Goal: Task Accomplishment & Management: Manage account settings

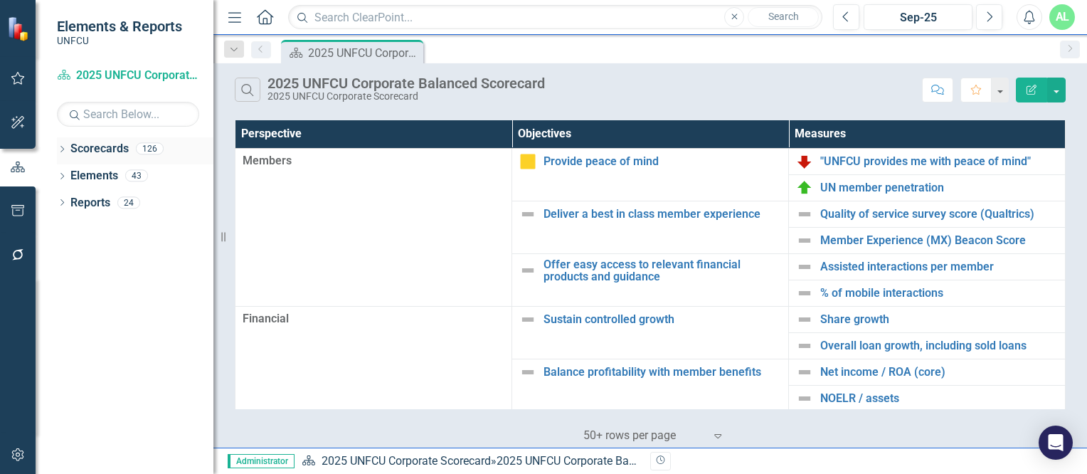
click at [60, 145] on div "Dropdown" at bounding box center [62, 150] width 10 height 12
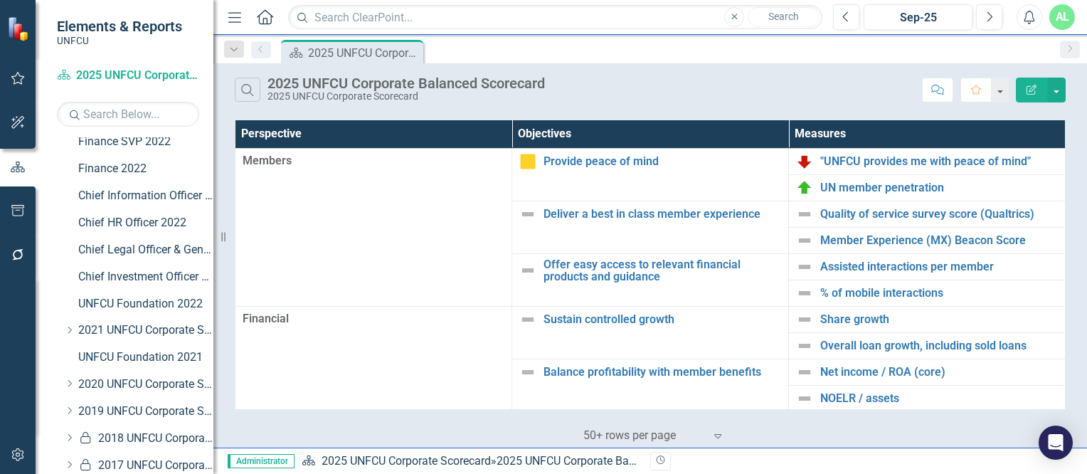
scroll to position [391, 0]
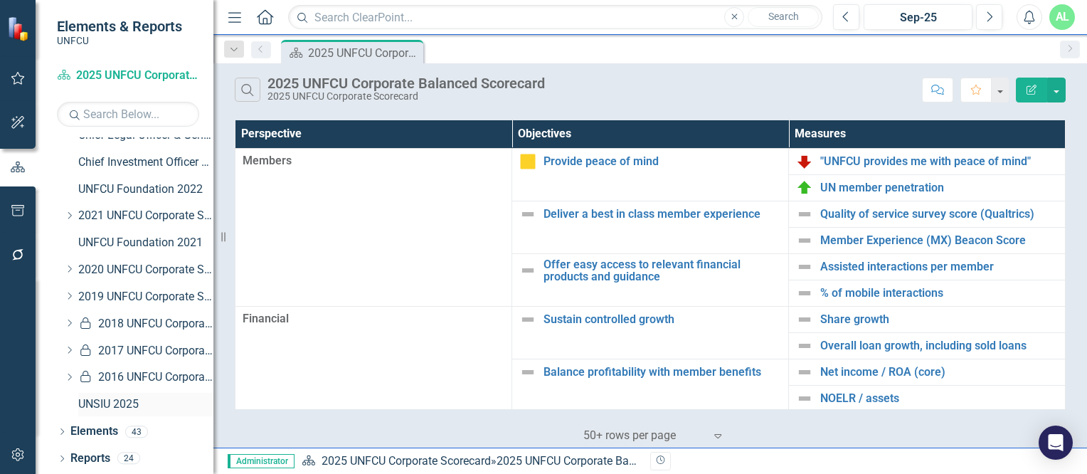
click at [100, 401] on link "UNSIU 2025" at bounding box center [145, 404] width 135 height 16
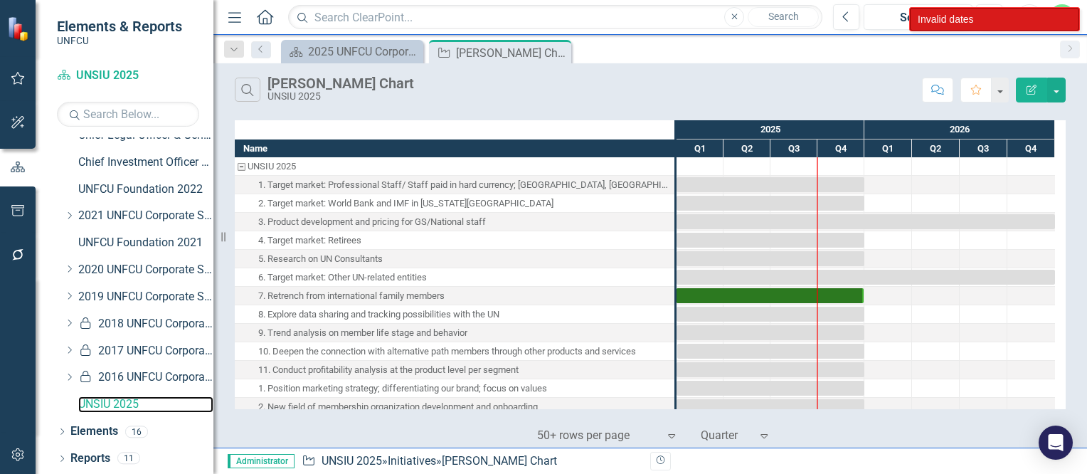
scroll to position [46, 0]
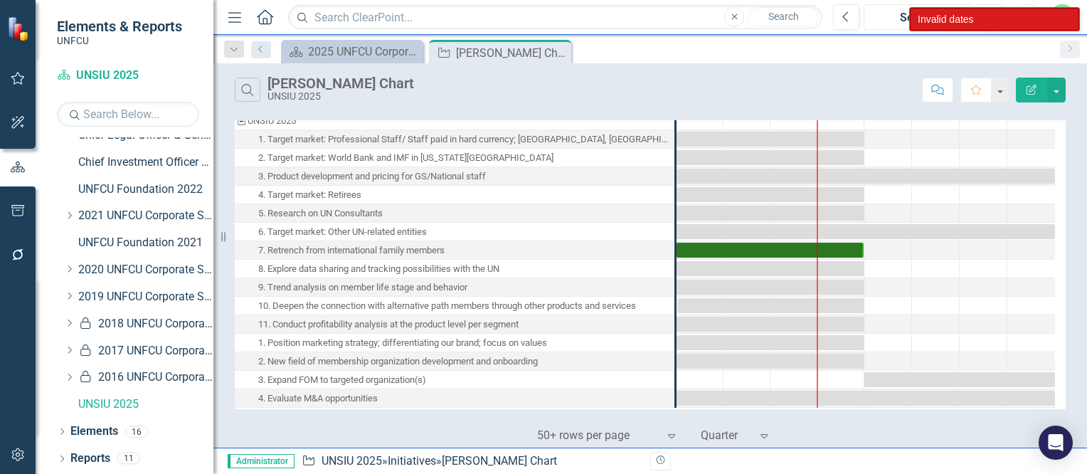
click at [899, 16] on div "Sep-25" at bounding box center [918, 17] width 99 height 17
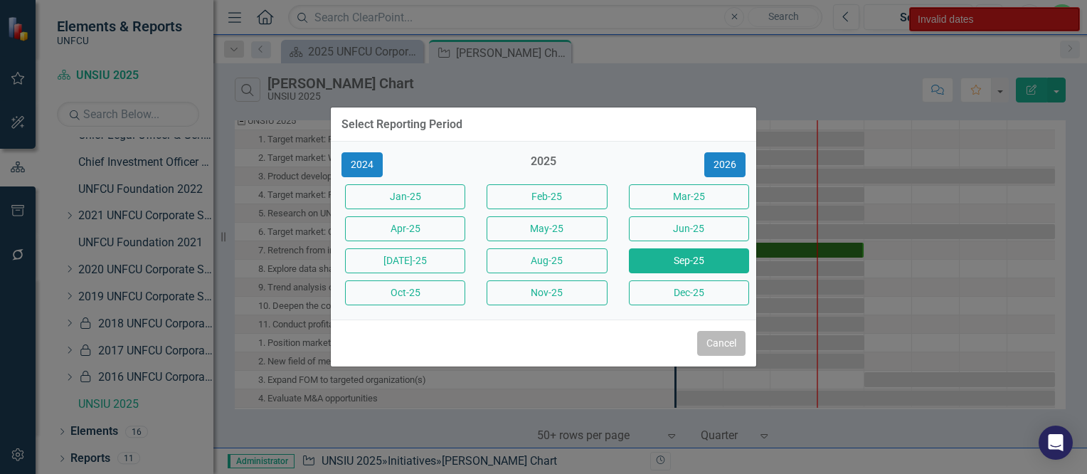
click at [714, 343] on button "Cancel" at bounding box center [721, 343] width 48 height 25
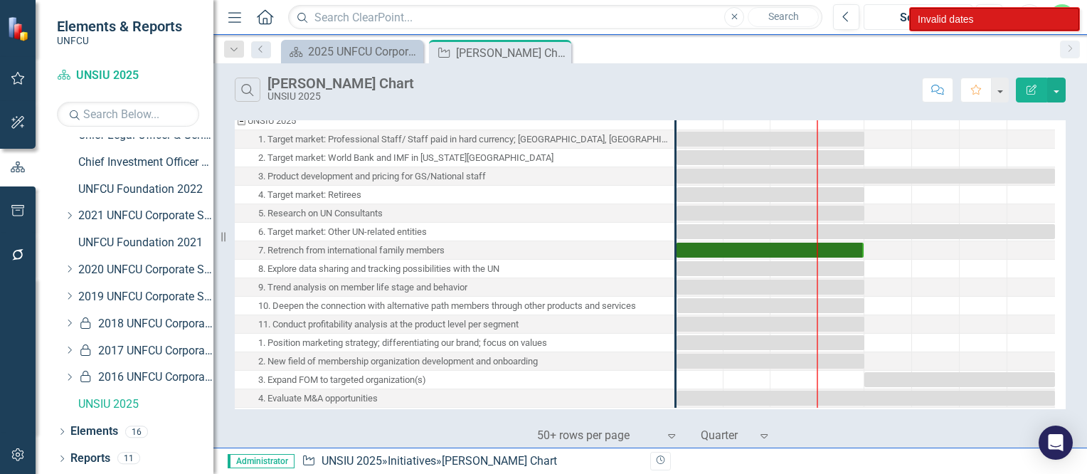
scroll to position [0, 0]
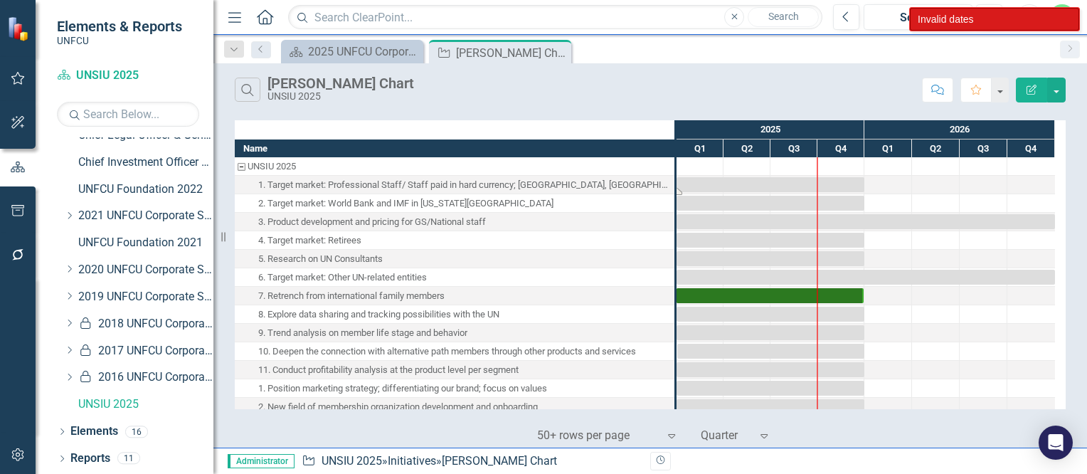
click at [687, 184] on div "Task: Start date: 2025-01-01 End date: 2025-12-31" at bounding box center [771, 184] width 188 height 15
click at [60, 430] on icon "Dropdown" at bounding box center [62, 433] width 10 height 8
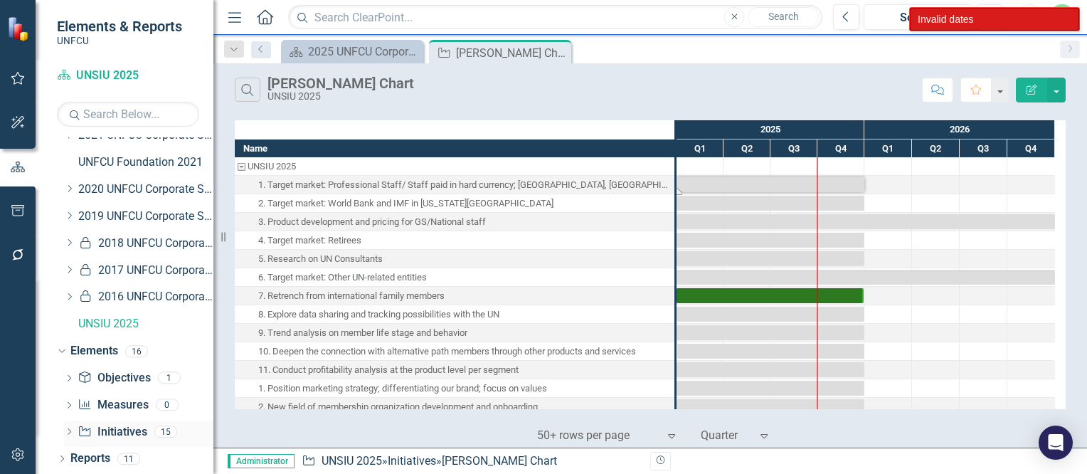
click at [71, 433] on icon "Dropdown" at bounding box center [69, 433] width 10 height 8
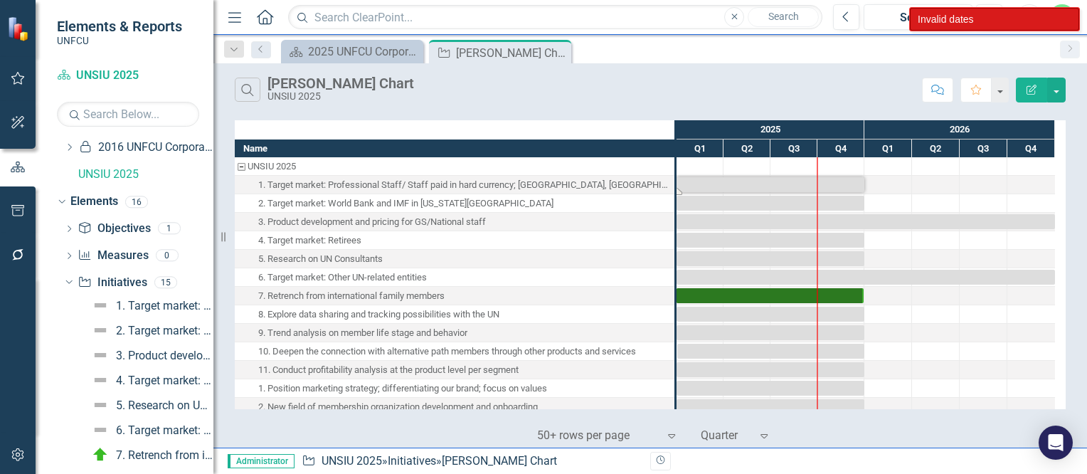
scroll to position [620, 0]
click at [129, 301] on div "1. Target market: Professional Staff/ Staff paid in hard currency; [GEOGRAPHIC_…" at bounding box center [164, 306] width 97 height 13
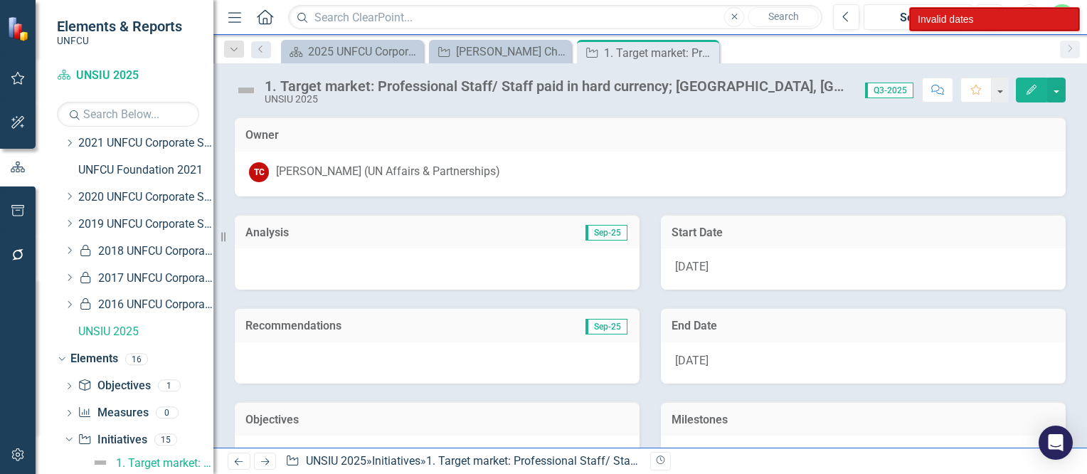
click at [1021, 93] on button "Edit" at bounding box center [1031, 90] width 31 height 25
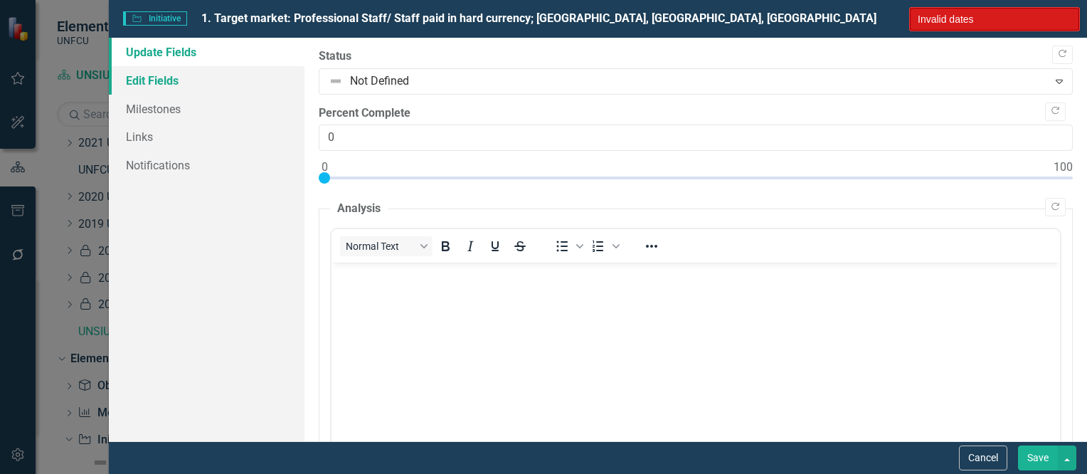
click at [172, 85] on link "Edit Fields" at bounding box center [207, 80] width 196 height 28
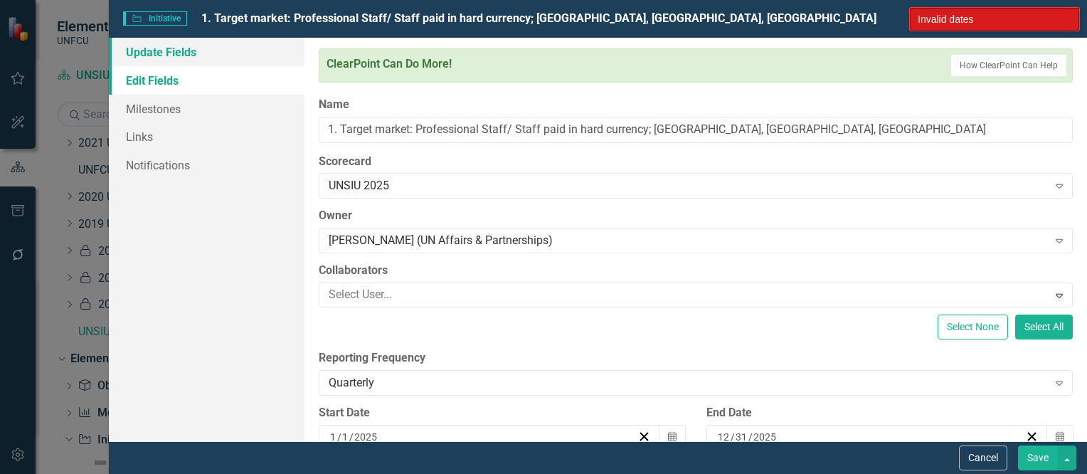
click at [175, 48] on link "Update Fields" at bounding box center [207, 52] width 196 height 28
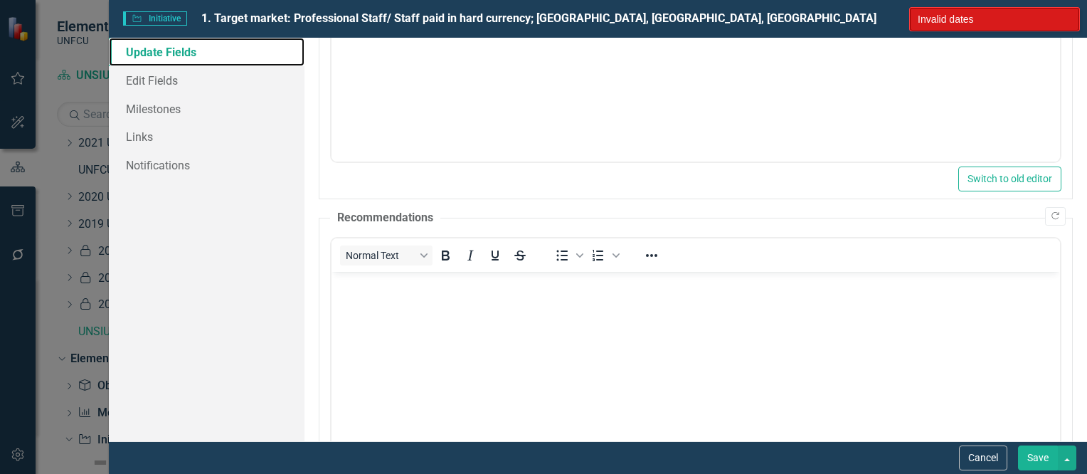
scroll to position [487, 0]
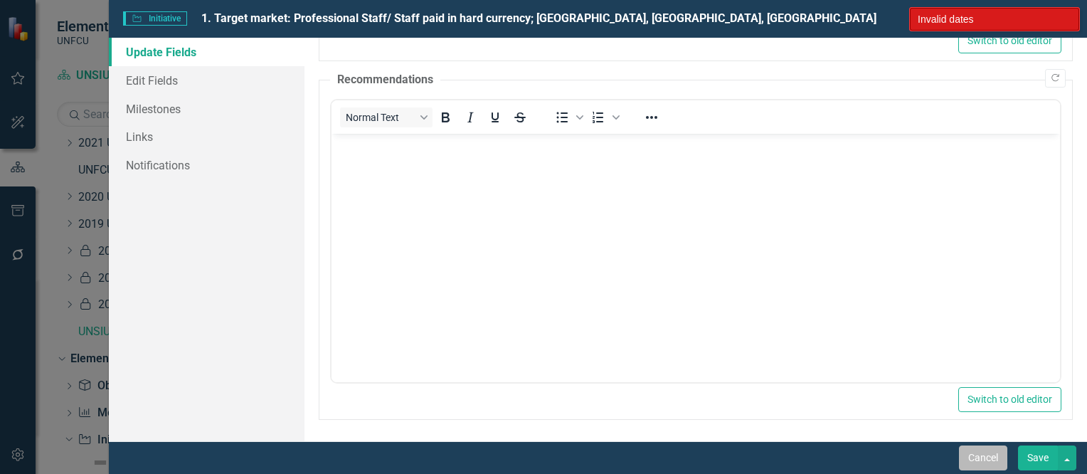
click at [981, 468] on button "Cancel" at bounding box center [983, 457] width 48 height 25
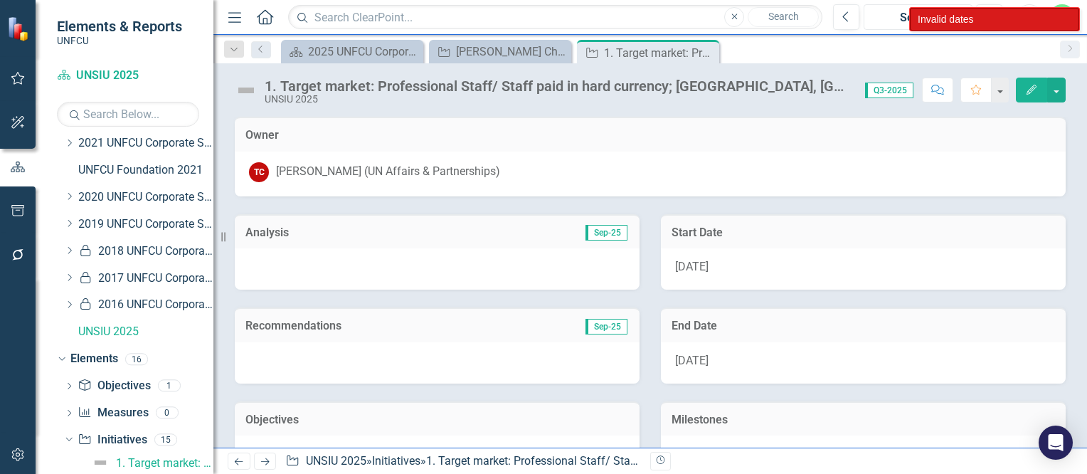
click at [888, 14] on div "Sep-25" at bounding box center [918, 17] width 99 height 17
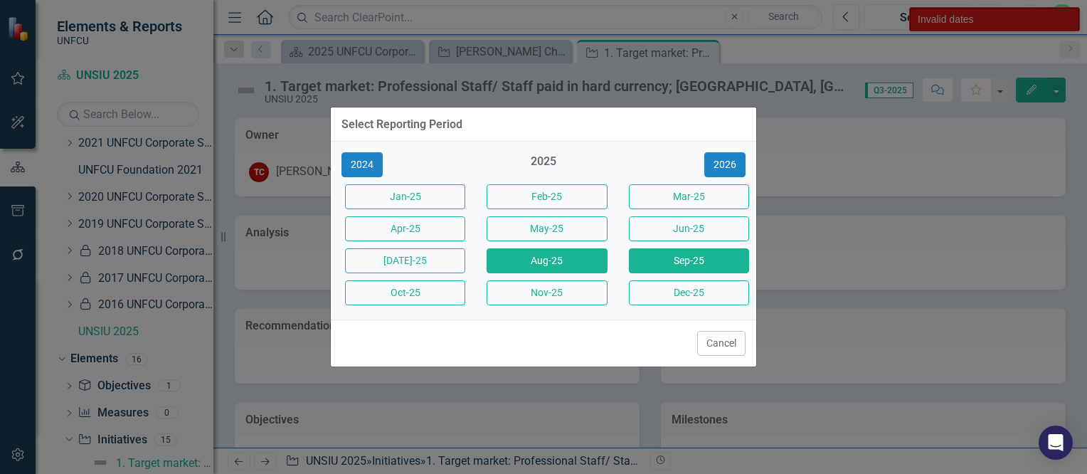
click at [579, 255] on button "Aug-25" at bounding box center [547, 260] width 120 height 25
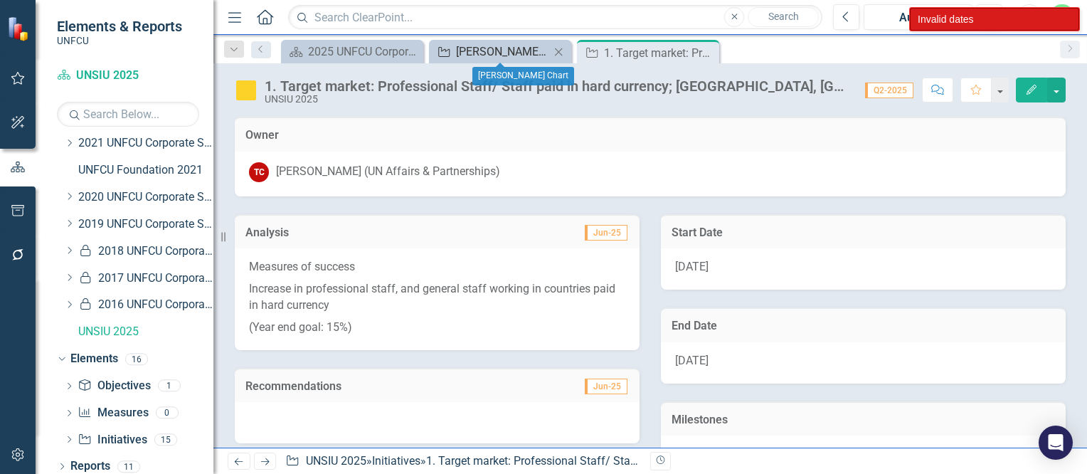
click at [492, 52] on div "[PERSON_NAME] Chart" at bounding box center [503, 52] width 94 height 18
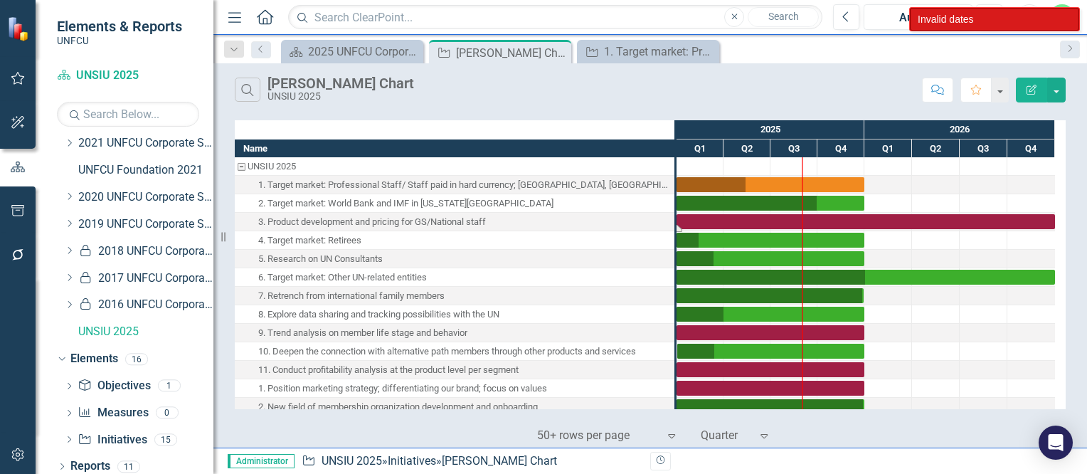
click at [730, 221] on div "Task: Start date: 2025-01-01 End date: 2026-12-31" at bounding box center [866, 221] width 379 height 15
click at [714, 221] on div "Task: Start date: 2025-01-01 End date: 2026-12-31" at bounding box center [866, 221] width 379 height 15
click at [438, 297] on div "7. Retrench from international family members" at bounding box center [351, 296] width 186 height 19
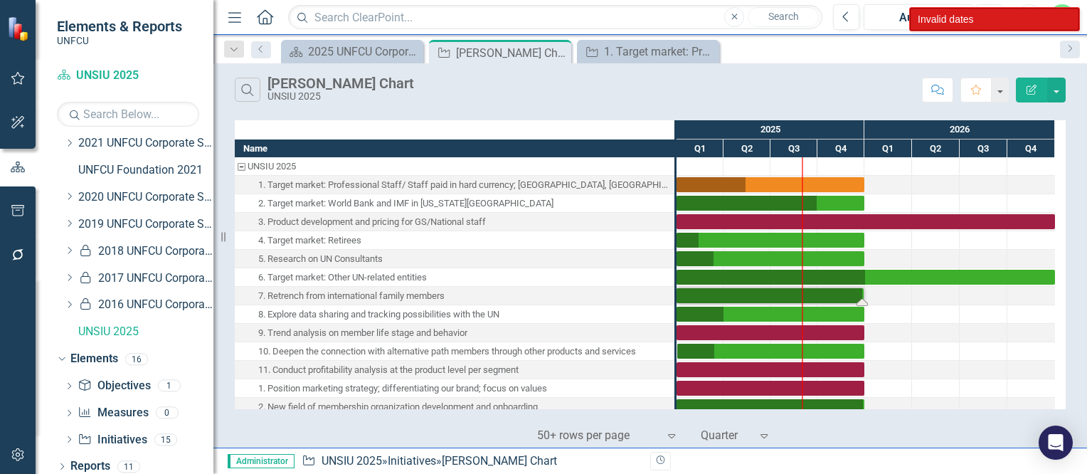
click at [438, 297] on div "7. Retrench from international family members" at bounding box center [351, 296] width 186 height 19
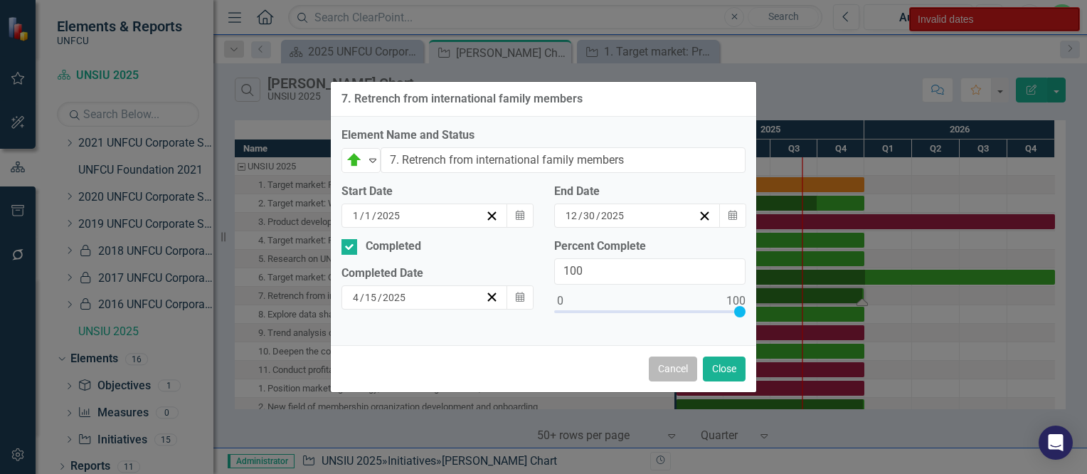
click at [677, 372] on button "Cancel" at bounding box center [673, 368] width 48 height 25
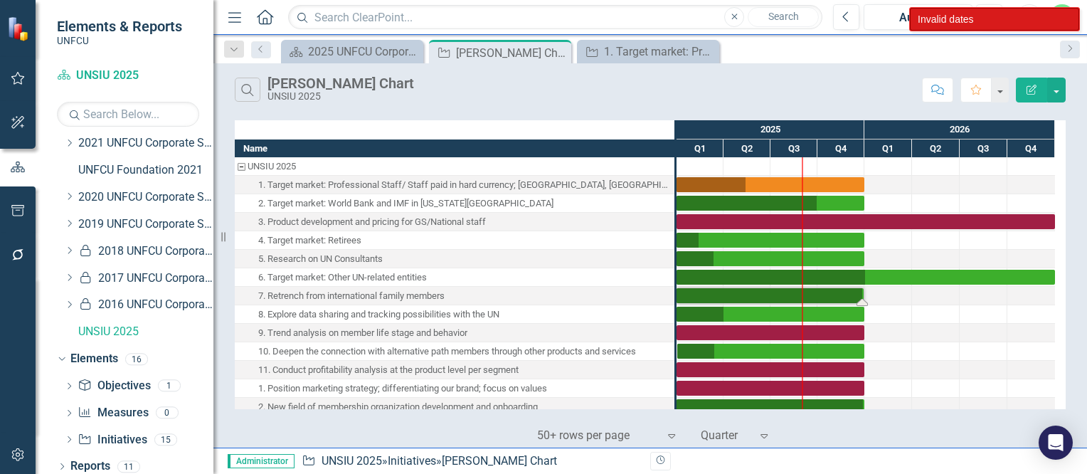
click at [567, 182] on div "1. Target market: Professional Staff/ Staff paid in hard currency; [GEOGRAPHIC_…" at bounding box center [464, 185] width 412 height 19
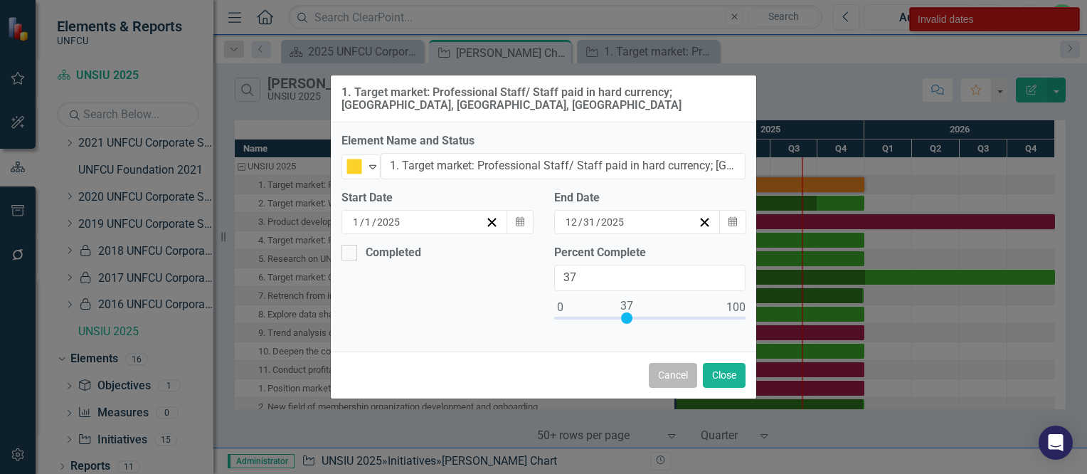
click at [674, 374] on button "Cancel" at bounding box center [673, 375] width 48 height 25
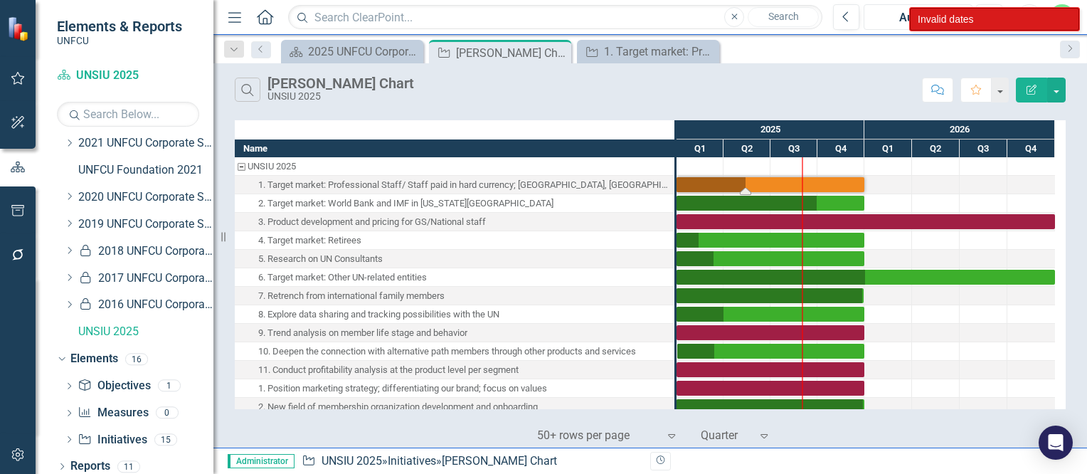
click at [880, 21] on div "Aug-25" at bounding box center [918, 17] width 99 height 17
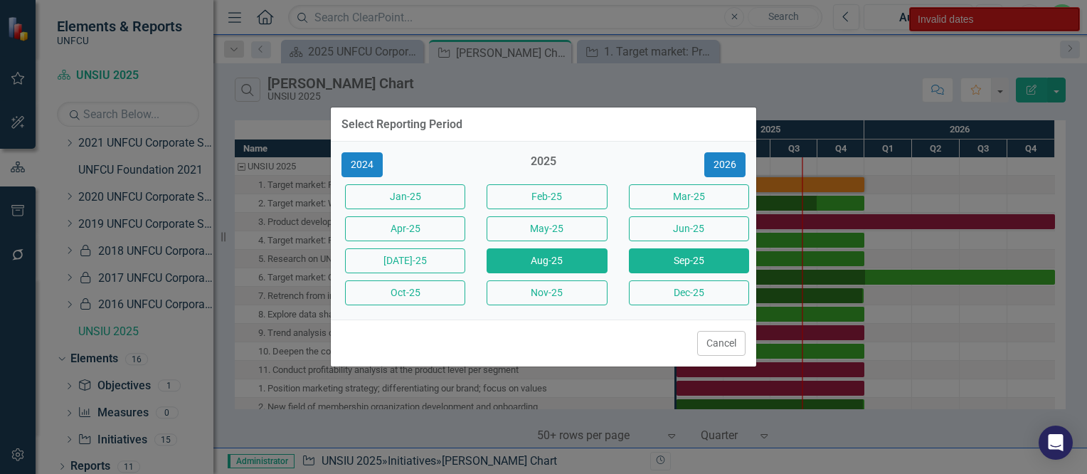
click at [675, 265] on button "Sep-25" at bounding box center [689, 260] width 120 height 25
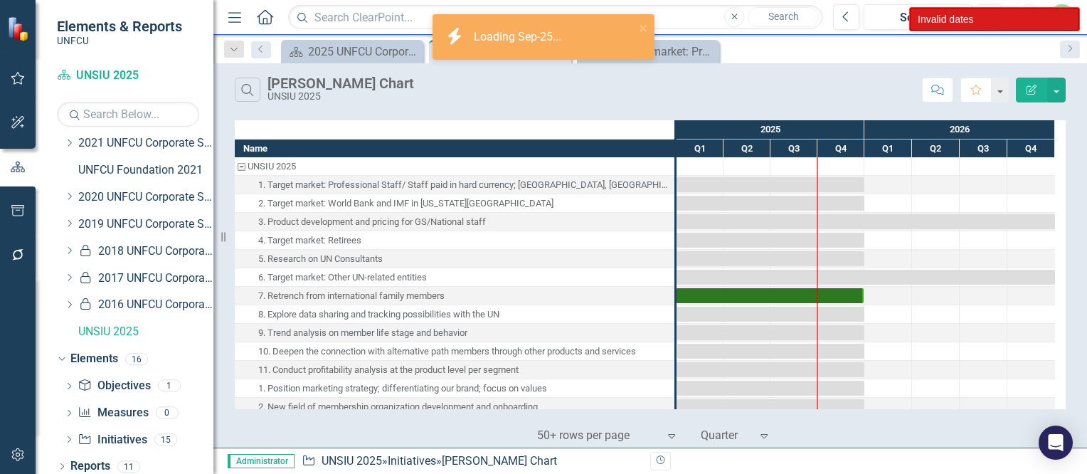
click at [625, 184] on div "1. Target market: Professional Staff/ Staff paid in hard currency; [GEOGRAPHIC_…" at bounding box center [464, 185] width 412 height 19
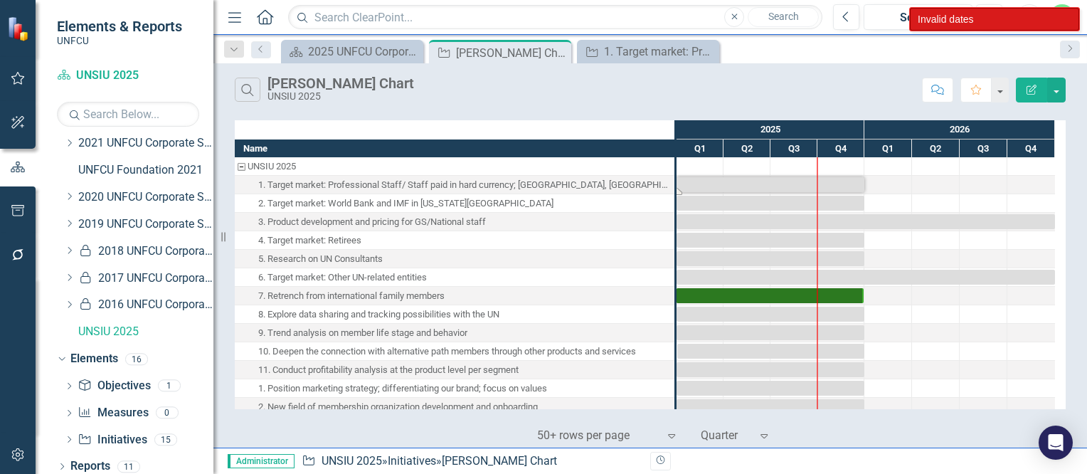
click at [625, 184] on div "1. Target market: Professional Staff/ Staff paid in hard currency; [GEOGRAPHIC_…" at bounding box center [464, 185] width 412 height 19
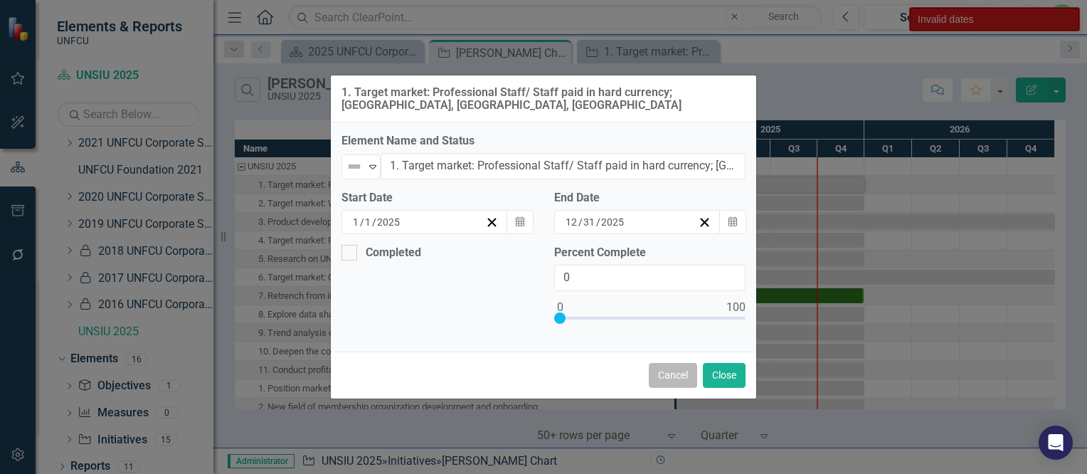
click at [677, 377] on button "Cancel" at bounding box center [673, 375] width 48 height 25
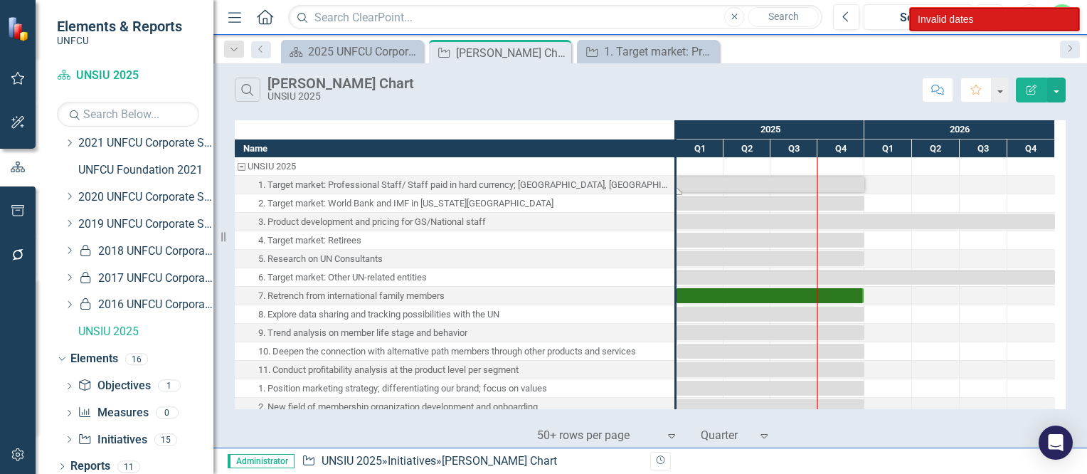
click at [722, 186] on div "Task: Start date: 2025-01-01 End date: 2025-12-31" at bounding box center [771, 184] width 188 height 15
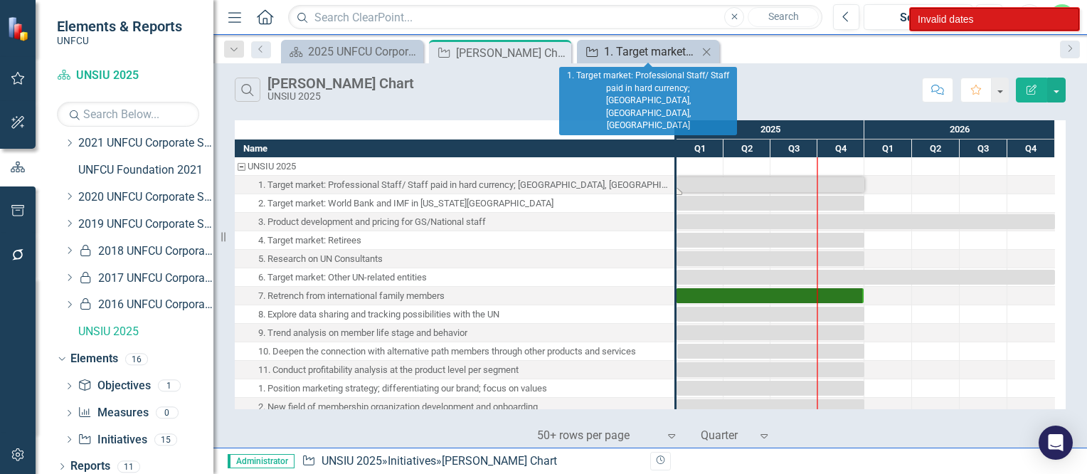
click at [646, 52] on div "1. Target market: Professional Staff/ Staff paid in hard currency; [GEOGRAPHIC_…" at bounding box center [651, 52] width 94 height 18
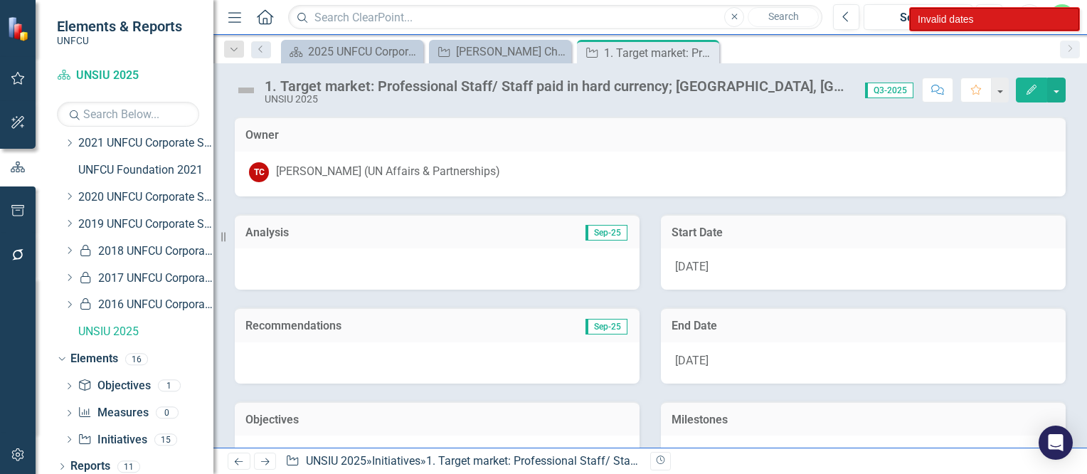
click at [1025, 83] on button "Edit" at bounding box center [1031, 90] width 31 height 25
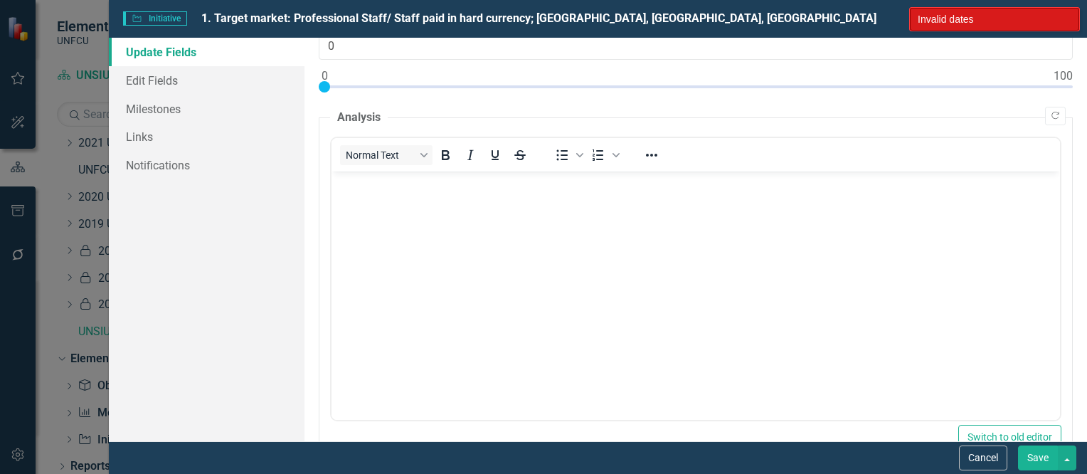
scroll to position [113, 0]
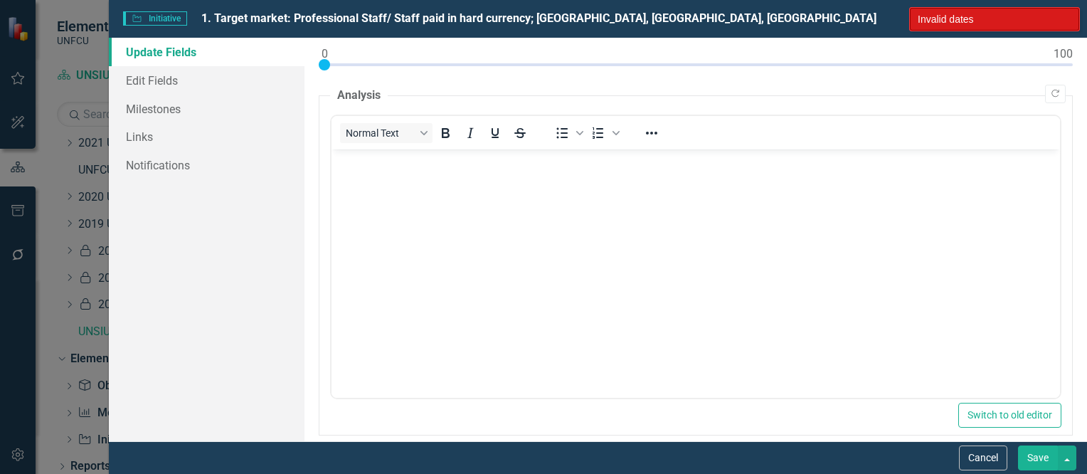
click at [940, 11] on div "Invalid dates" at bounding box center [994, 19] width 169 height 23
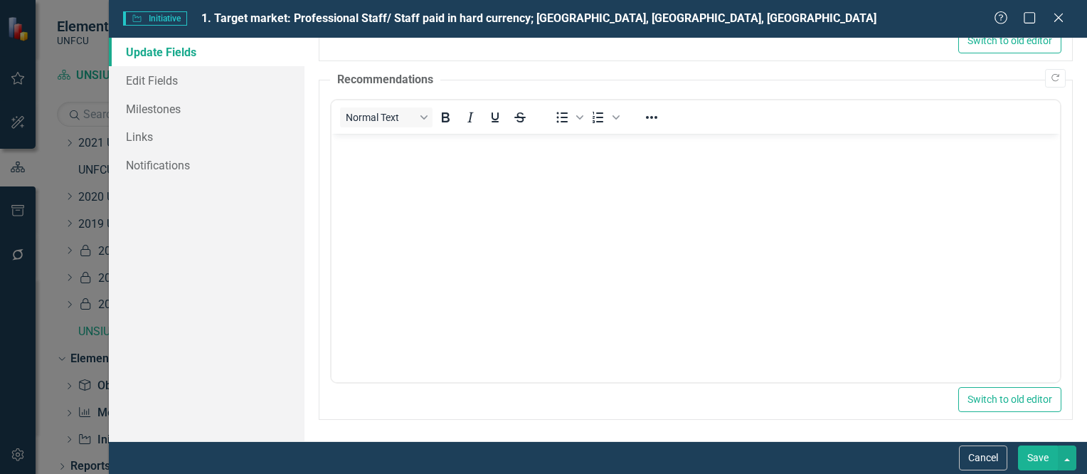
scroll to position [0, 0]
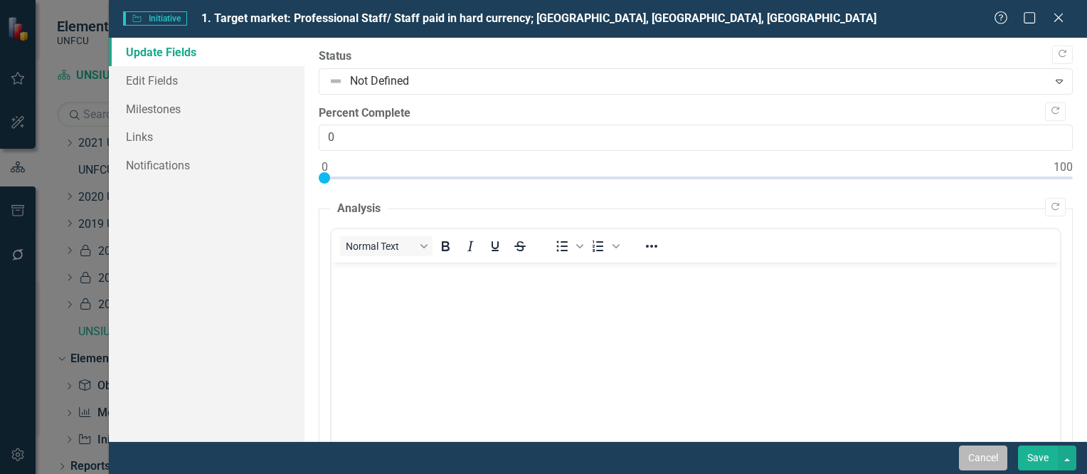
click at [965, 454] on button "Cancel" at bounding box center [983, 457] width 48 height 25
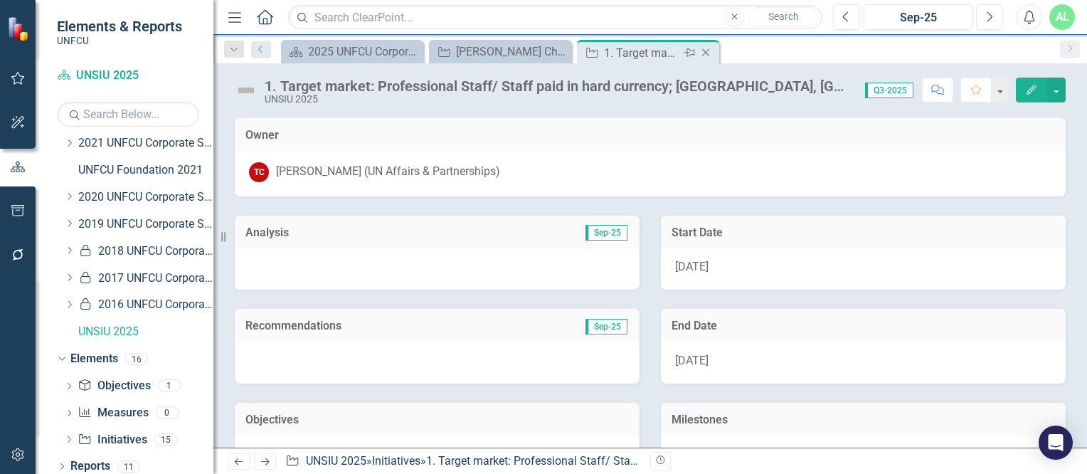
click at [707, 53] on icon "Close" at bounding box center [706, 52] width 14 height 11
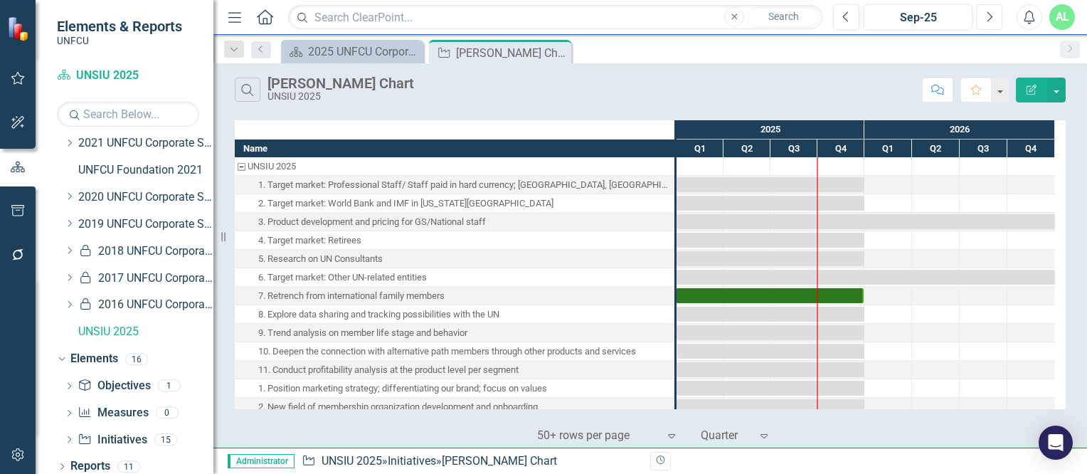
click at [987, 26] on button "Next" at bounding box center [989, 17] width 26 height 26
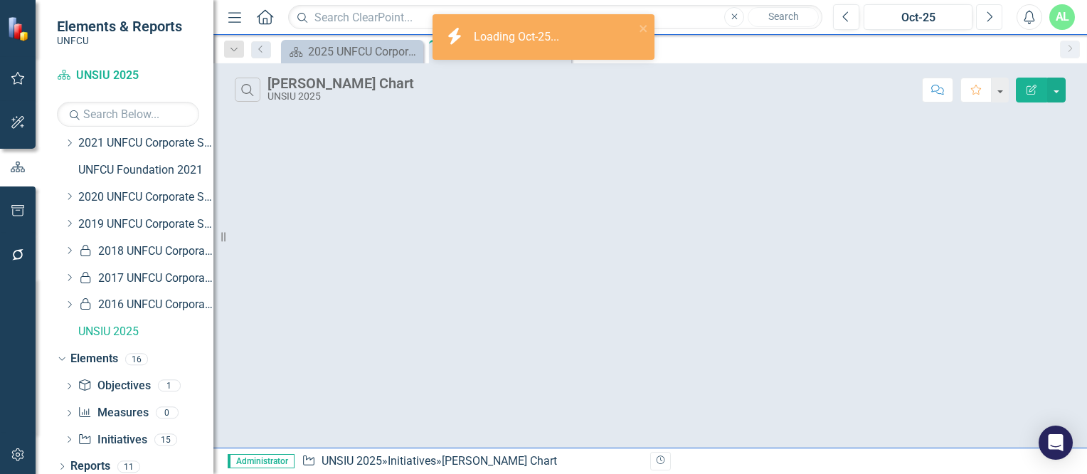
click at [987, 26] on button "Next" at bounding box center [989, 17] width 26 height 26
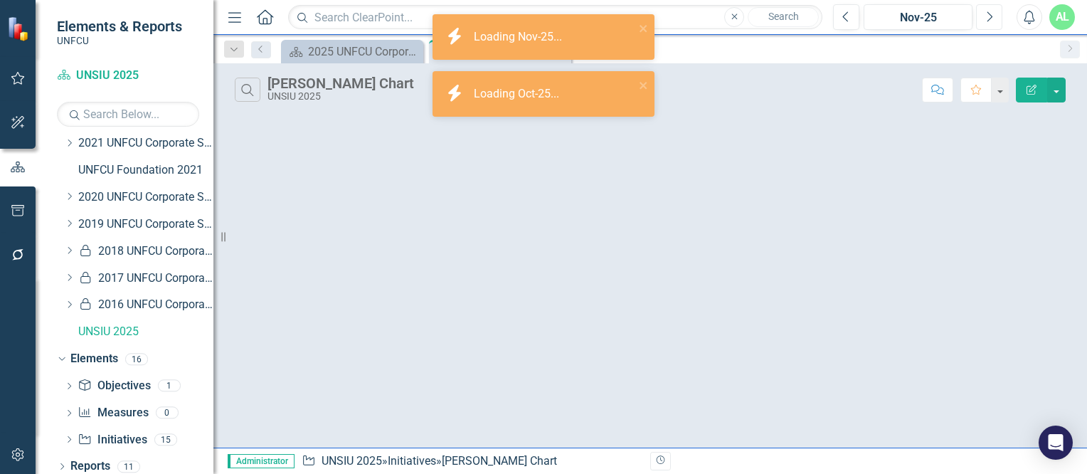
scroll to position [463, 0]
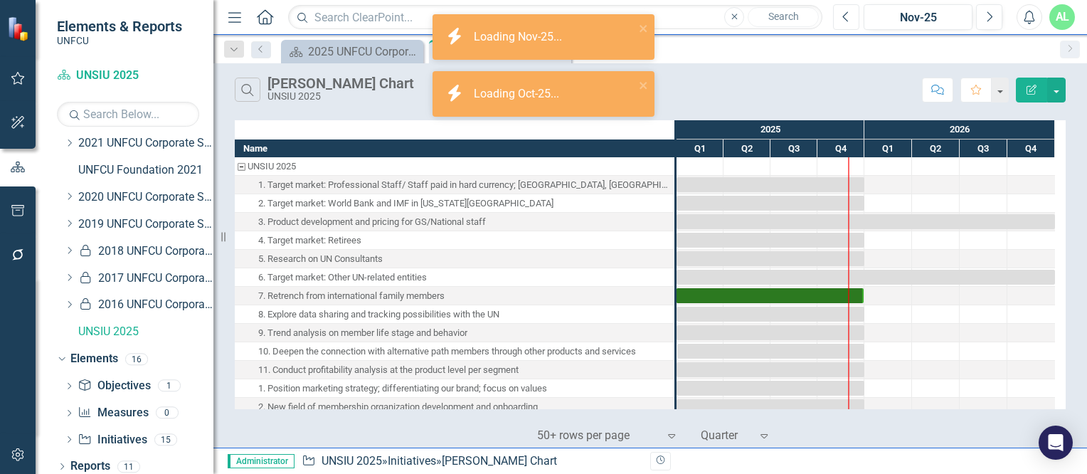
click at [839, 17] on button "Previous" at bounding box center [846, 17] width 26 height 26
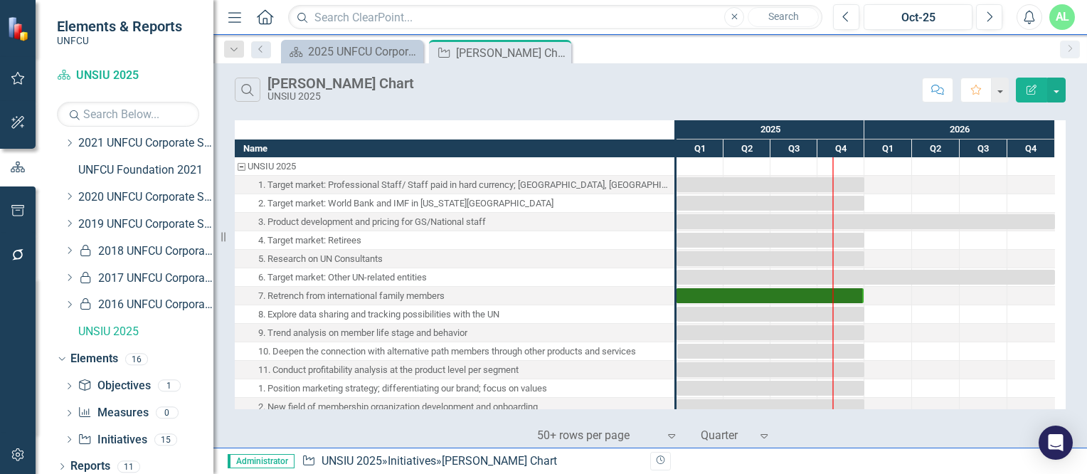
click at [601, 181] on div "1. Target market: Professional Staff/ Staff paid in hard currency; [GEOGRAPHIC_…" at bounding box center [464, 185] width 412 height 19
click at [708, 187] on div "Task: Start date: 2025-01-01 End date: 2025-12-31" at bounding box center [771, 184] width 188 height 15
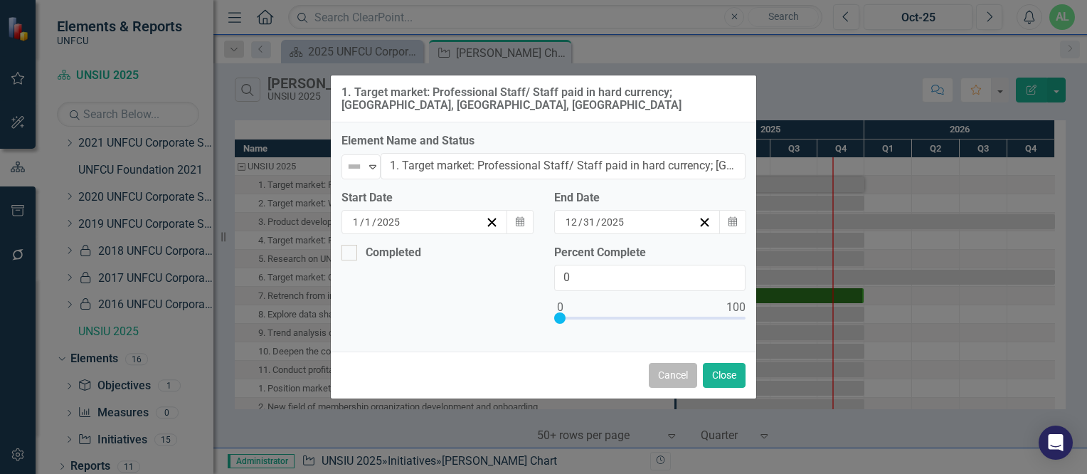
click at [667, 370] on button "Cancel" at bounding box center [673, 375] width 48 height 25
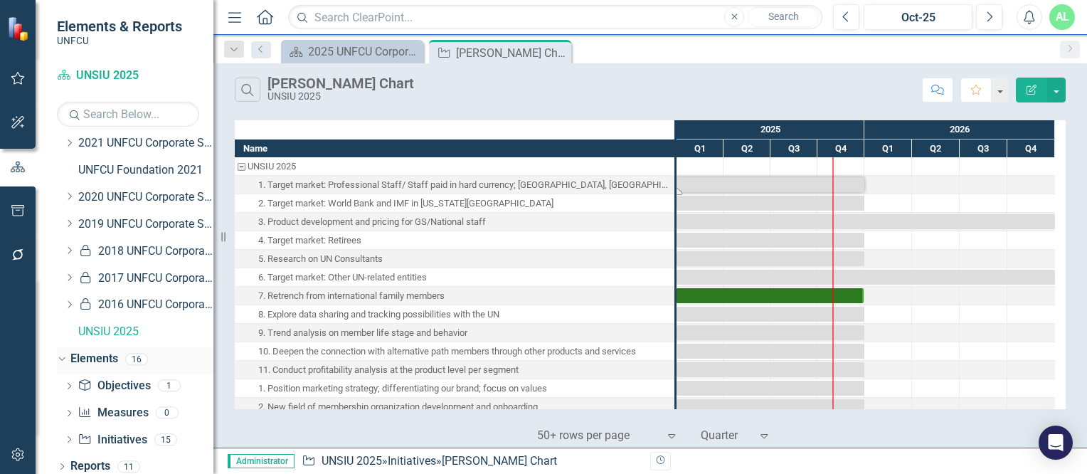
scroll to position [471, 0]
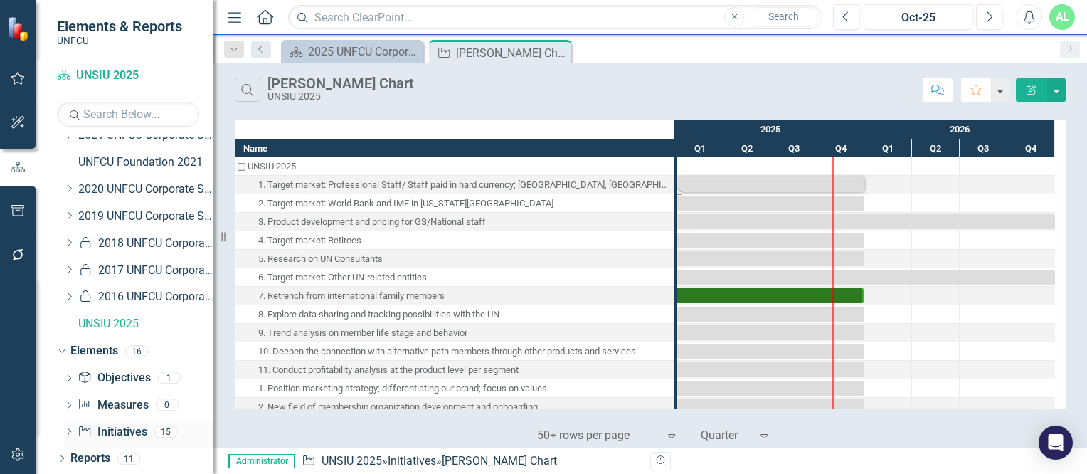
click at [102, 428] on link "Initiative Initiatives" at bounding box center [112, 432] width 69 height 16
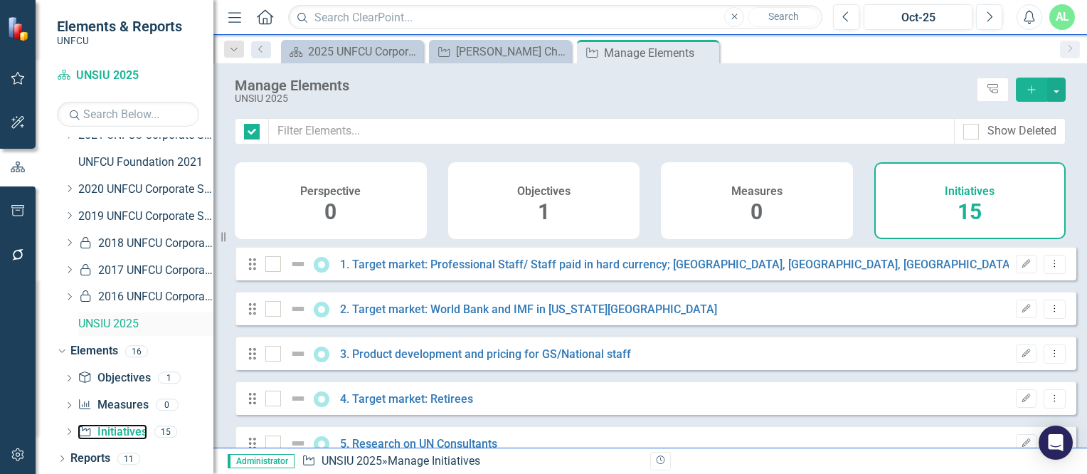
checkbox input "false"
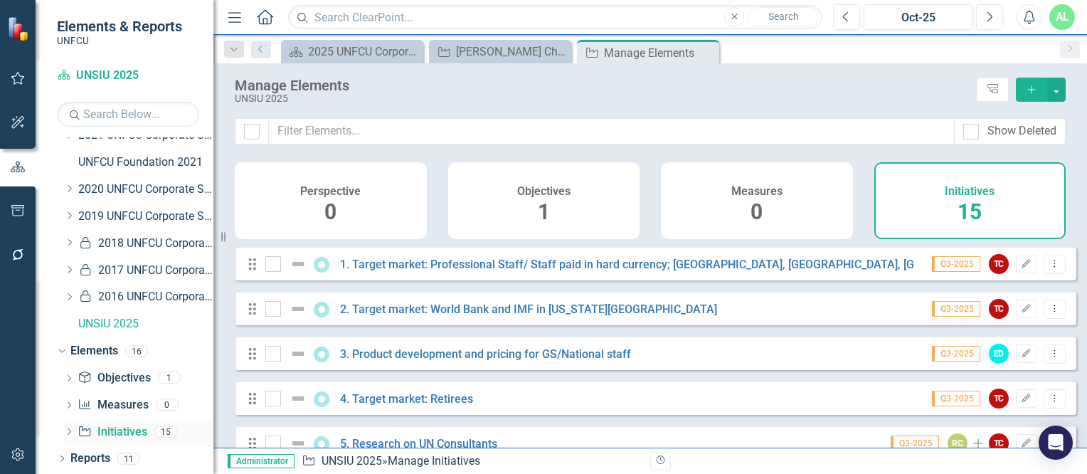
click at [66, 431] on icon "Dropdown" at bounding box center [69, 433] width 10 height 8
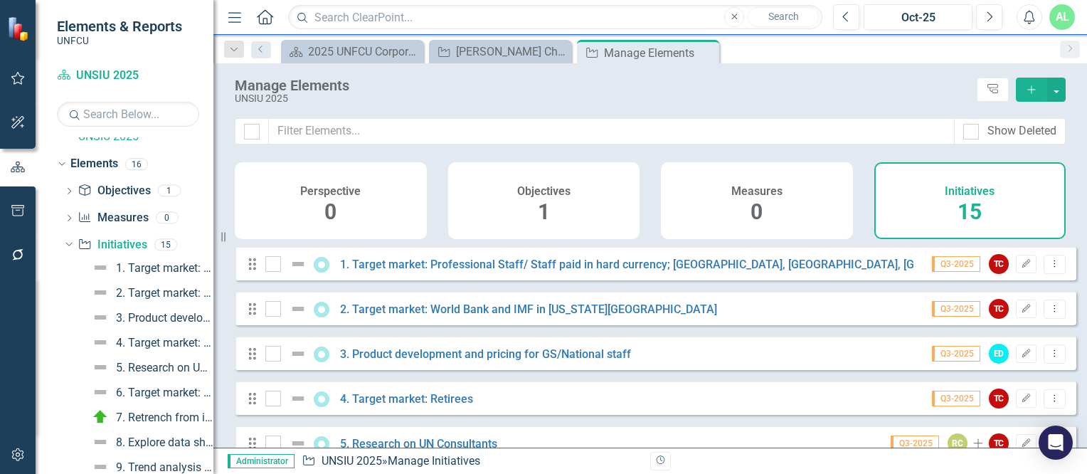
scroll to position [657, 0]
click at [152, 270] on div "1. Target market: Professional Staff/ Staff paid in hard currency; [GEOGRAPHIC_…" at bounding box center [164, 269] width 97 height 13
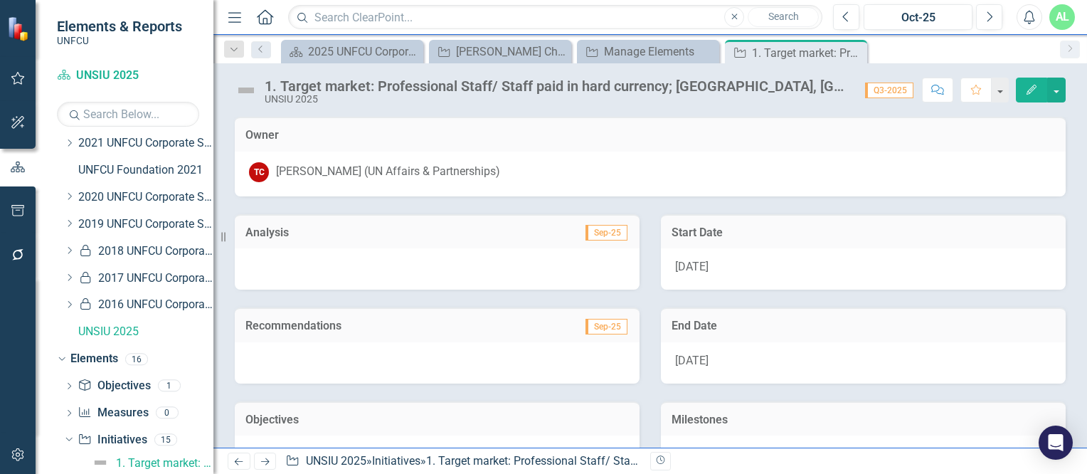
click at [1035, 94] on icon "Edit" at bounding box center [1031, 90] width 13 height 10
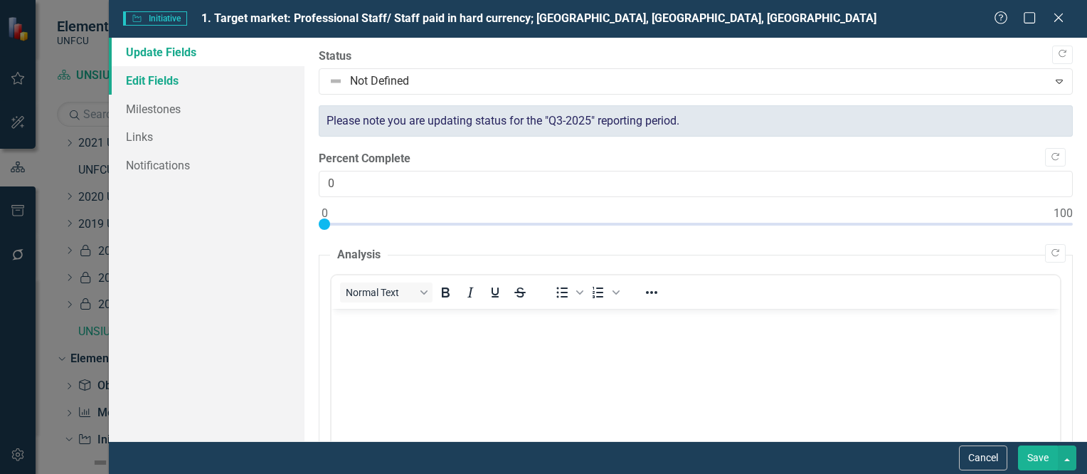
click at [208, 82] on link "Edit Fields" at bounding box center [207, 80] width 196 height 28
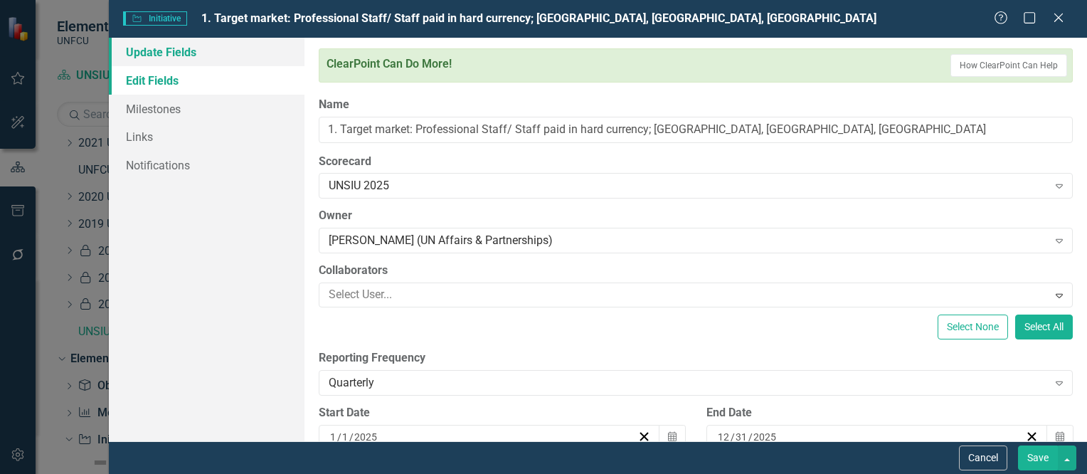
click at [174, 46] on link "Update Fields" at bounding box center [207, 52] width 196 height 28
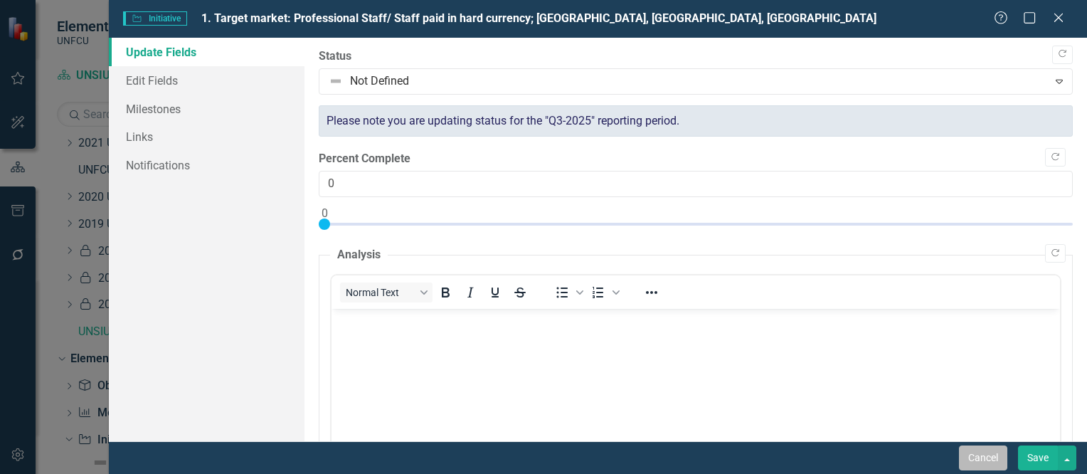
click at [986, 453] on button "Cancel" at bounding box center [983, 457] width 48 height 25
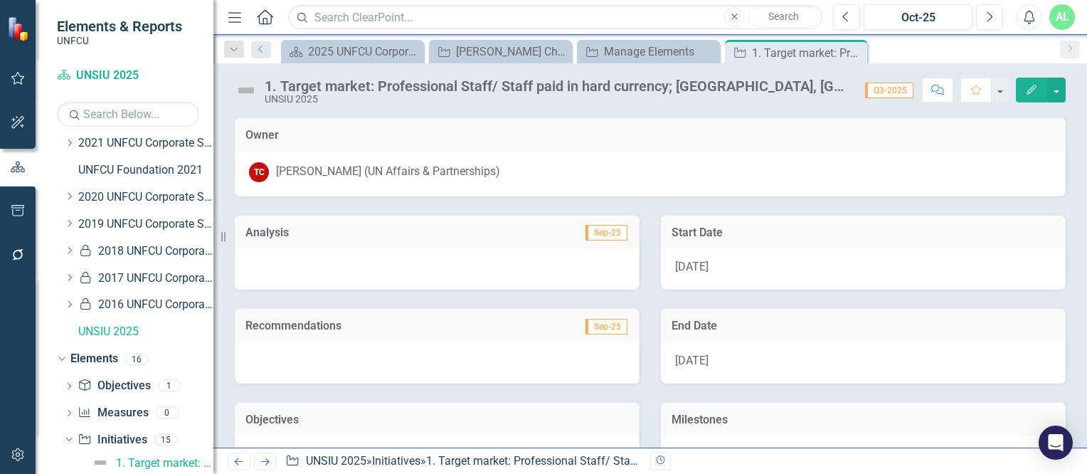
scroll to position [195, 0]
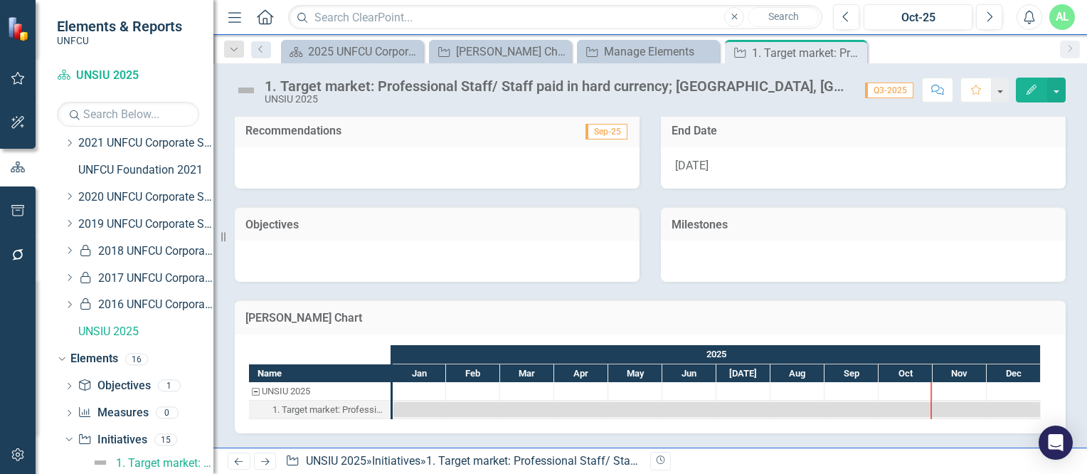
click at [631, 134] on div "Recommendations Sep-25" at bounding box center [437, 129] width 405 height 35
click at [620, 135] on span "Sep-25" at bounding box center [607, 132] width 42 height 16
click at [899, 88] on span "Q3-2025" at bounding box center [889, 91] width 48 height 16
click at [689, 402] on div "Task: Start date: 2025-01-01 End date: 2025-12-31" at bounding box center [716, 409] width 647 height 15
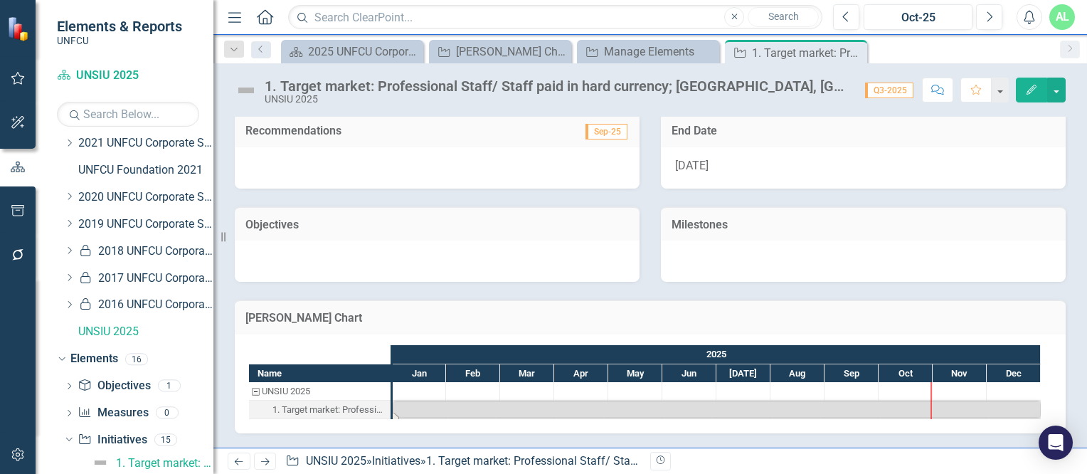
click at [689, 402] on div "Task: Start date: 2025-01-01 End date: 2025-12-31" at bounding box center [716, 409] width 647 height 15
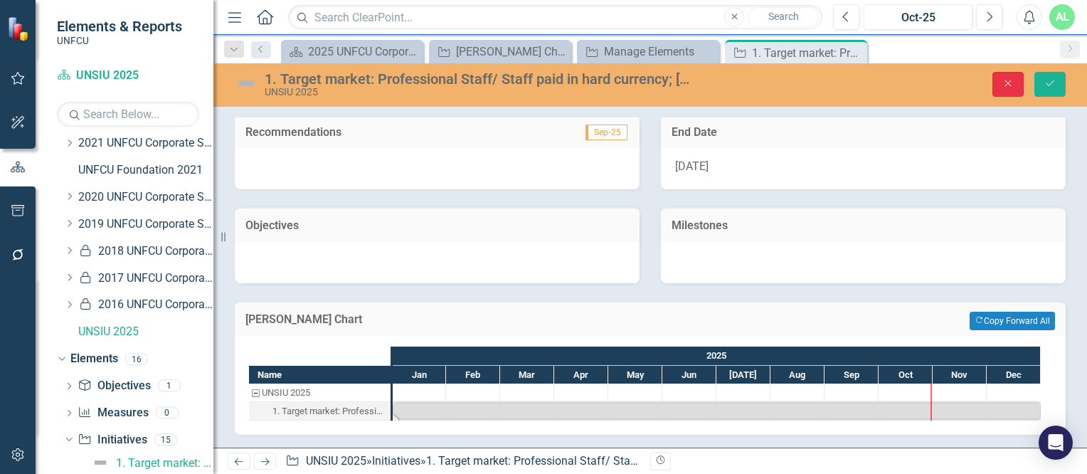
click at [1015, 85] on icon "Close" at bounding box center [1008, 83] width 13 height 10
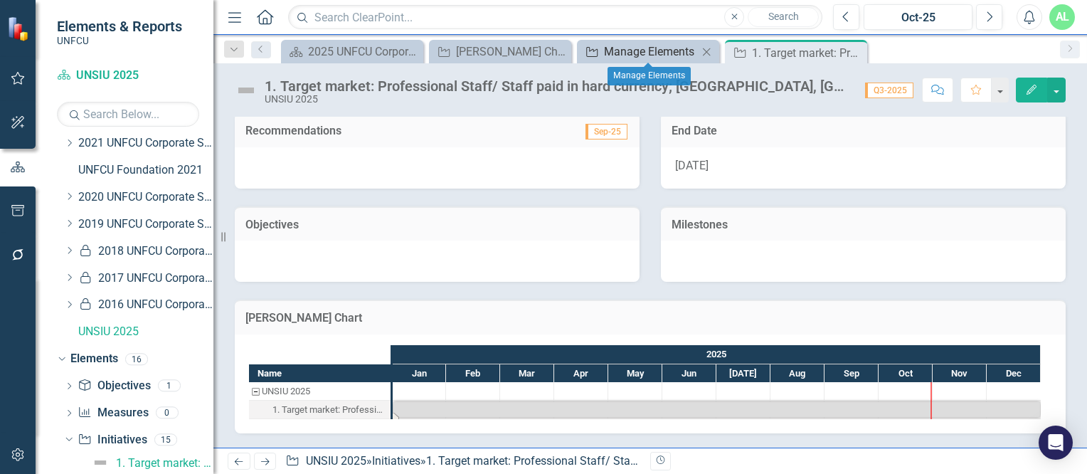
click at [682, 46] on div "Manage Elements" at bounding box center [651, 52] width 94 height 18
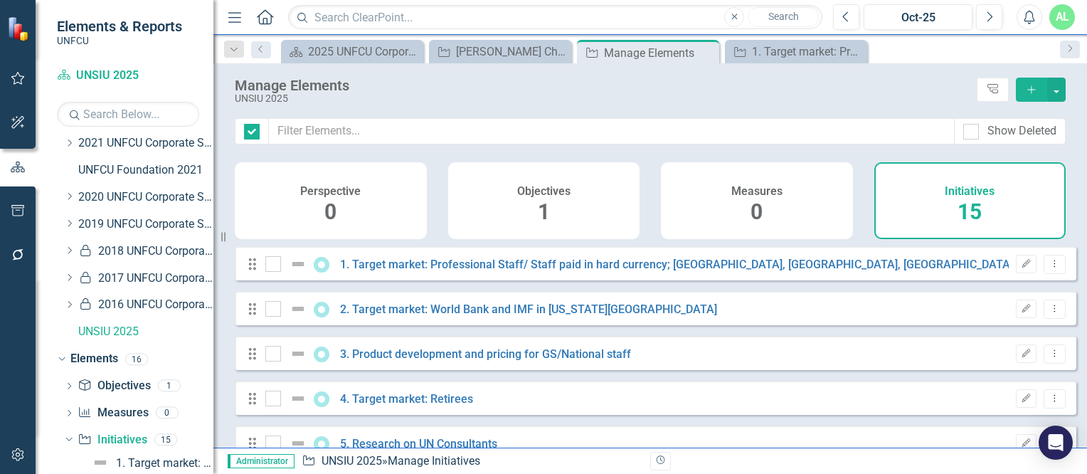
checkbox input "false"
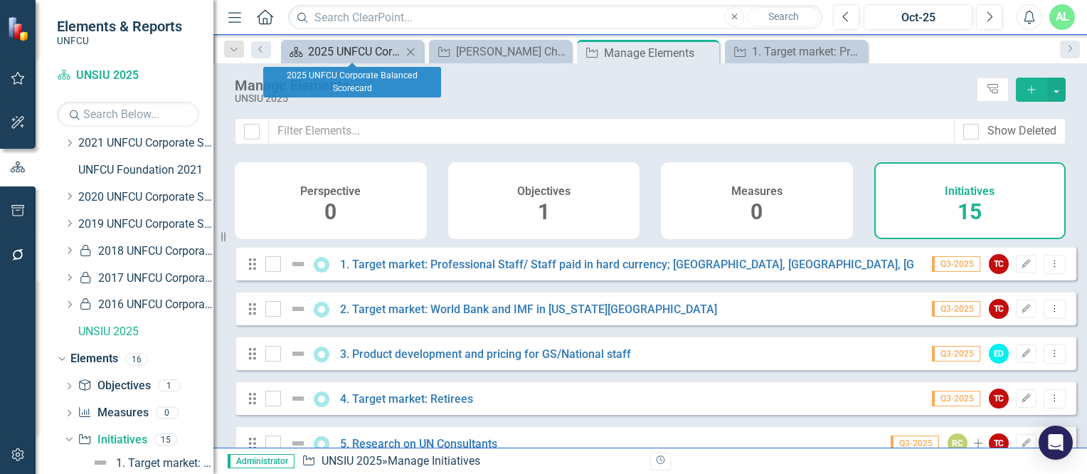
click at [374, 49] on div "2025 UNFCU Corporate Balanced Scorecard" at bounding box center [355, 52] width 94 height 18
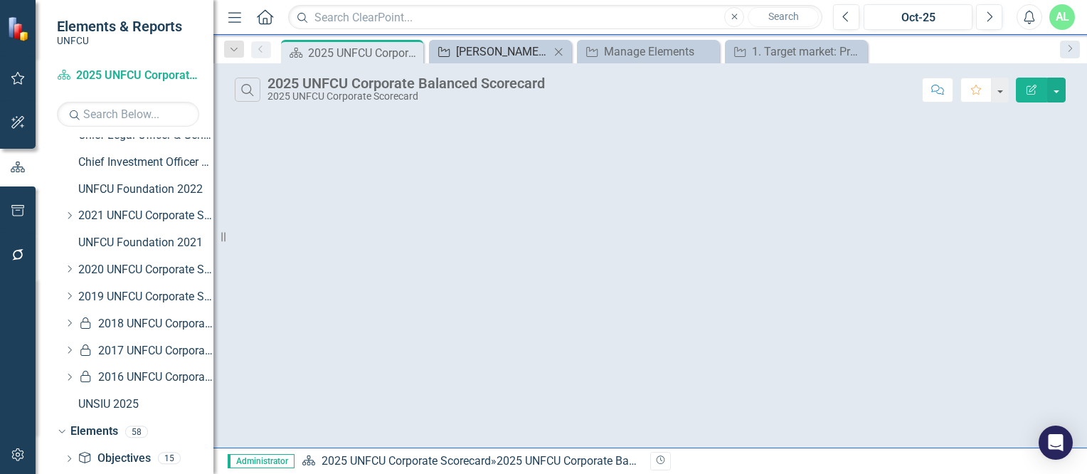
scroll to position [444, 0]
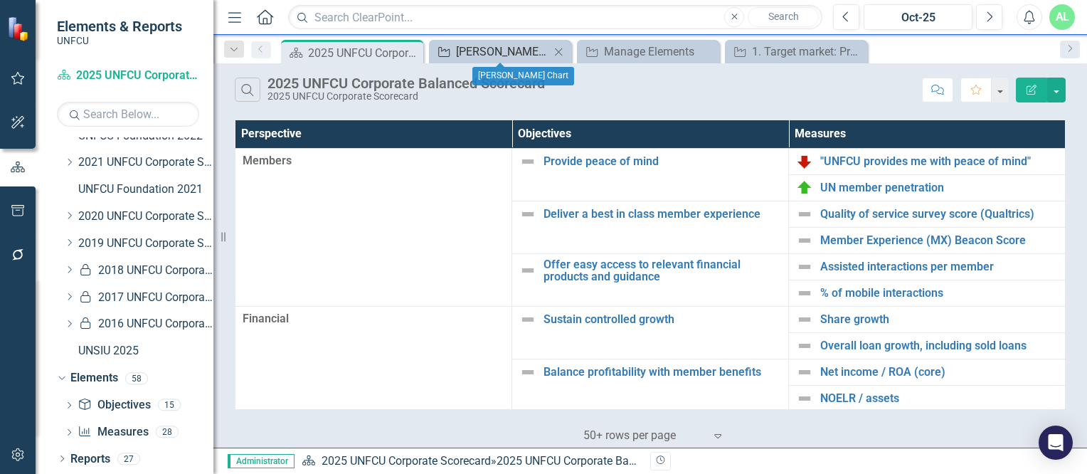
click at [495, 58] on div "[PERSON_NAME] Chart" at bounding box center [503, 52] width 94 height 18
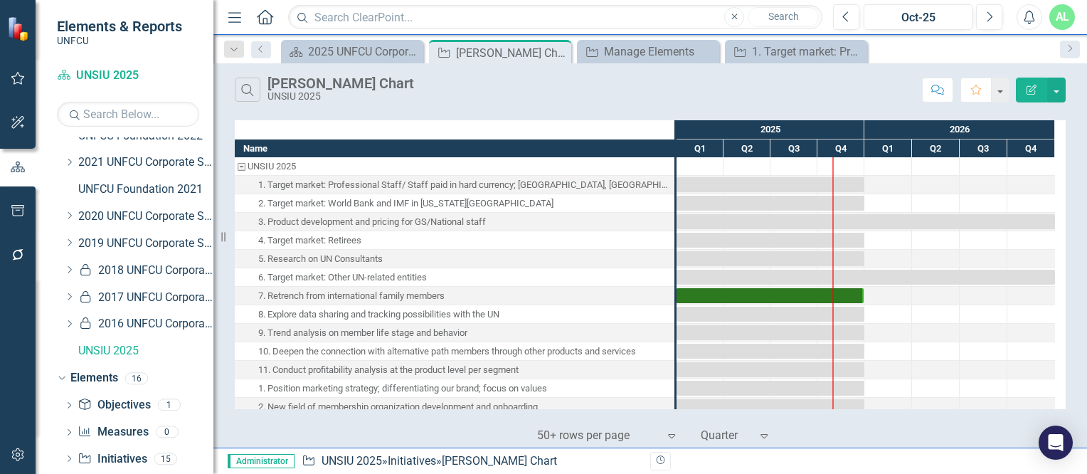
scroll to position [463, 0]
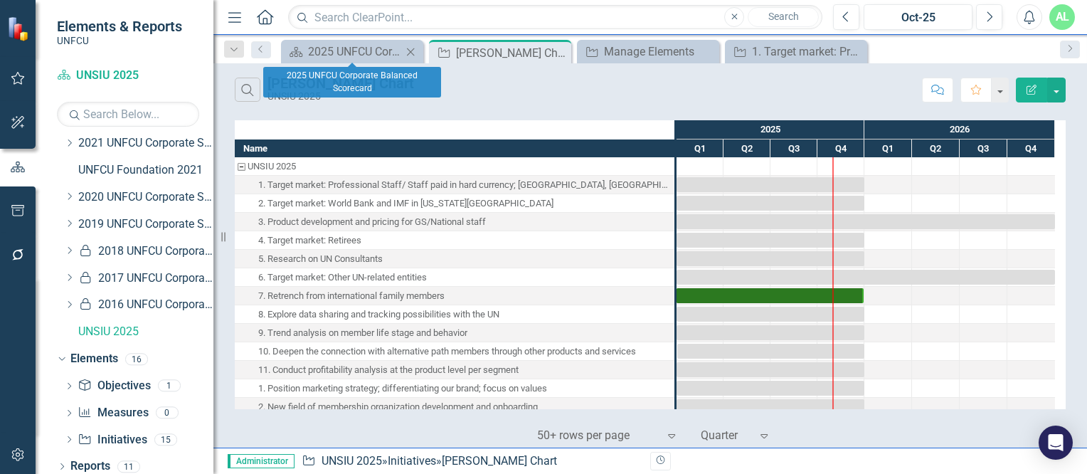
click at [414, 53] on icon "Close" at bounding box center [410, 51] width 14 height 11
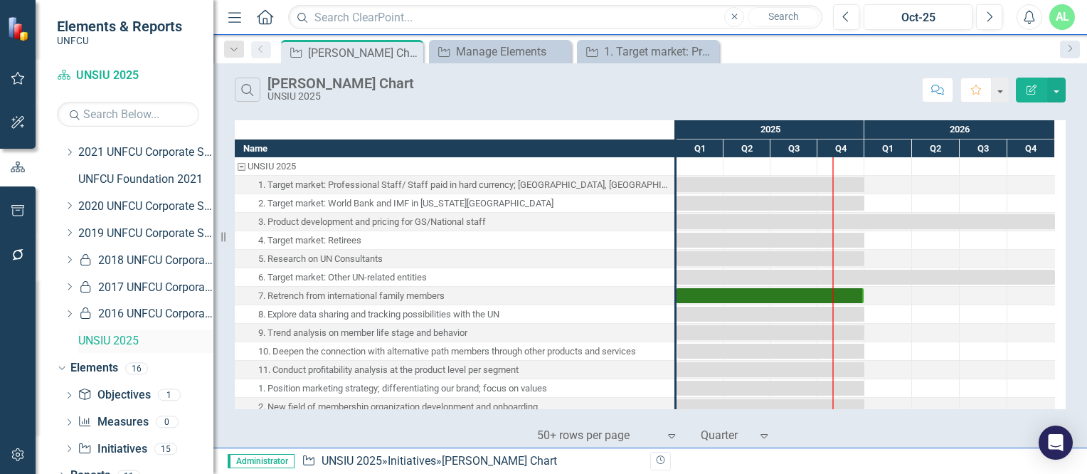
scroll to position [471, 0]
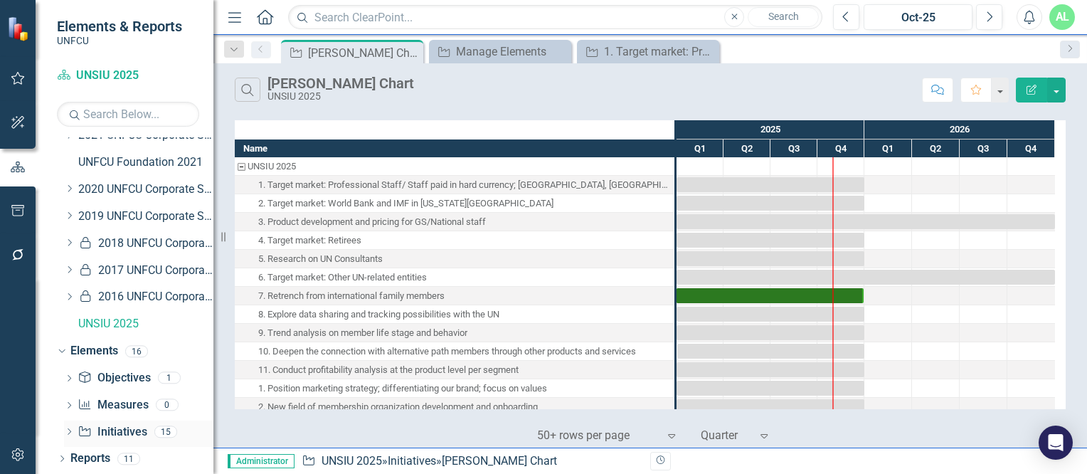
click at [68, 428] on div "Dropdown" at bounding box center [69, 434] width 10 height 12
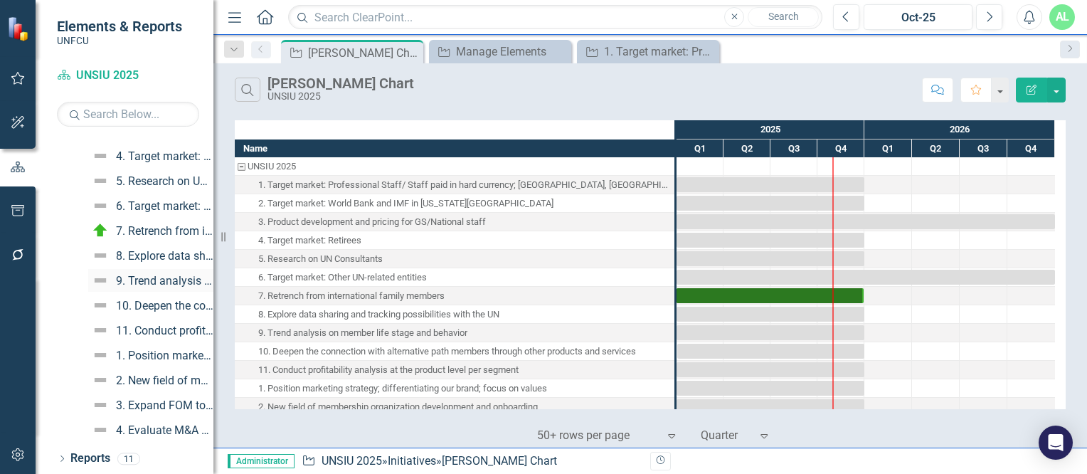
click at [152, 278] on div "9. Trend analysis on member life stage and behavior" at bounding box center [164, 281] width 97 height 13
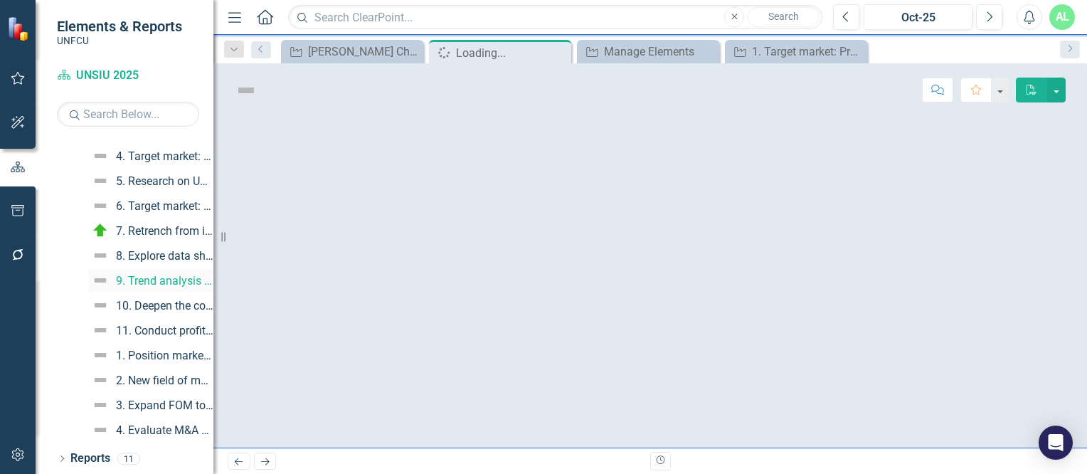
scroll to position [662, 0]
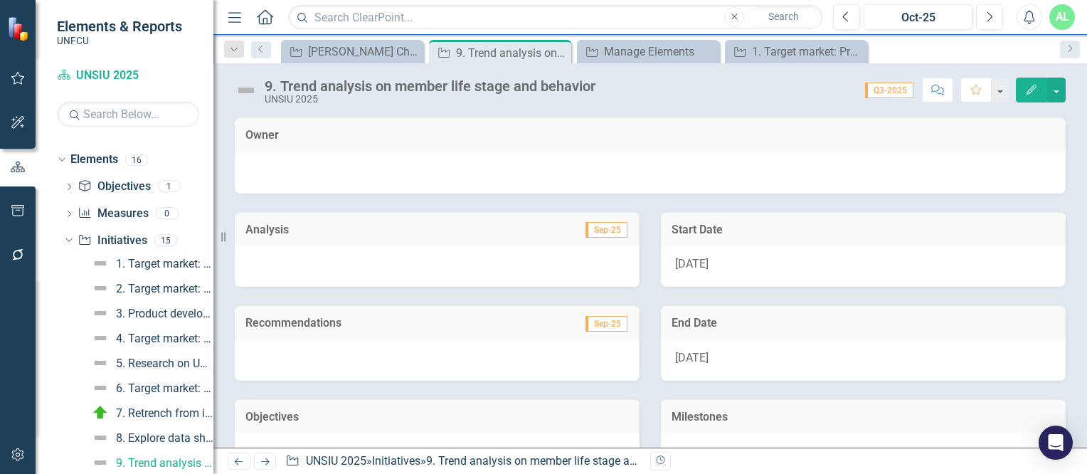
click at [1027, 85] on icon "Edit" at bounding box center [1031, 90] width 13 height 10
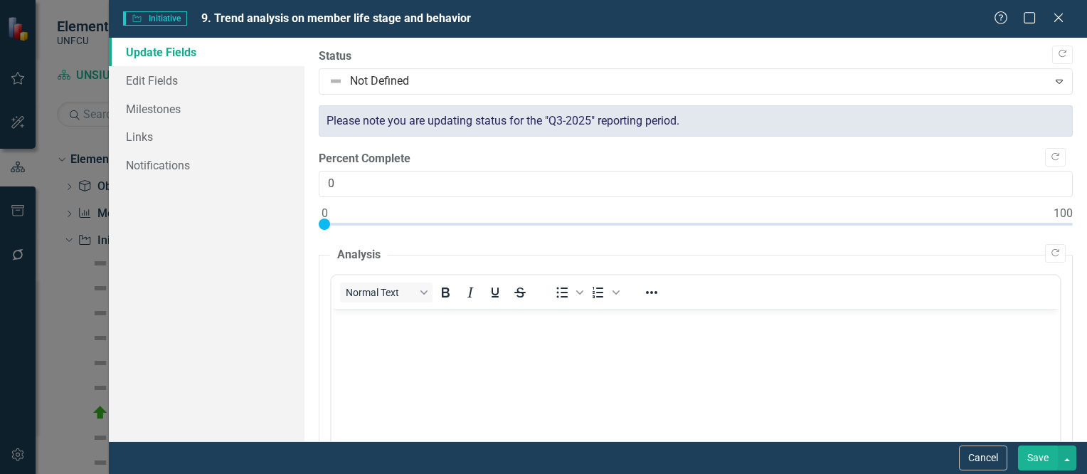
scroll to position [0, 0]
click at [823, 117] on div "Please note you are updating status for the "Q3-2025" reporting period." at bounding box center [696, 121] width 754 height 32
click at [184, 75] on link "Edit Fields" at bounding box center [207, 80] width 196 height 28
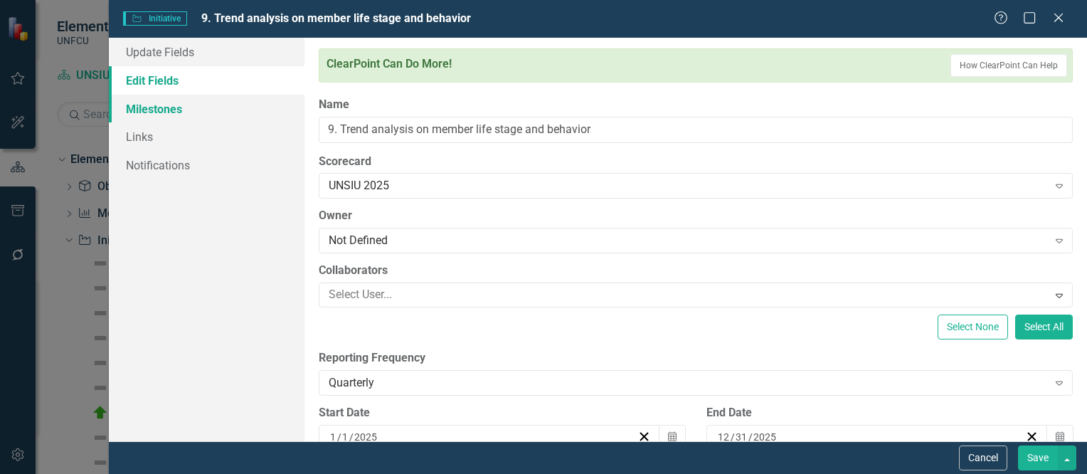
click at [168, 120] on link "Milestones" at bounding box center [207, 109] width 196 height 28
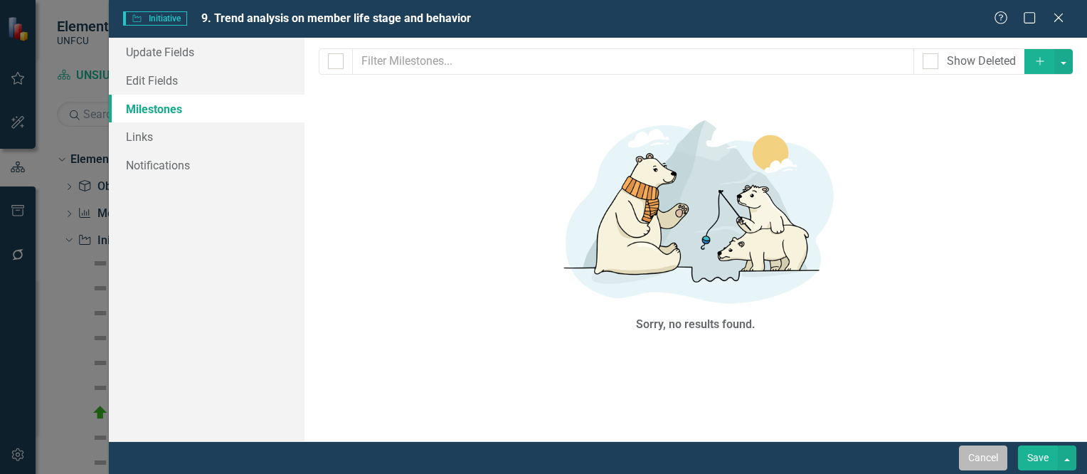
click at [986, 459] on button "Cancel" at bounding box center [983, 457] width 48 height 25
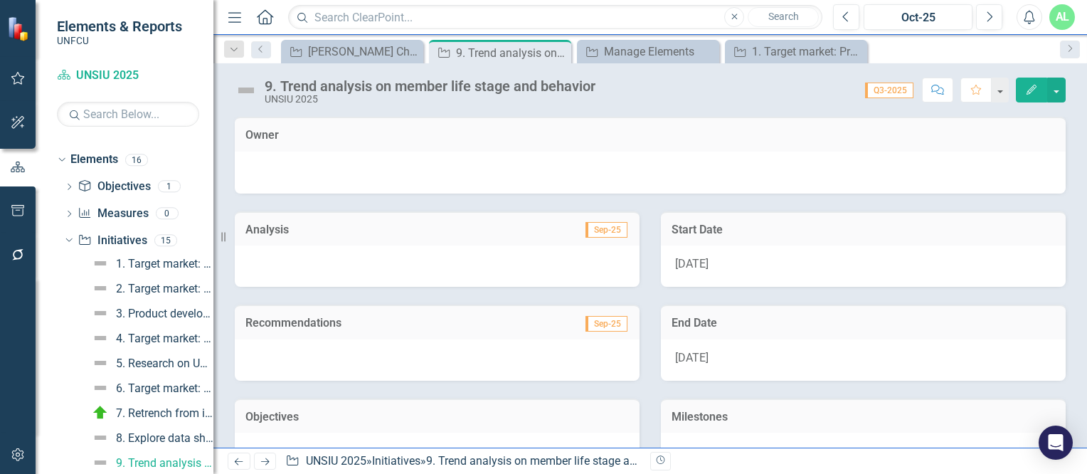
click at [601, 233] on span "Sep-25" at bounding box center [607, 230] width 42 height 16
click at [983, 17] on button "Next" at bounding box center [989, 17] width 26 height 26
click at [982, 16] on button "Next" at bounding box center [989, 17] width 26 height 26
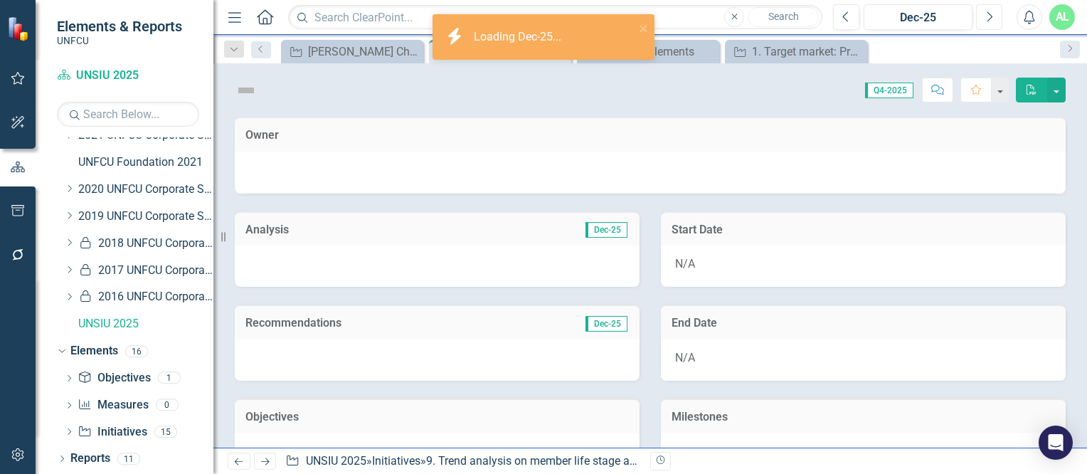
scroll to position [471, 0]
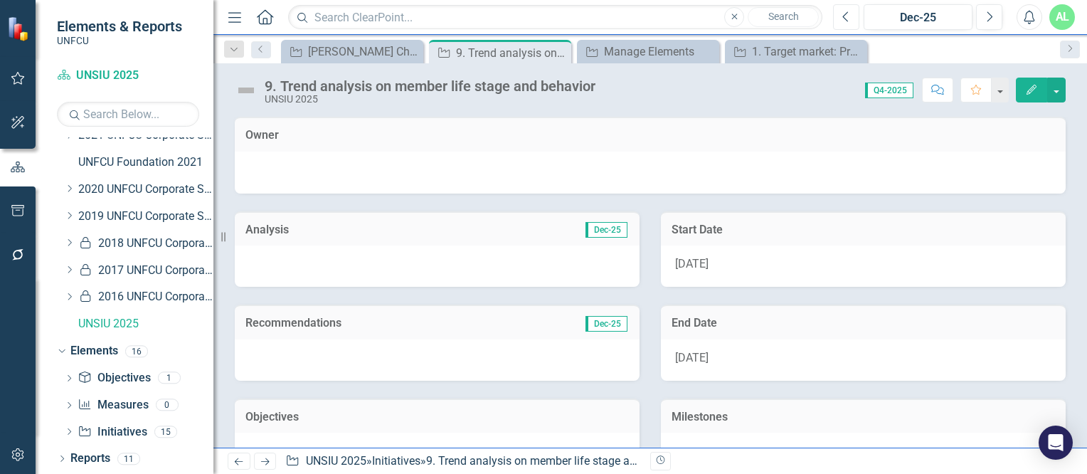
click at [850, 11] on icon "Previous" at bounding box center [846, 17] width 8 height 13
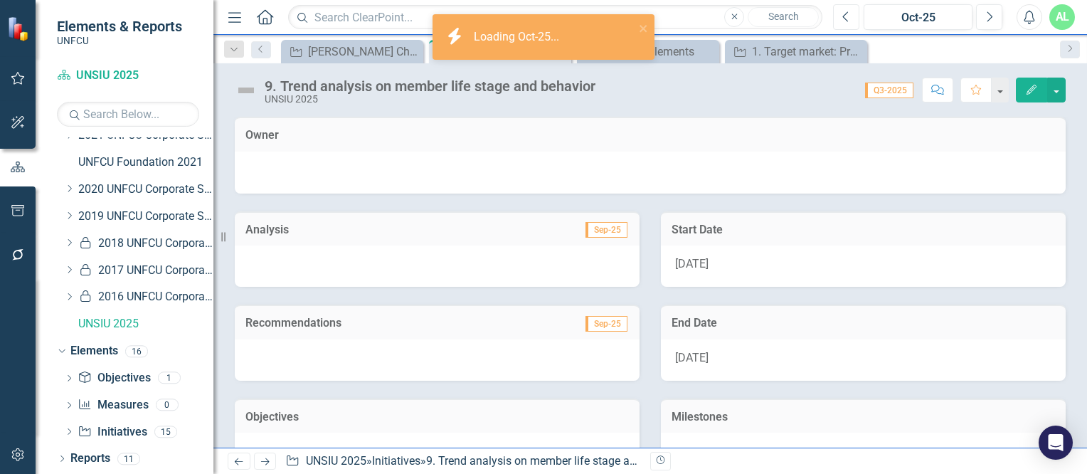
click at [850, 11] on icon "Previous" at bounding box center [846, 17] width 8 height 13
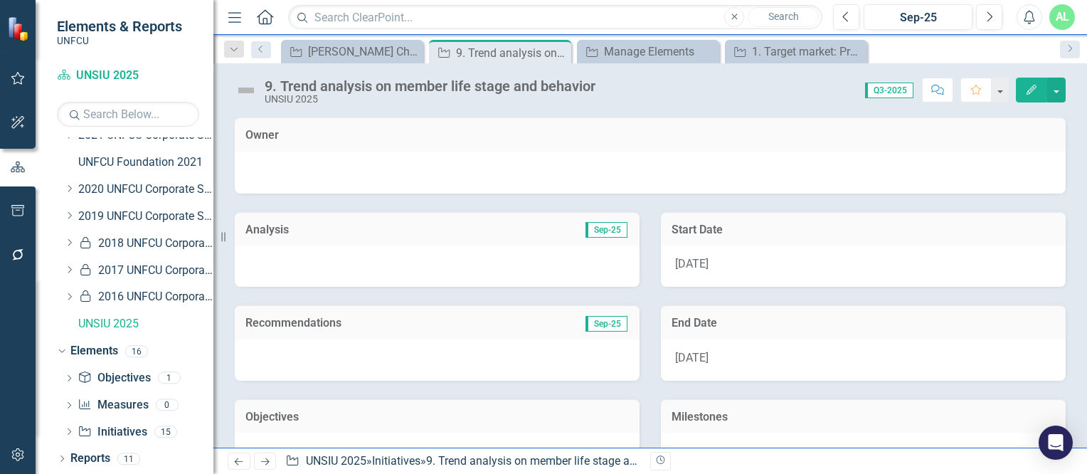
click at [1025, 95] on button "Edit" at bounding box center [1031, 90] width 31 height 25
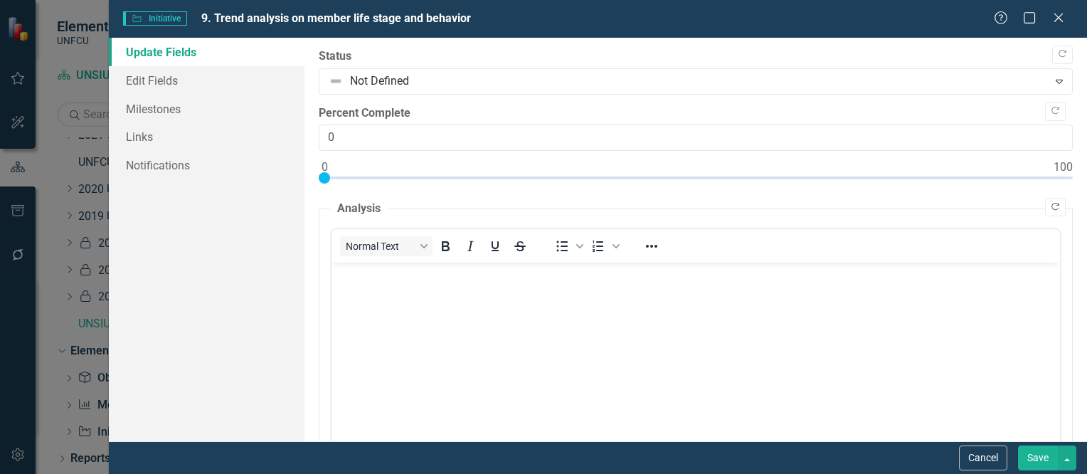
click at [1052, 210] on icon "button" at bounding box center [1056, 207] width 8 height 8
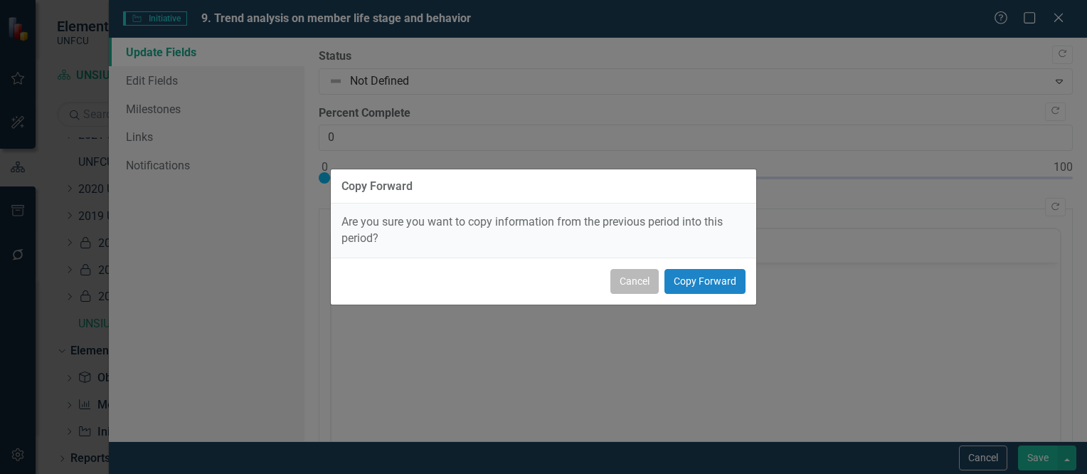
click at [632, 281] on button "Cancel" at bounding box center [635, 281] width 48 height 25
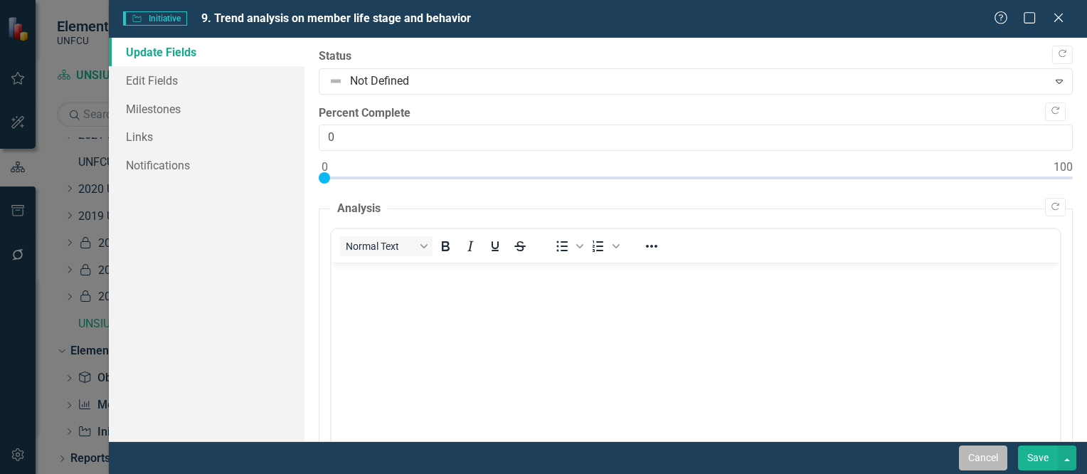
click at [986, 457] on button "Cancel" at bounding box center [983, 457] width 48 height 25
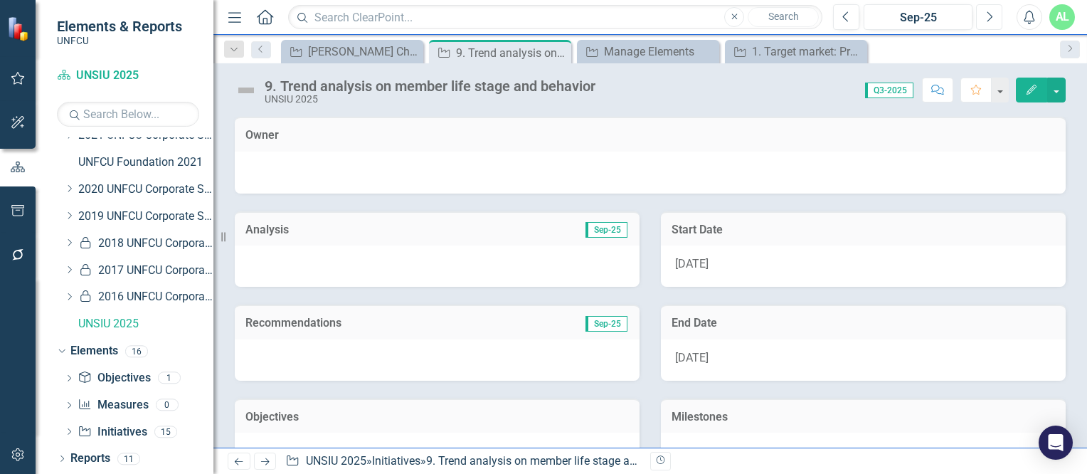
click at [991, 24] on button "Next" at bounding box center [989, 17] width 26 height 26
click at [1026, 96] on button "Edit" at bounding box center [1031, 90] width 31 height 25
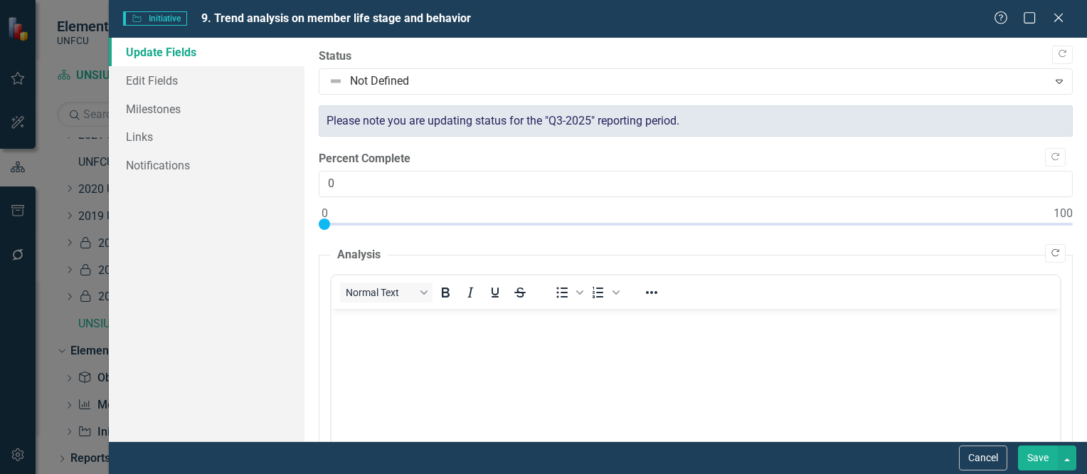
click at [1050, 253] on icon "Copy Forward" at bounding box center [1055, 253] width 11 height 9
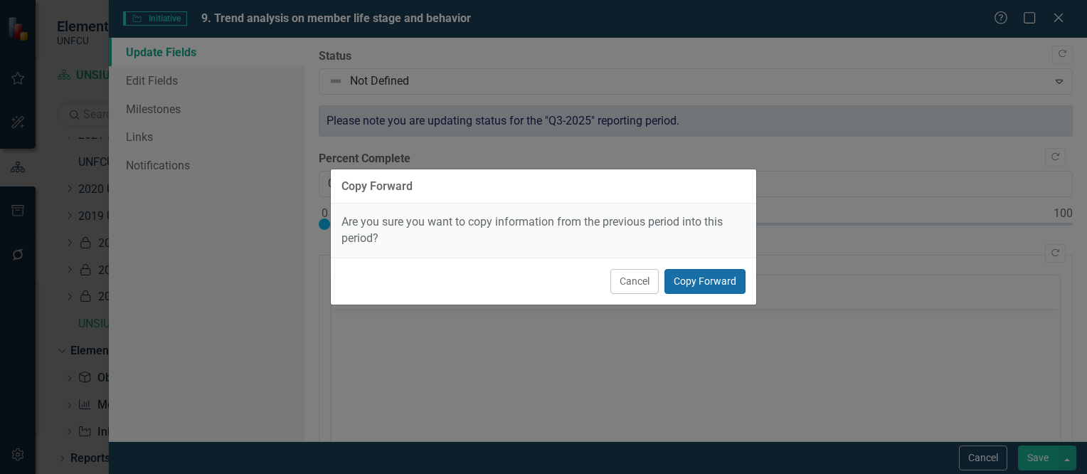
click at [703, 283] on button "Copy Forward" at bounding box center [705, 281] width 81 height 25
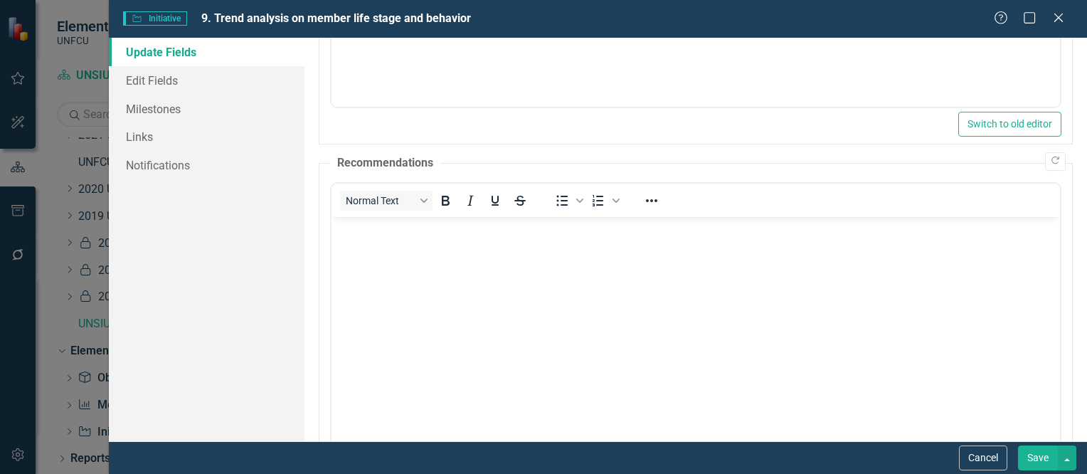
scroll to position [478, 0]
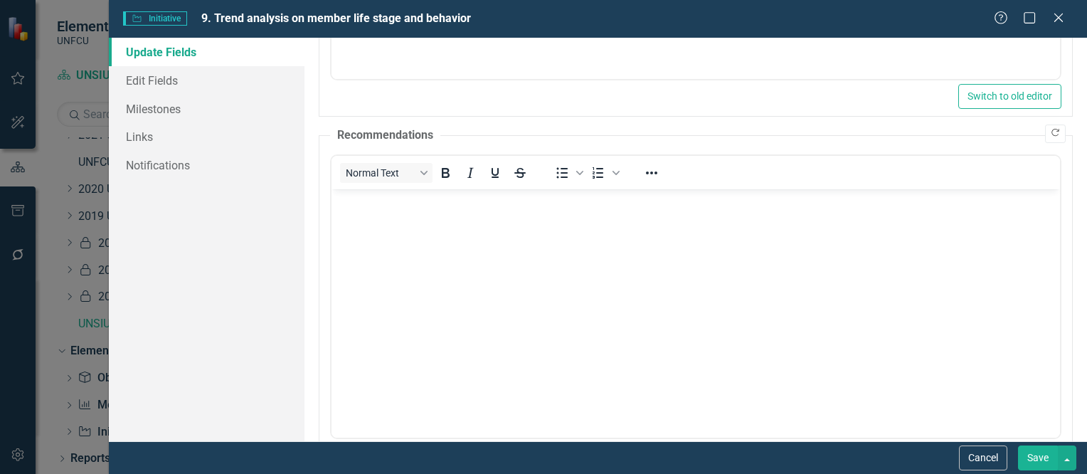
click at [1050, 130] on icon "Copy Forward" at bounding box center [1055, 133] width 11 height 9
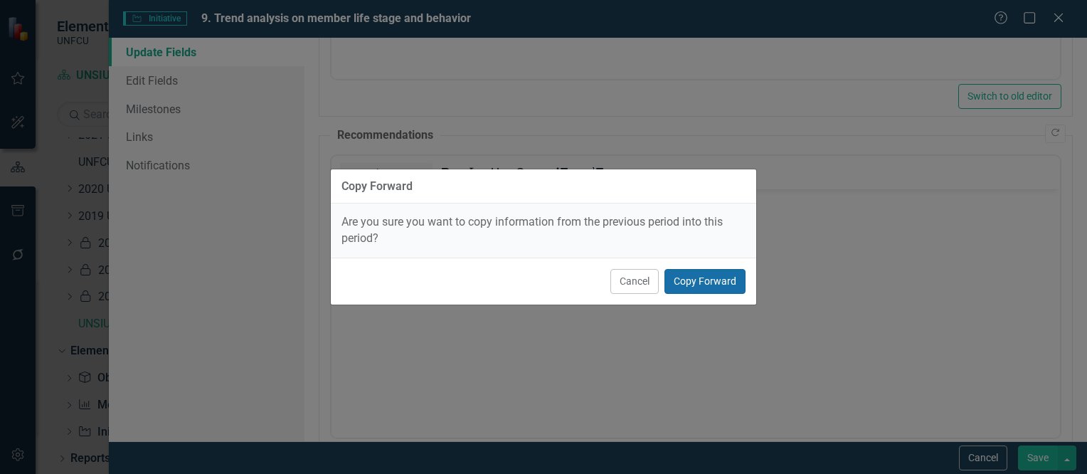
click at [737, 280] on button "Copy Forward" at bounding box center [705, 281] width 81 height 25
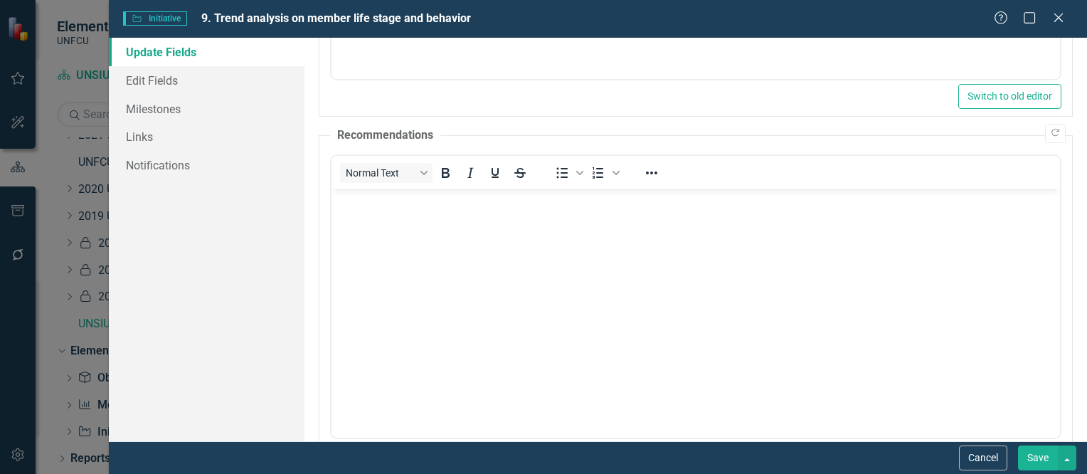
scroll to position [0, 0]
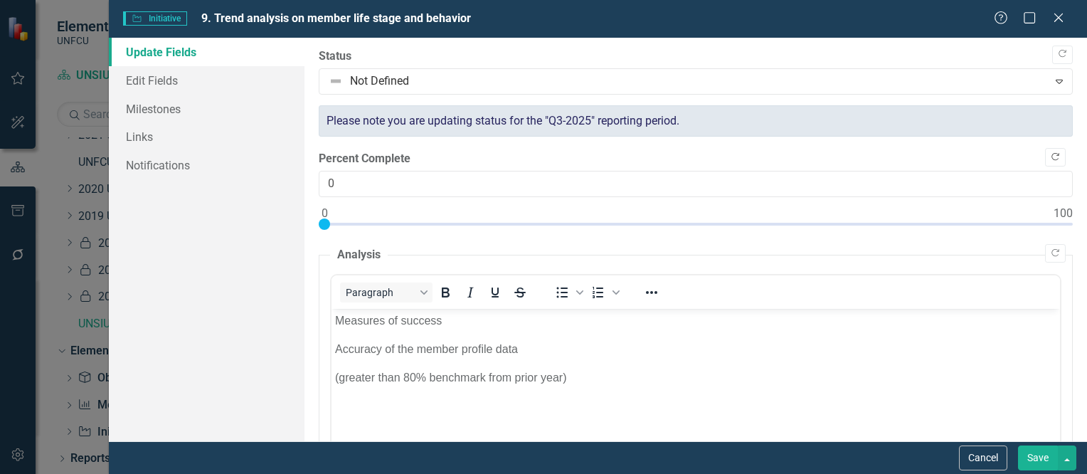
click at [1050, 154] on icon "Copy Forward" at bounding box center [1055, 157] width 11 height 9
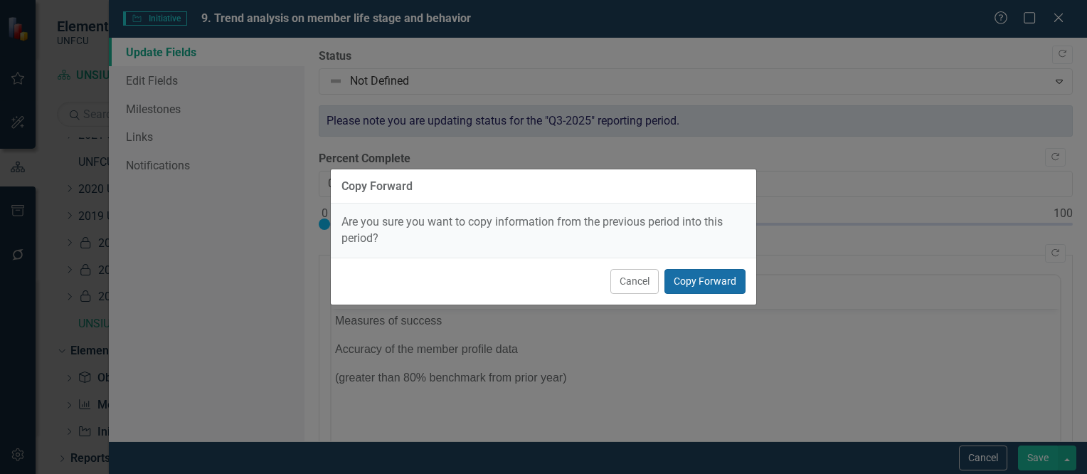
click at [705, 282] on button "Copy Forward" at bounding box center [705, 281] width 81 height 25
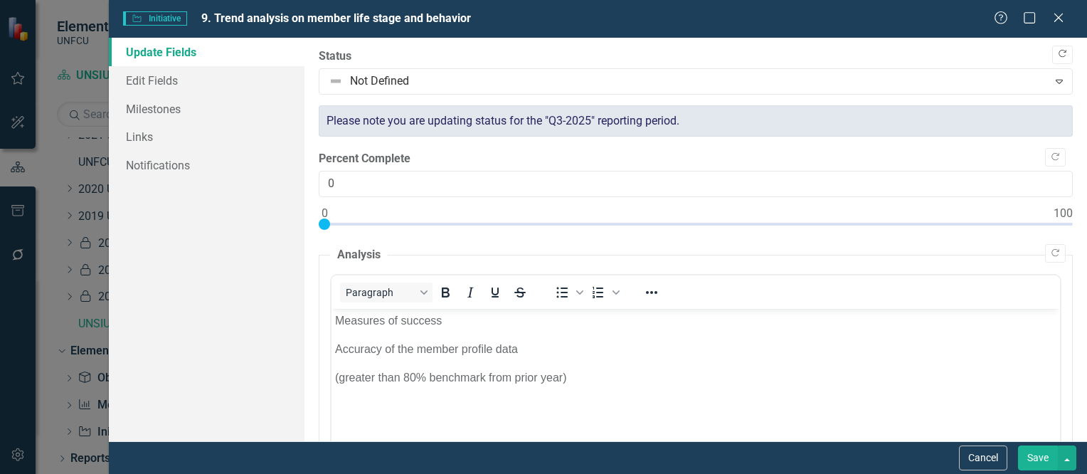
click at [1059, 55] on icon "button" at bounding box center [1063, 54] width 8 height 8
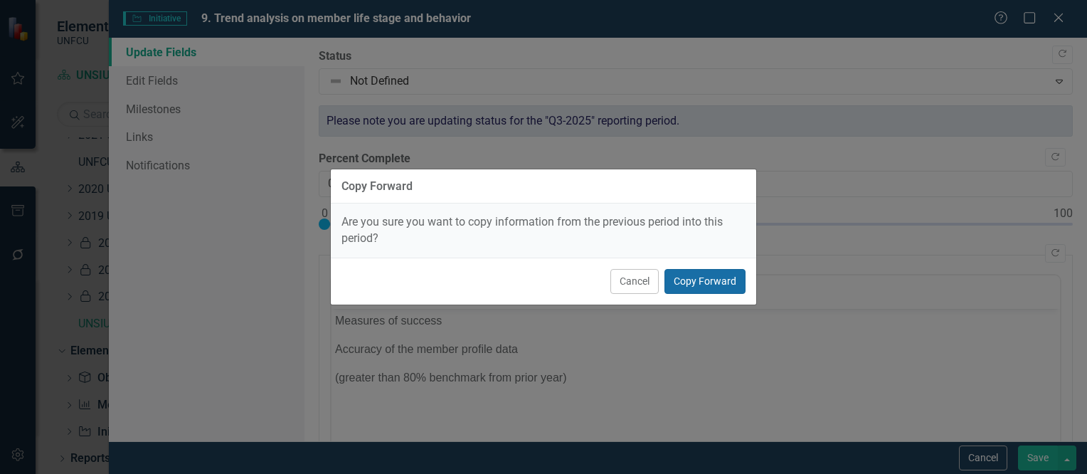
click at [712, 283] on button "Copy Forward" at bounding box center [705, 281] width 81 height 25
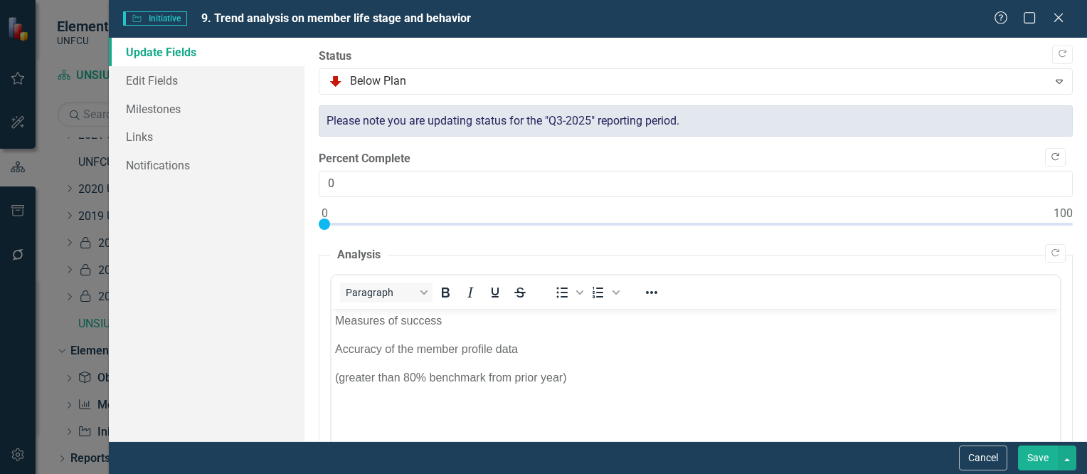
click at [1050, 161] on icon "Copy Forward" at bounding box center [1055, 157] width 11 height 9
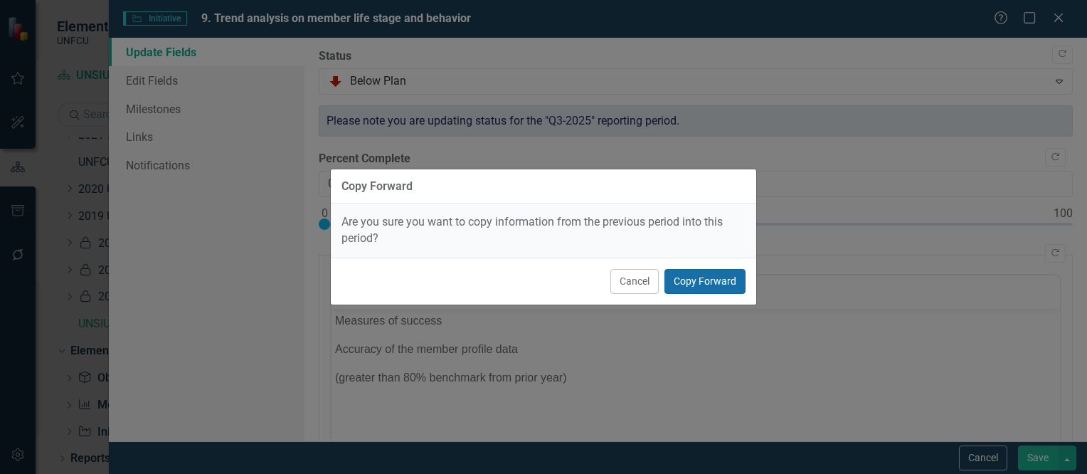
click at [719, 285] on button "Copy Forward" at bounding box center [705, 281] width 81 height 25
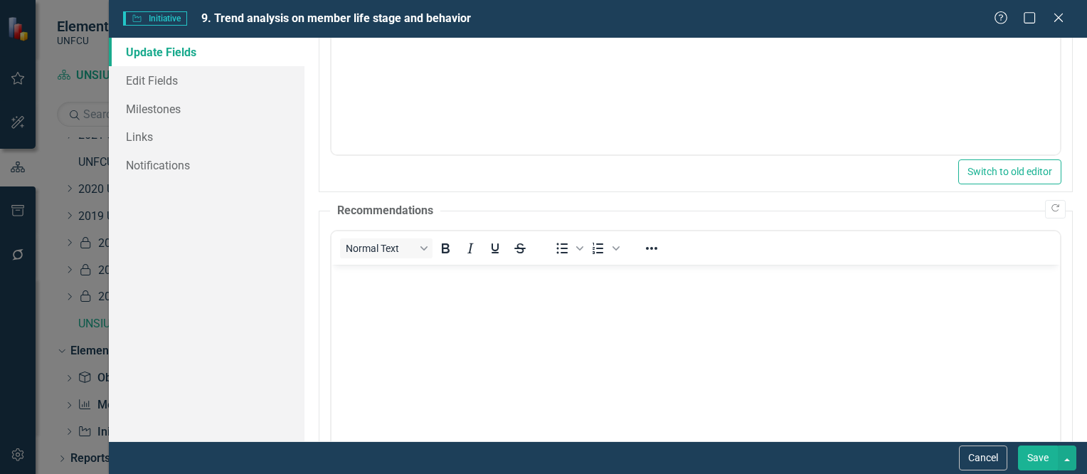
scroll to position [418, 0]
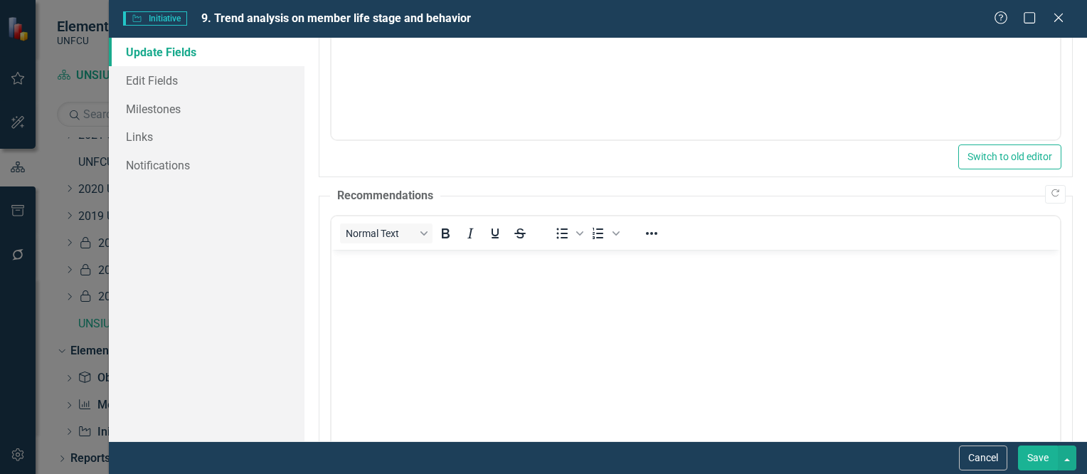
click at [1034, 458] on button "Save" at bounding box center [1038, 457] width 40 height 25
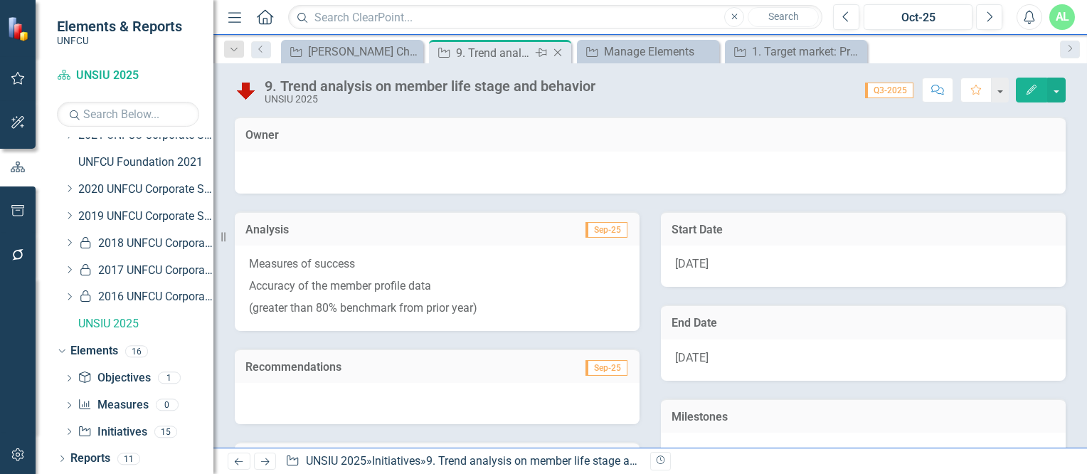
click at [558, 52] on icon "Close" at bounding box center [558, 52] width 14 height 11
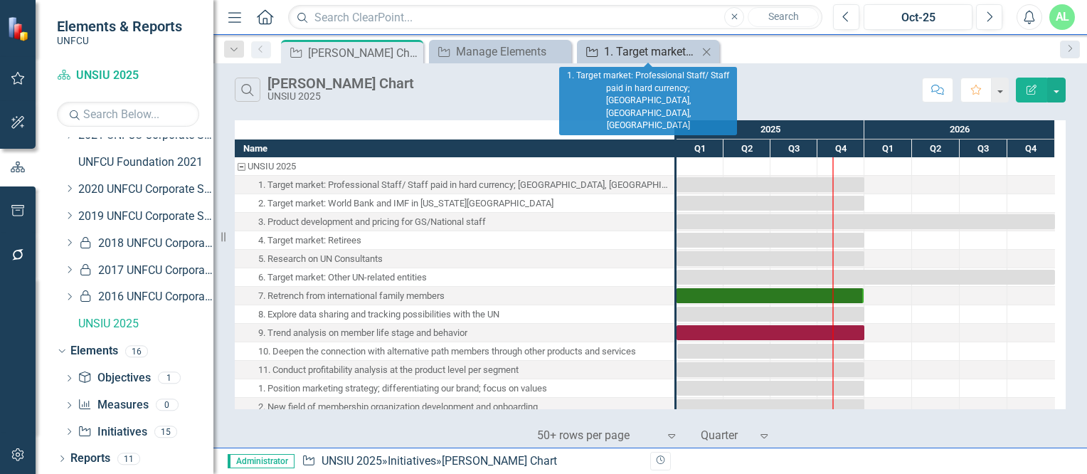
click at [635, 53] on div "1. Target market: Professional Staff/ Staff paid in hard currency; [GEOGRAPHIC_…" at bounding box center [651, 52] width 94 height 18
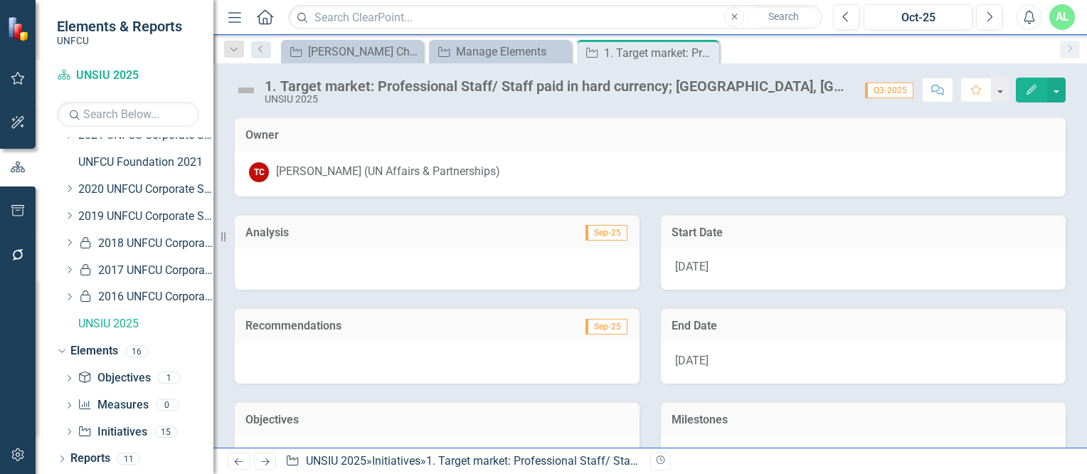
click at [1035, 90] on icon "Edit" at bounding box center [1031, 90] width 13 height 10
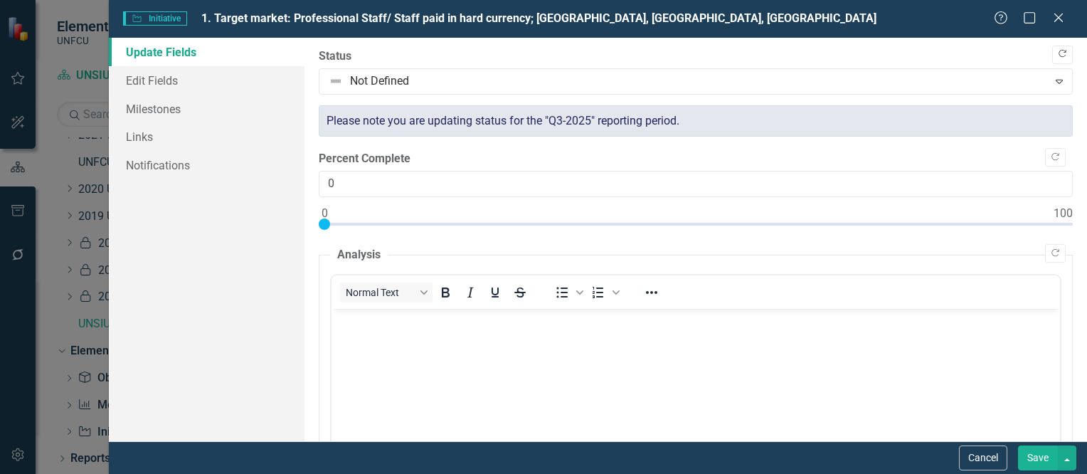
click at [1057, 53] on icon "Copy Forward" at bounding box center [1062, 54] width 11 height 9
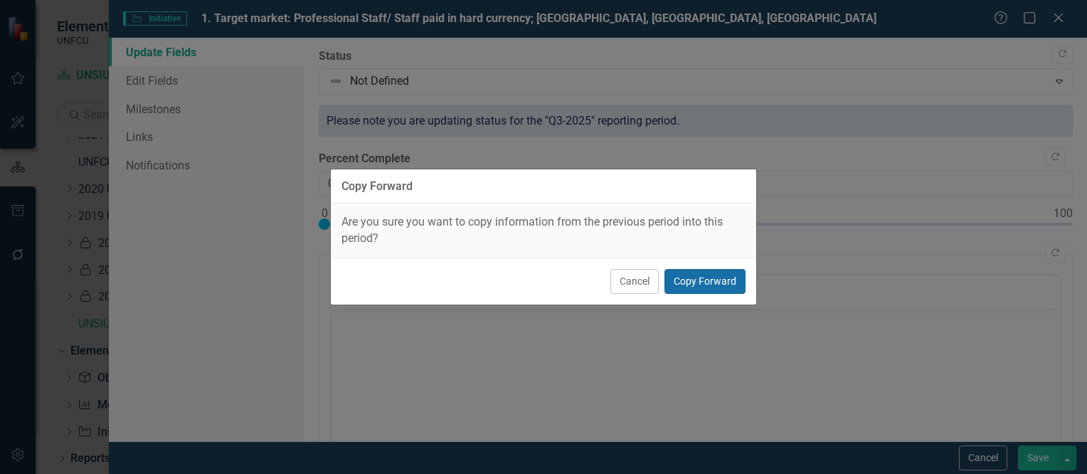
click at [725, 282] on button "Copy Forward" at bounding box center [705, 281] width 81 height 25
type input "37"
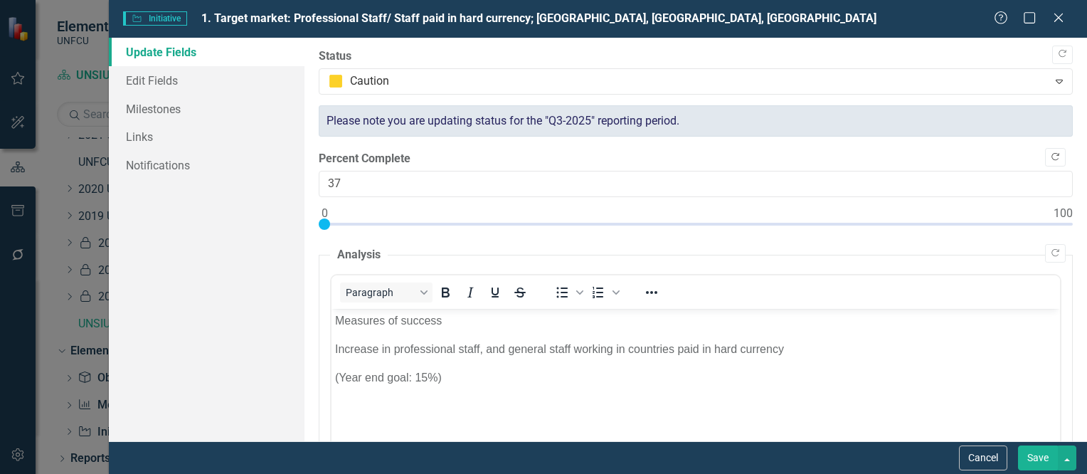
click at [1050, 161] on icon "Copy Forward" at bounding box center [1055, 157] width 11 height 9
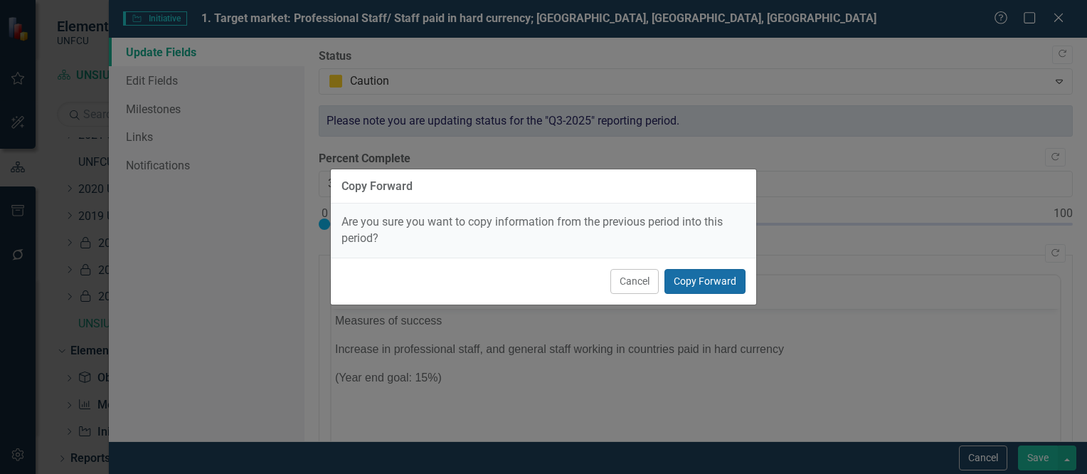
click at [690, 278] on button "Copy Forward" at bounding box center [705, 281] width 81 height 25
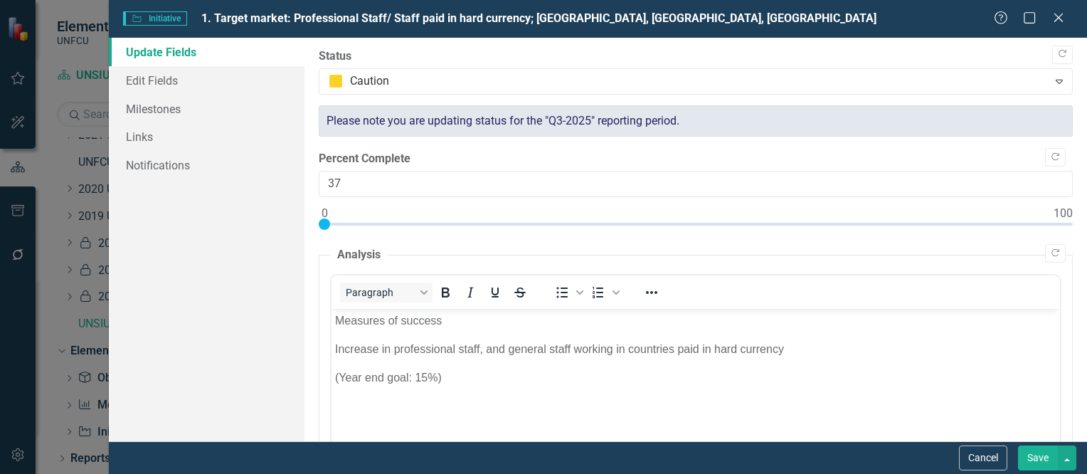
click at [1040, 463] on button "Save" at bounding box center [1038, 457] width 40 height 25
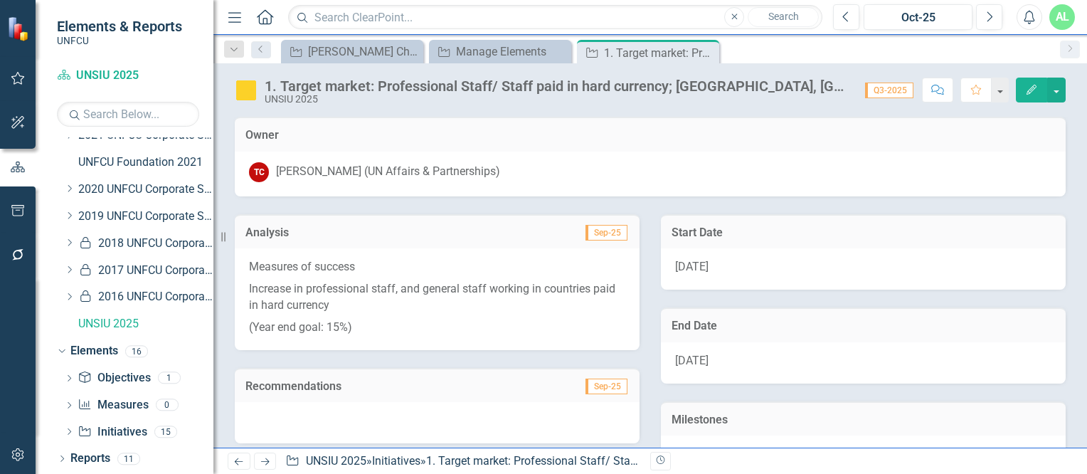
scroll to position [255, 0]
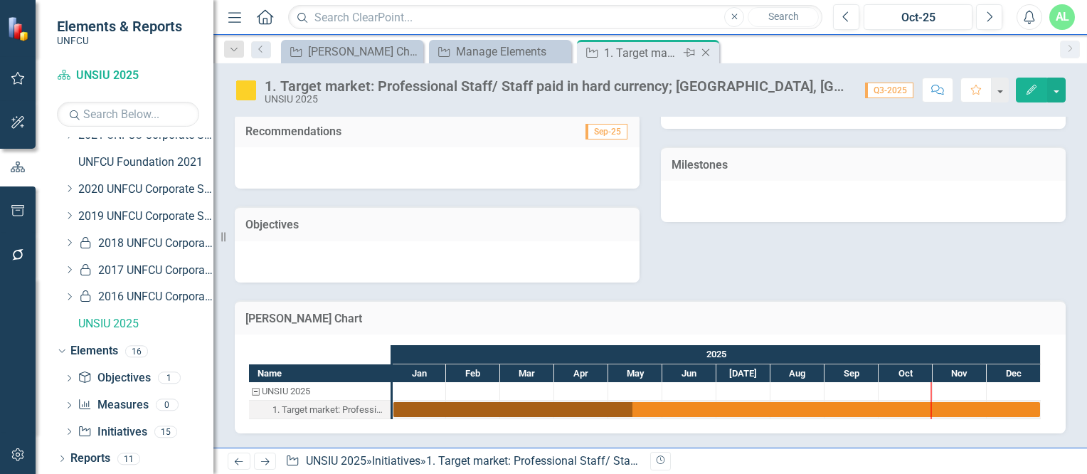
click at [702, 56] on icon "Close" at bounding box center [706, 52] width 14 height 11
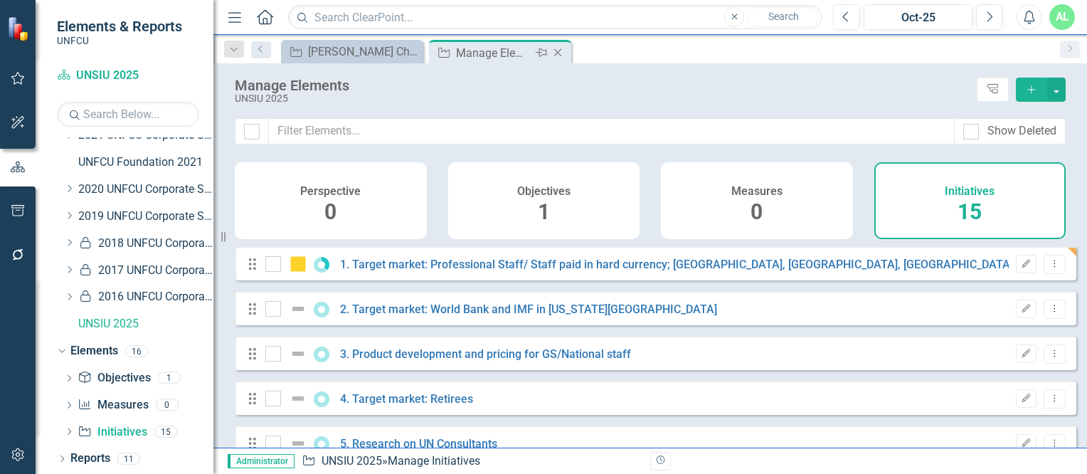
checkbox input "false"
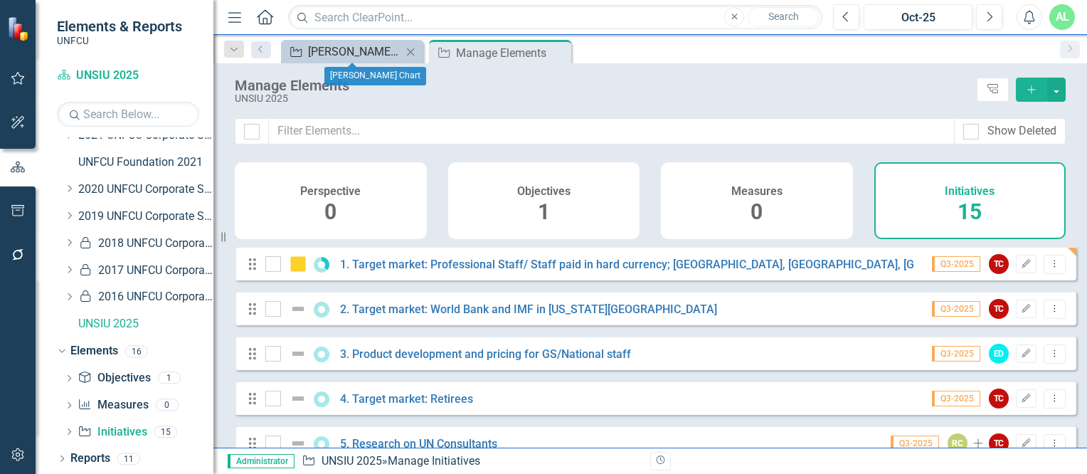
click at [347, 46] on div "[PERSON_NAME] Chart" at bounding box center [355, 52] width 94 height 18
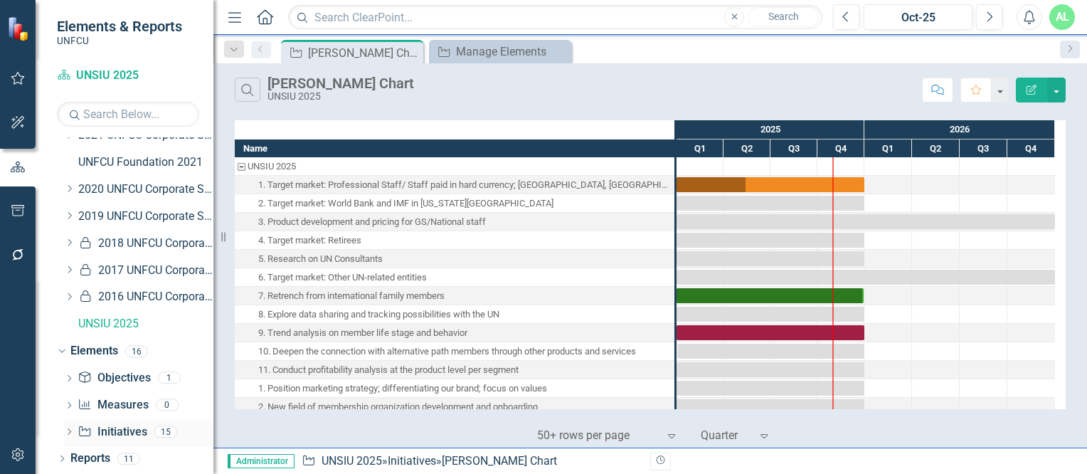
click at [67, 430] on icon "Dropdown" at bounding box center [69, 433] width 10 height 8
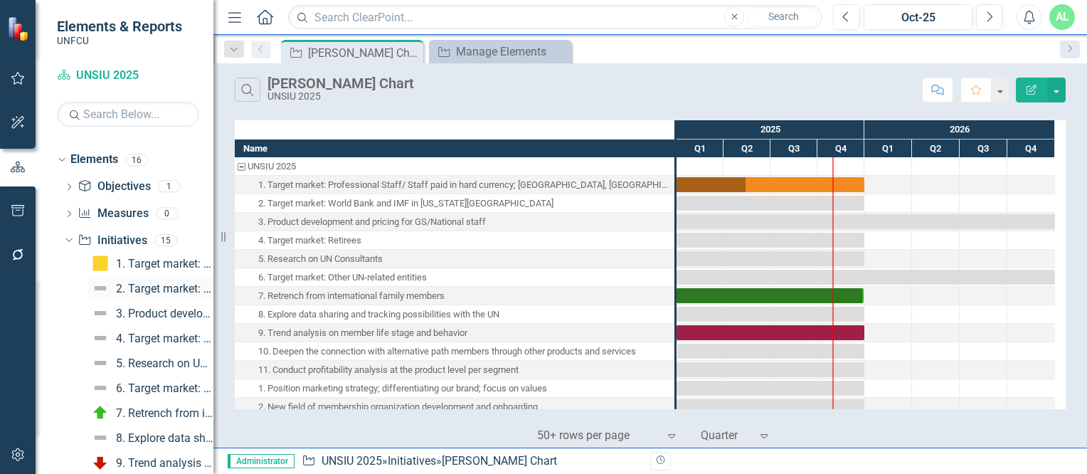
click at [157, 282] on div "2. Target market: World Bank and IMF in [US_STATE][GEOGRAPHIC_DATA]" at bounding box center [164, 288] width 97 height 13
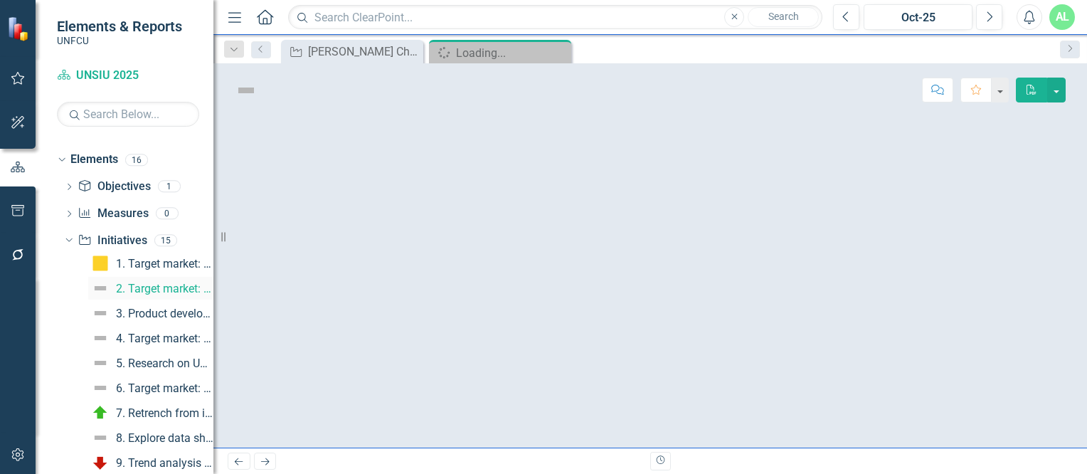
scroll to position [488, 0]
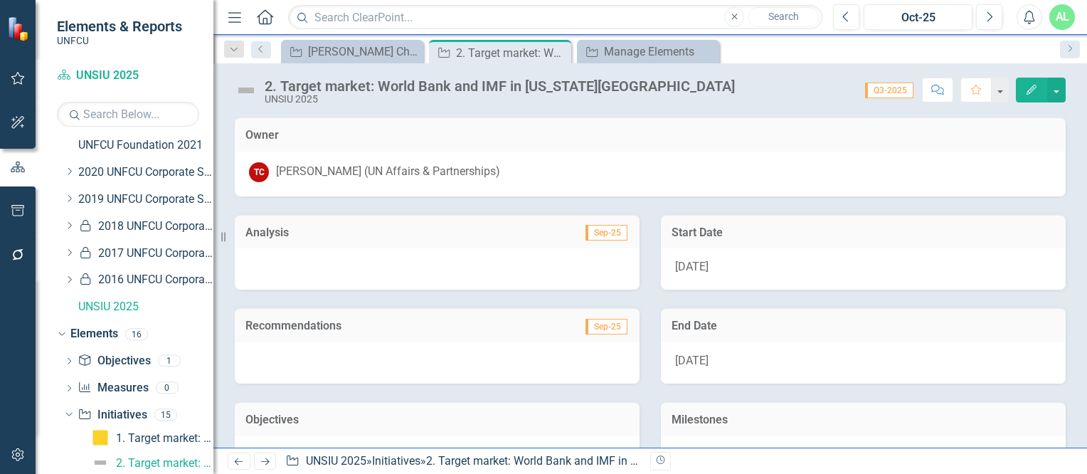
click at [1035, 89] on icon "button" at bounding box center [1032, 90] width 10 height 10
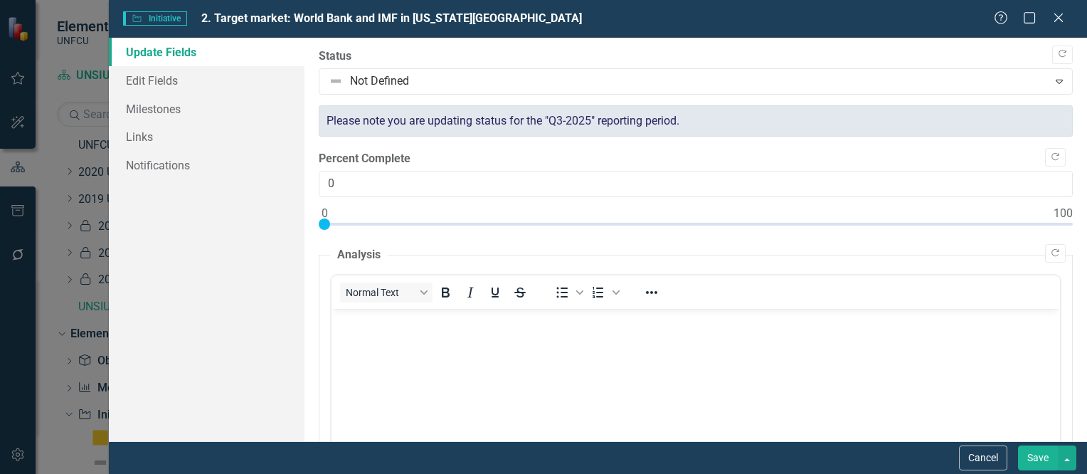
scroll to position [0, 0]
click at [1057, 53] on icon "Copy Forward" at bounding box center [1062, 54] width 11 height 9
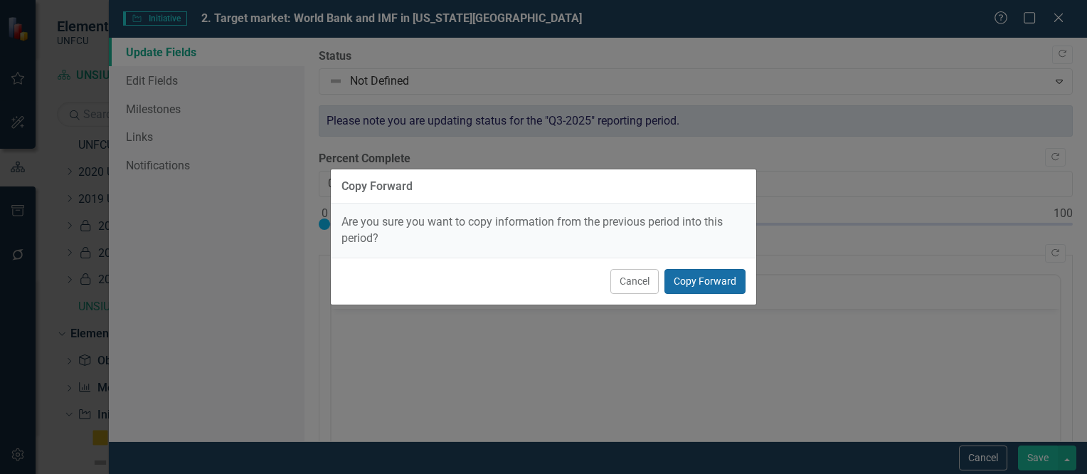
click at [733, 280] on button "Copy Forward" at bounding box center [705, 281] width 81 height 25
type input "75"
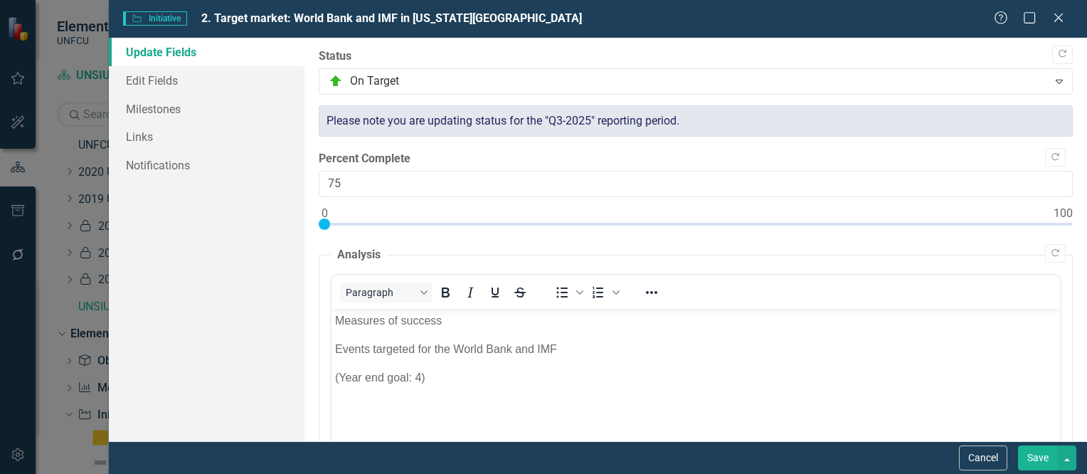
click at [1030, 459] on button "Save" at bounding box center [1038, 457] width 40 height 25
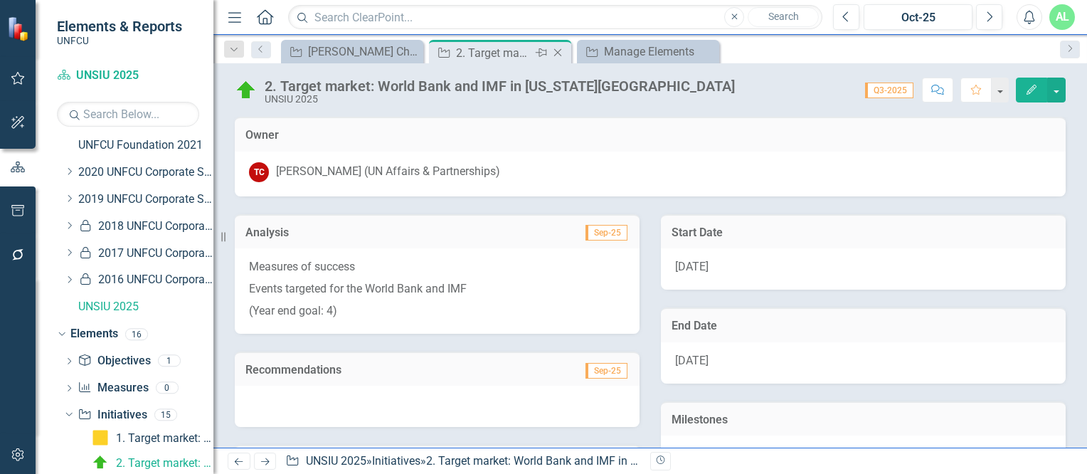
click at [557, 49] on icon "Close" at bounding box center [558, 52] width 14 height 11
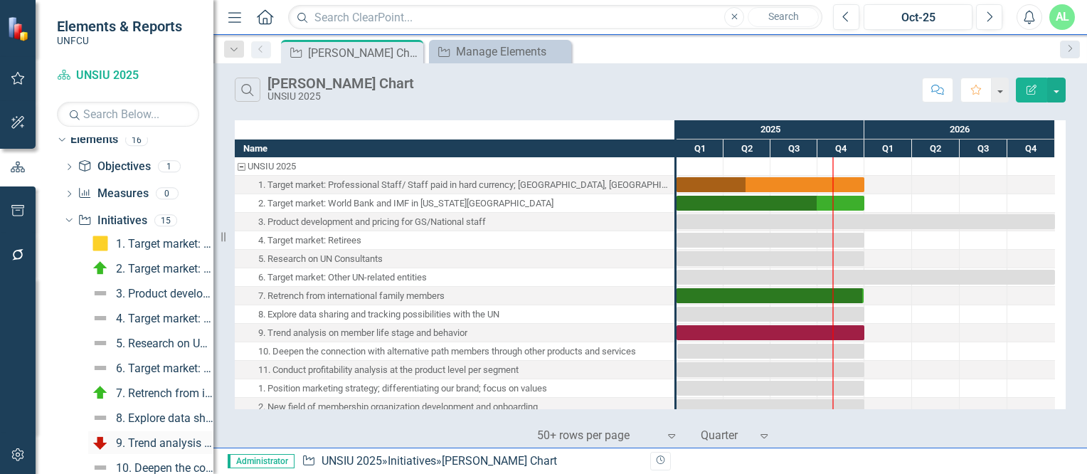
scroll to position [667, 0]
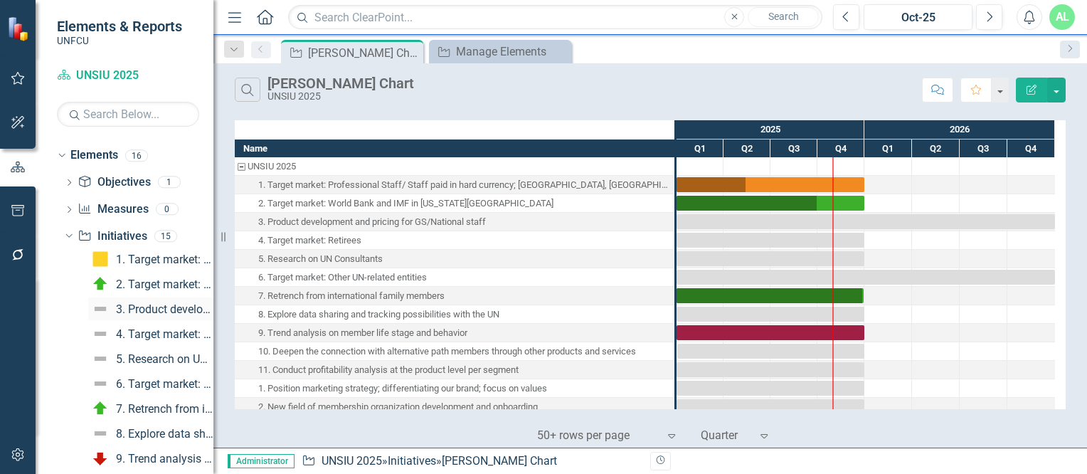
click at [134, 309] on div "3. Product development and pricing for GS/National staff" at bounding box center [164, 309] width 97 height 13
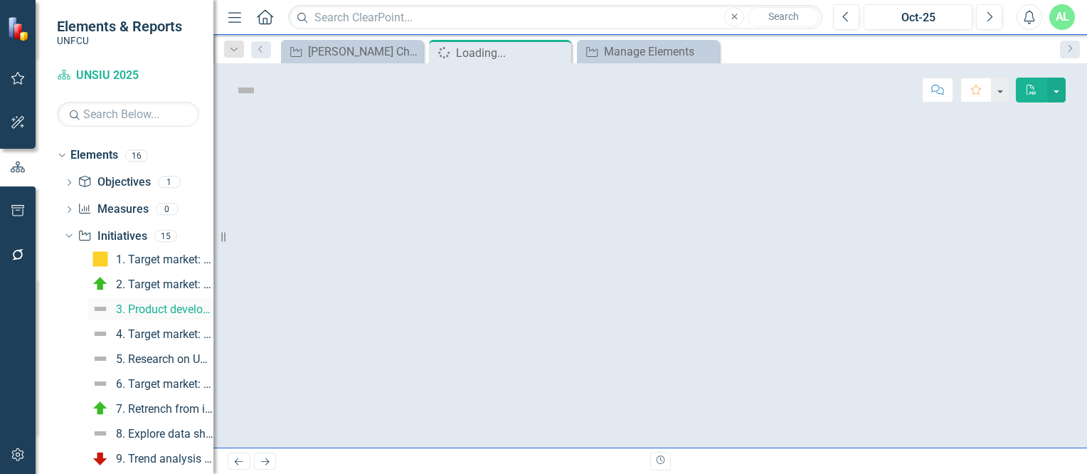
scroll to position [513, 0]
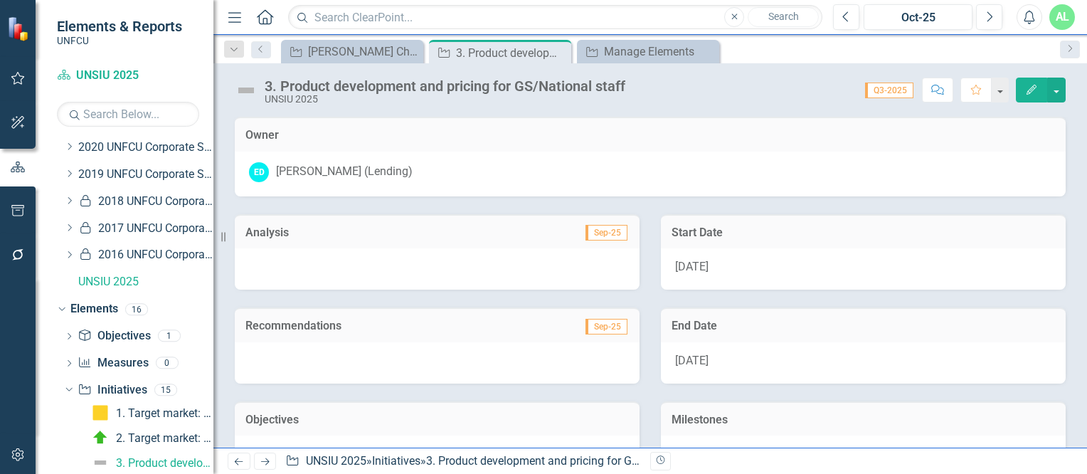
click at [1021, 98] on button "Edit" at bounding box center [1031, 90] width 31 height 25
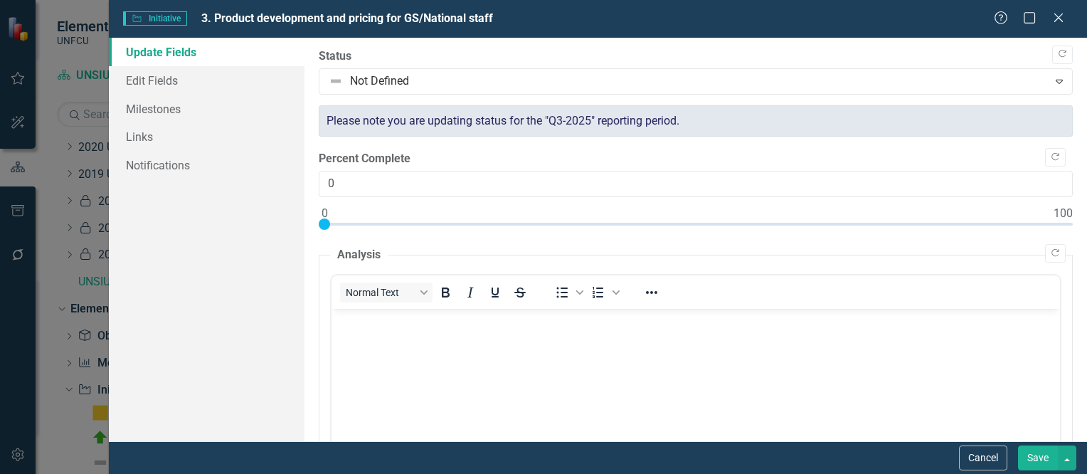
scroll to position [0, 0]
click at [1057, 56] on icon "Copy Forward" at bounding box center [1062, 54] width 11 height 9
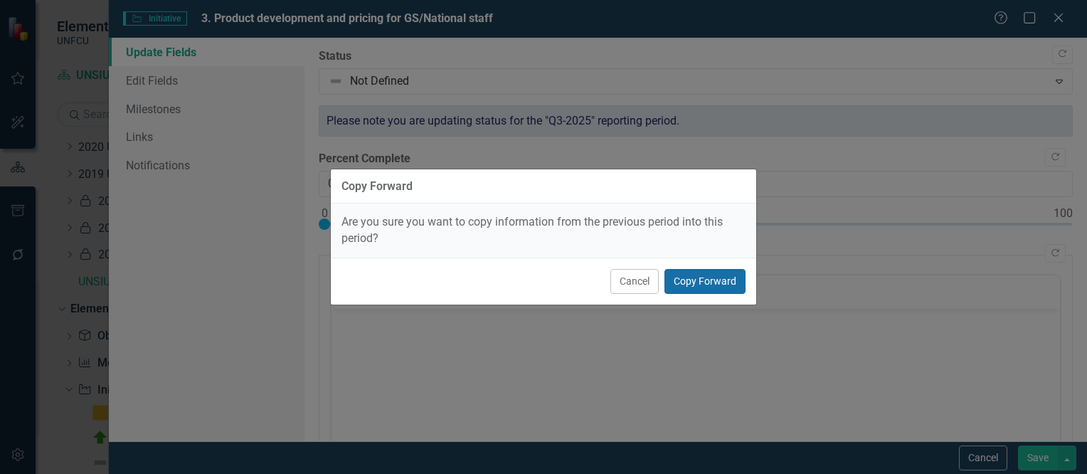
click at [704, 286] on button "Copy Forward" at bounding box center [705, 281] width 81 height 25
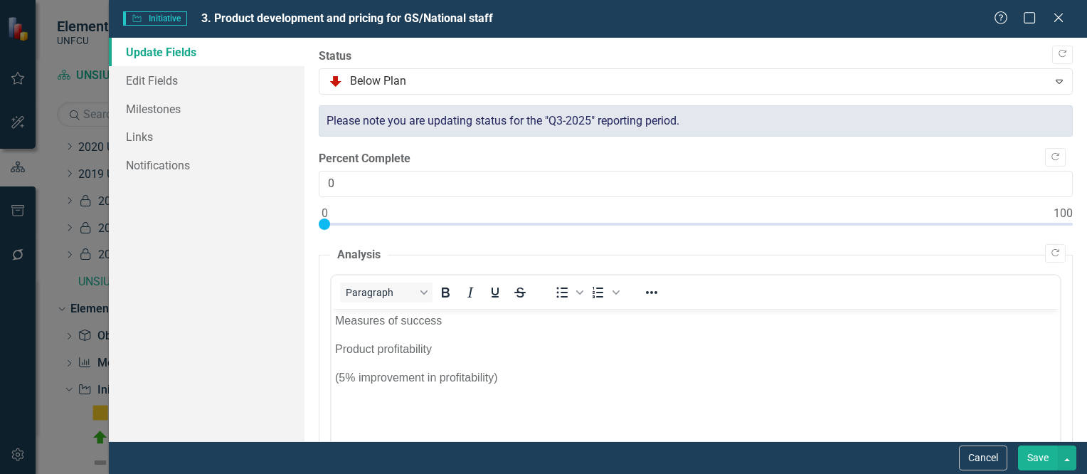
click at [1037, 457] on button "Save" at bounding box center [1038, 457] width 40 height 25
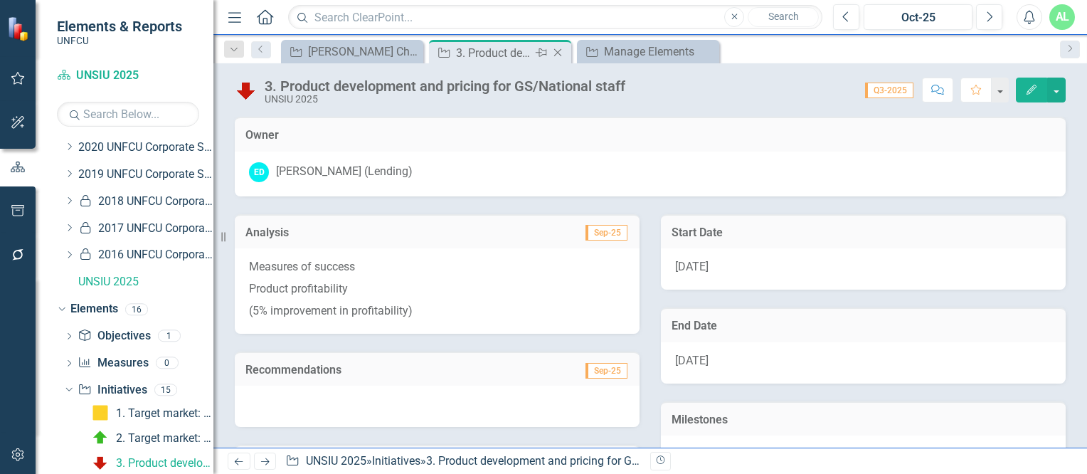
click at [552, 52] on icon "Close" at bounding box center [558, 52] width 14 height 11
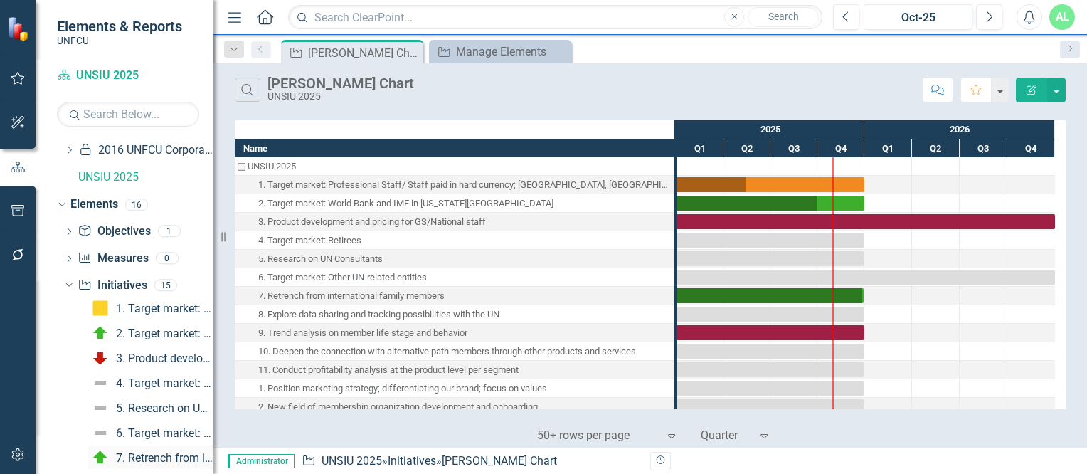
scroll to position [616, 0]
click at [131, 389] on div "4. Target market: Retirees" at bounding box center [164, 385] width 97 height 13
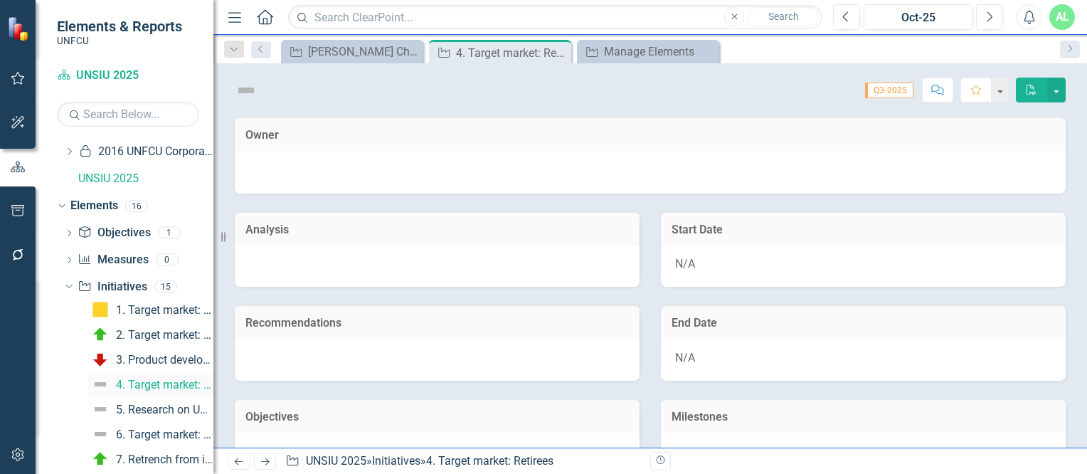
scroll to position [538, 0]
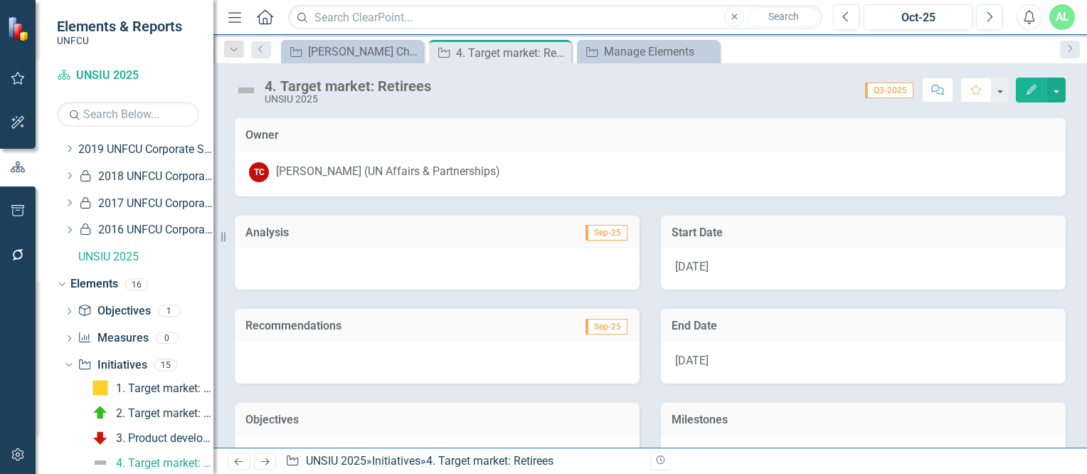
click at [1025, 99] on button "Edit" at bounding box center [1031, 90] width 31 height 25
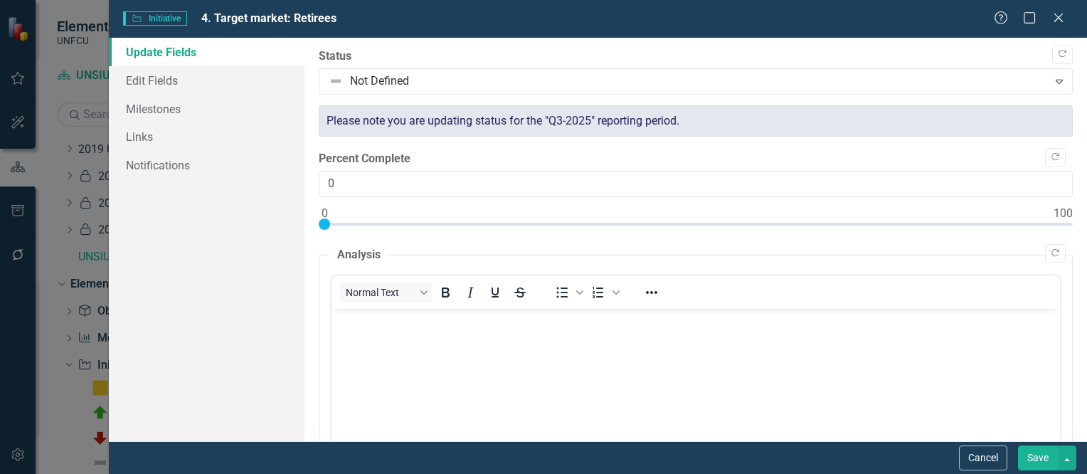
scroll to position [0, 0]
click at [1057, 56] on icon "Copy Forward" at bounding box center [1062, 54] width 11 height 9
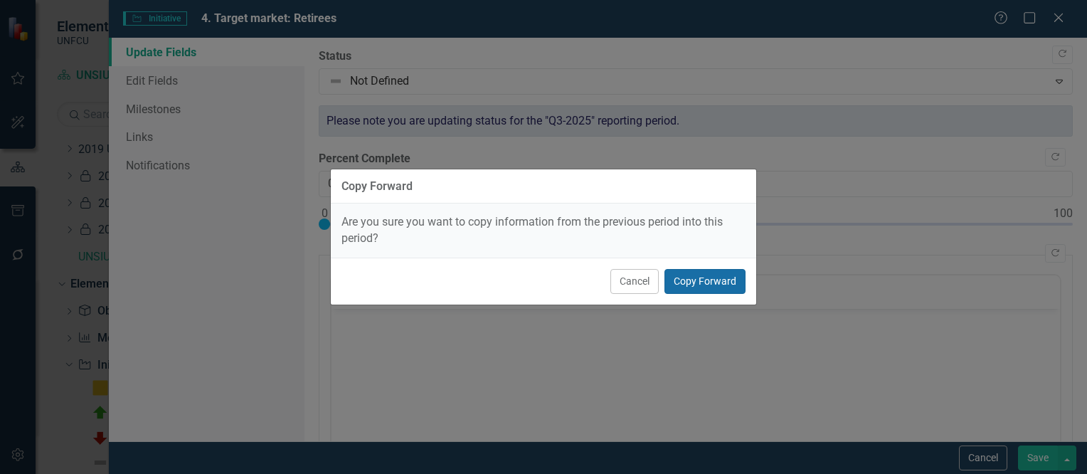
click at [722, 281] on button "Copy Forward" at bounding box center [705, 281] width 81 height 25
type input "12"
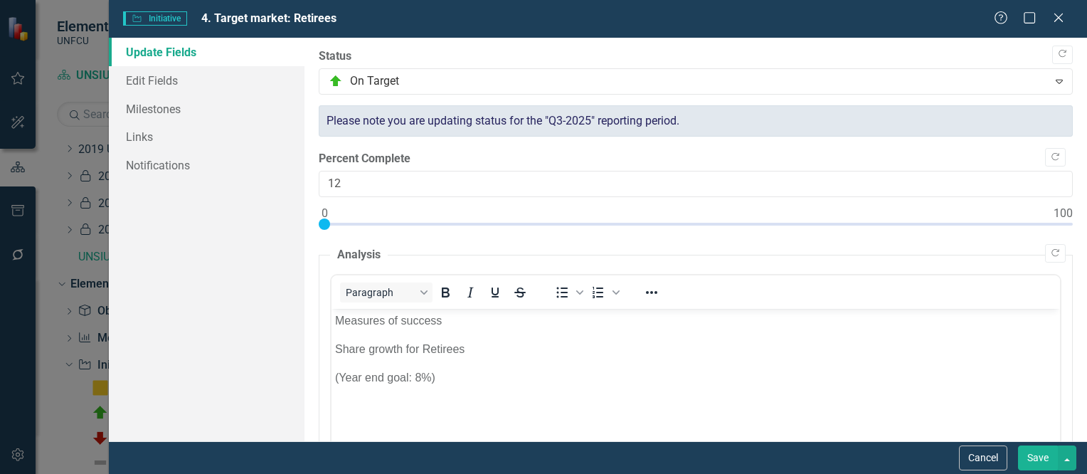
click at [1031, 454] on button "Save" at bounding box center [1038, 457] width 40 height 25
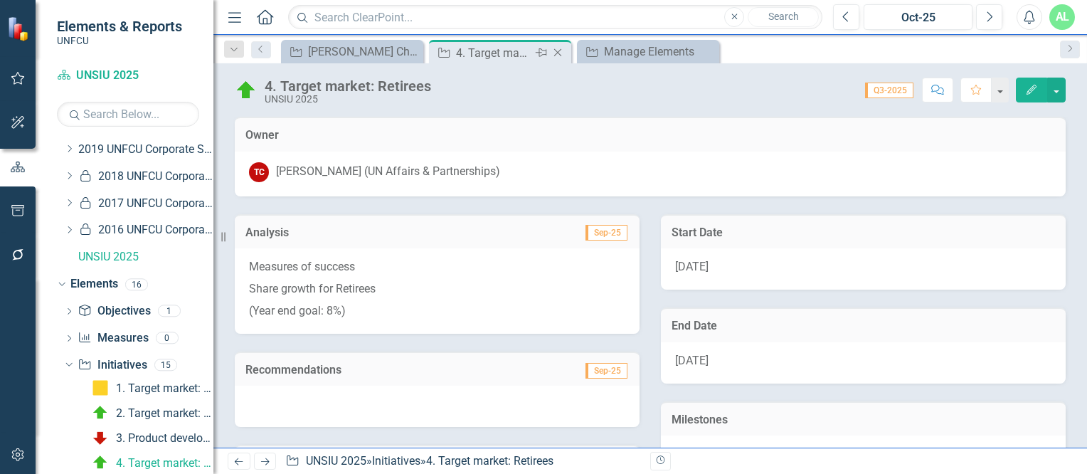
click at [560, 55] on icon at bounding box center [558, 53] width 8 height 8
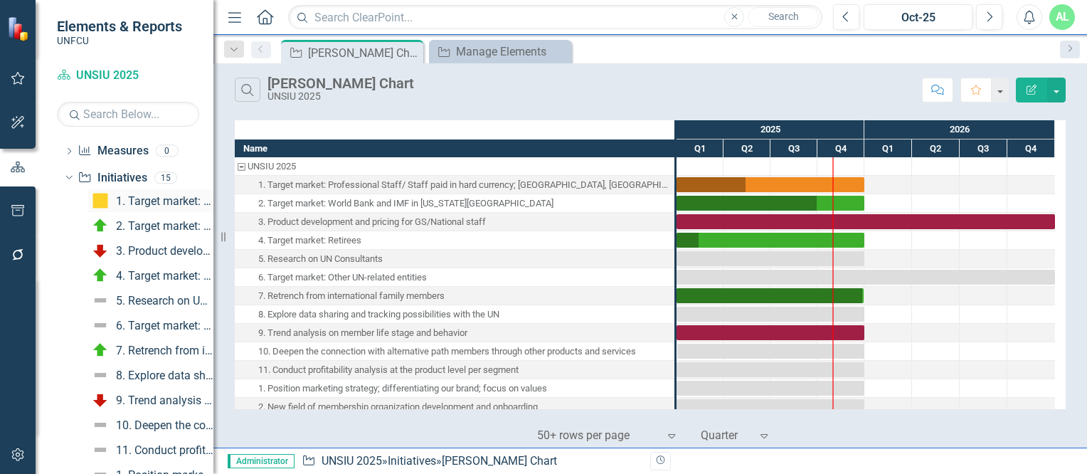
scroll to position [845, 0]
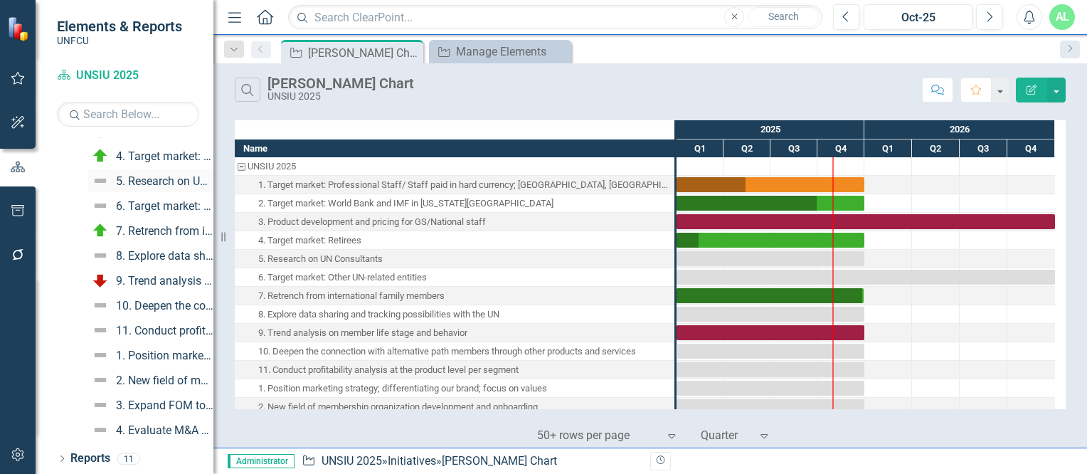
click at [139, 173] on link "5. Research on UN Consultants" at bounding box center [150, 180] width 125 height 23
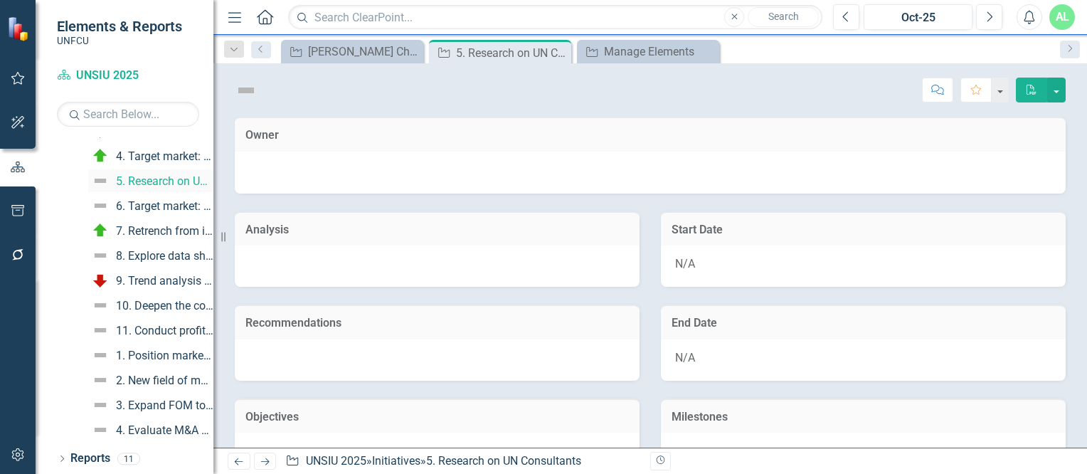
scroll to position [563, 0]
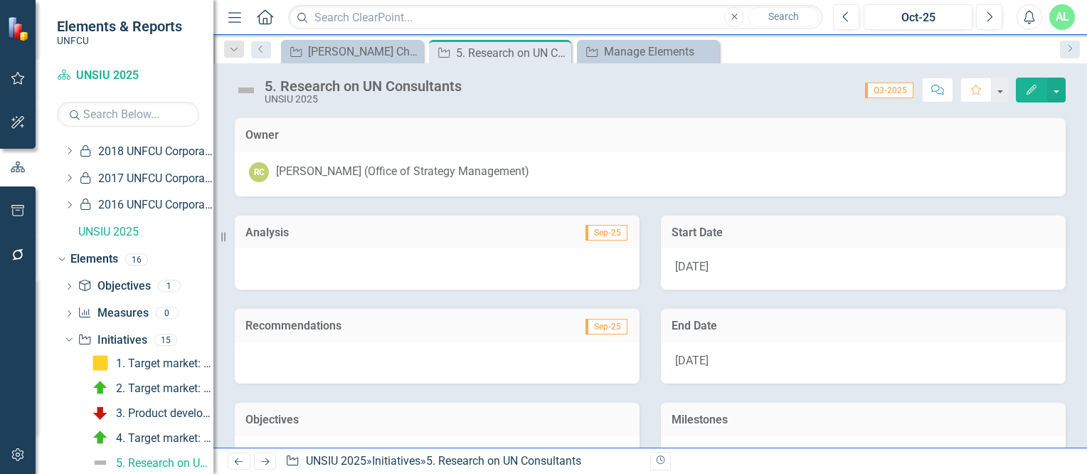
click at [1027, 85] on icon "Edit" at bounding box center [1031, 90] width 13 height 10
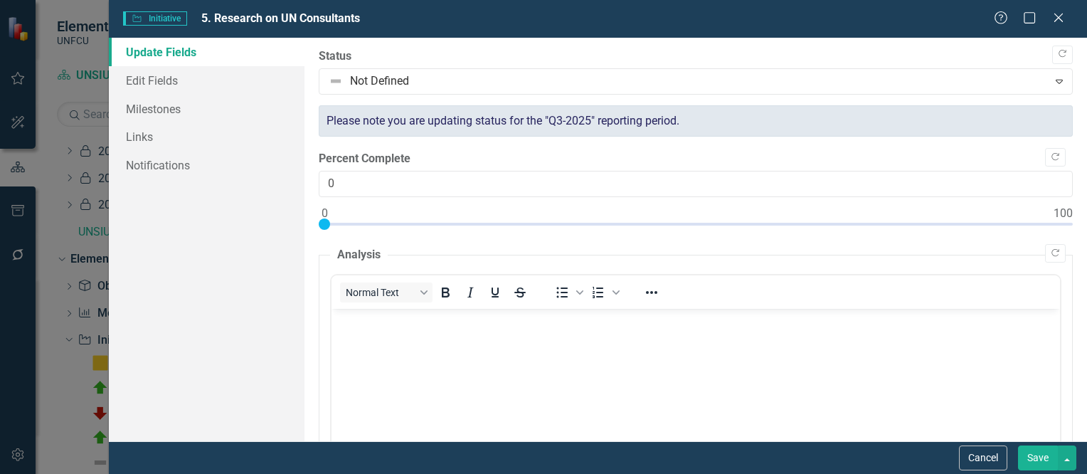
scroll to position [0, 0]
click at [1057, 56] on icon "Copy Forward" at bounding box center [1062, 54] width 11 height 9
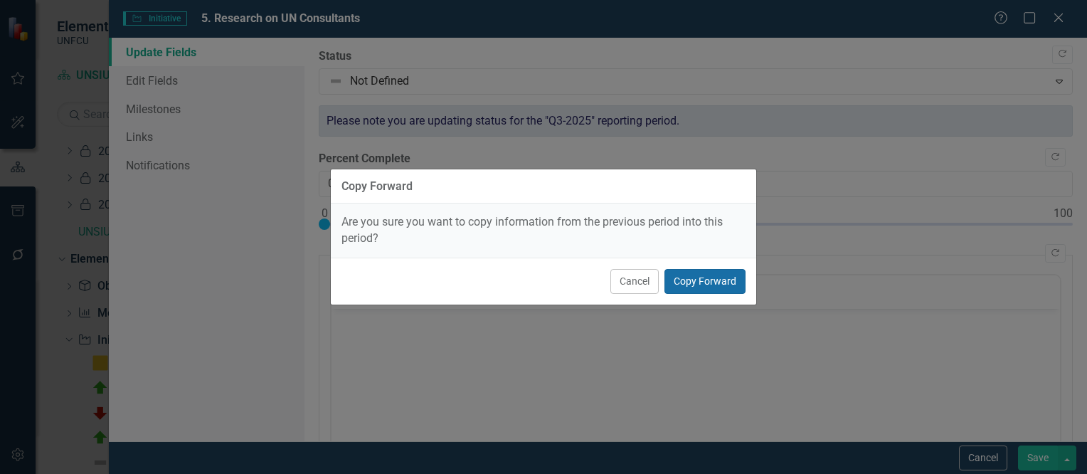
click at [727, 281] on button "Copy Forward" at bounding box center [705, 281] width 81 height 25
type input "20"
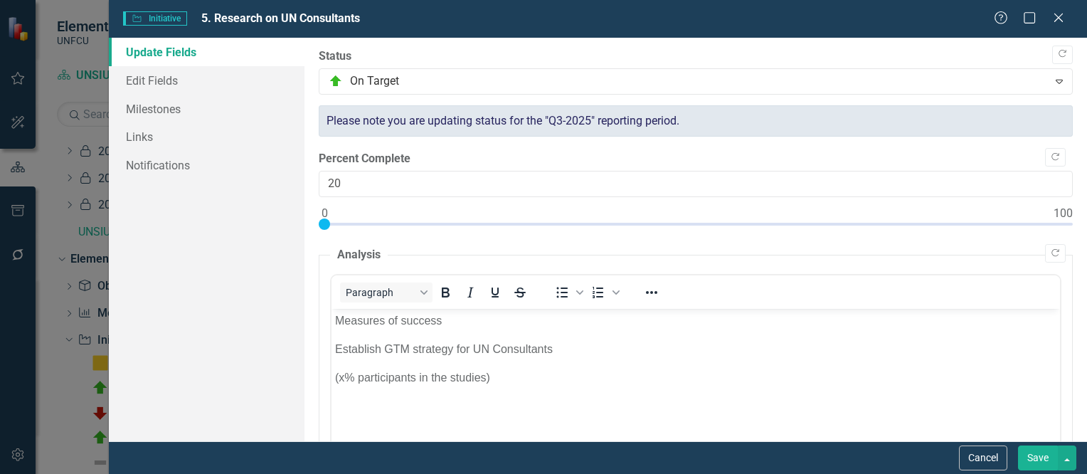
click at [1036, 460] on button "Save" at bounding box center [1038, 457] width 40 height 25
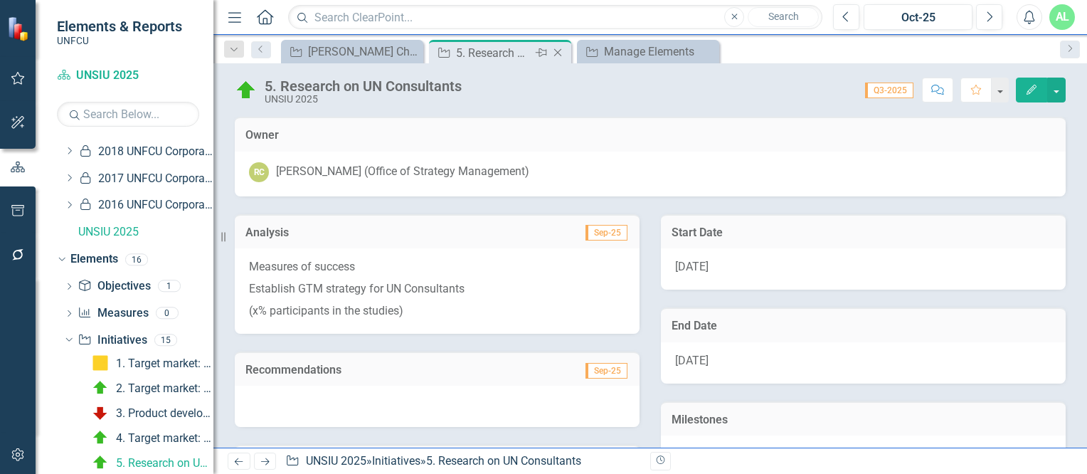
click at [558, 53] on icon at bounding box center [558, 53] width 8 height 8
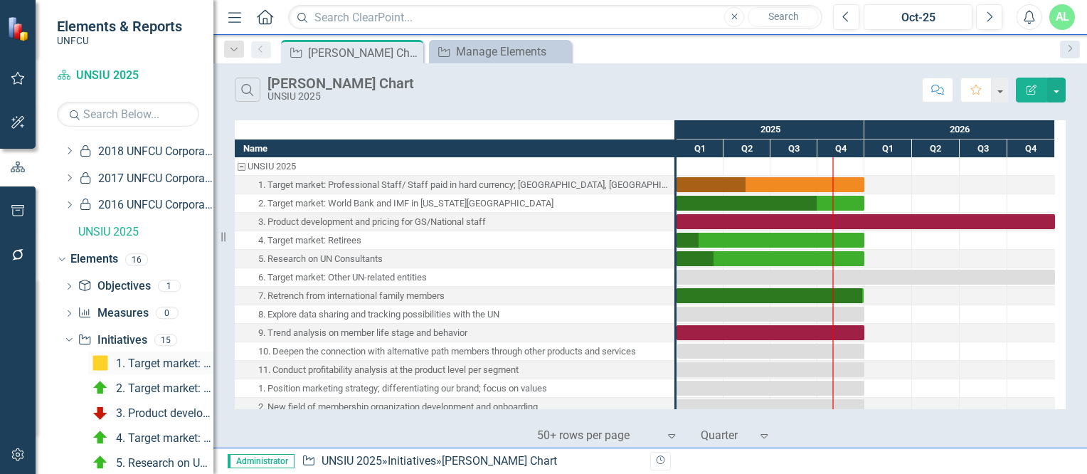
scroll to position [845, 0]
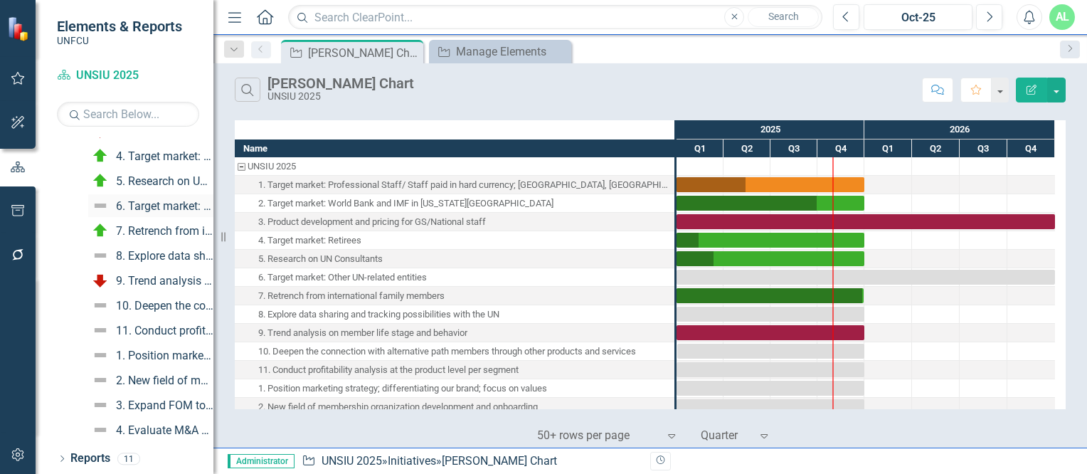
click at [147, 200] on div "6. Target market: Other UN-related entities" at bounding box center [164, 206] width 97 height 13
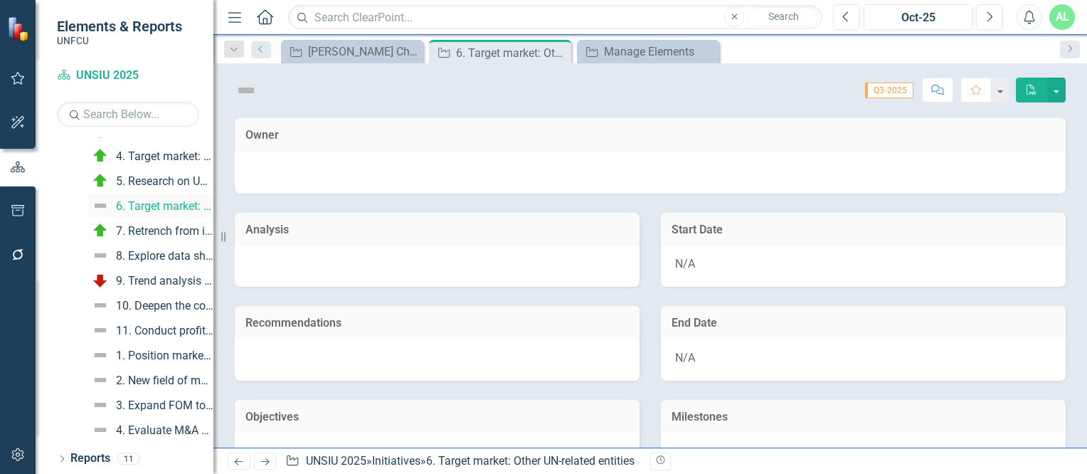
scroll to position [588, 0]
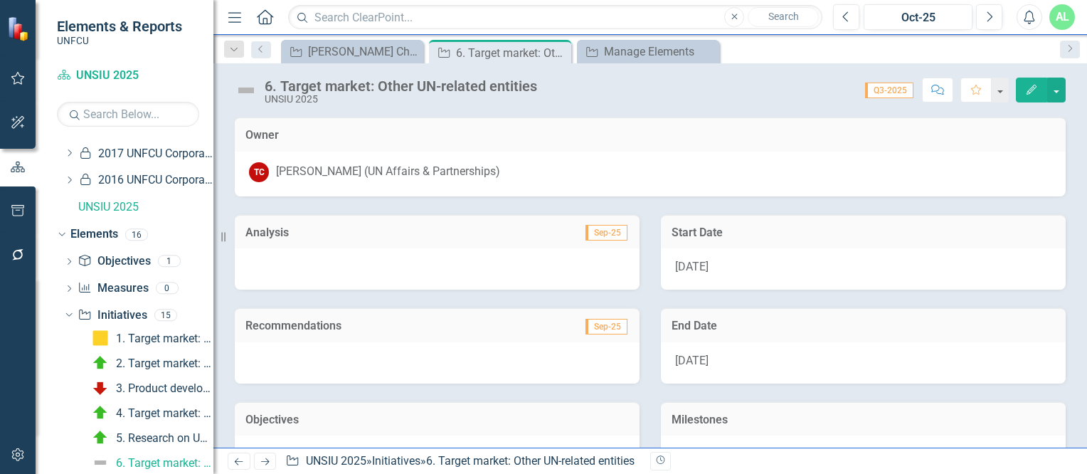
click at [1025, 88] on button "Edit" at bounding box center [1031, 90] width 31 height 25
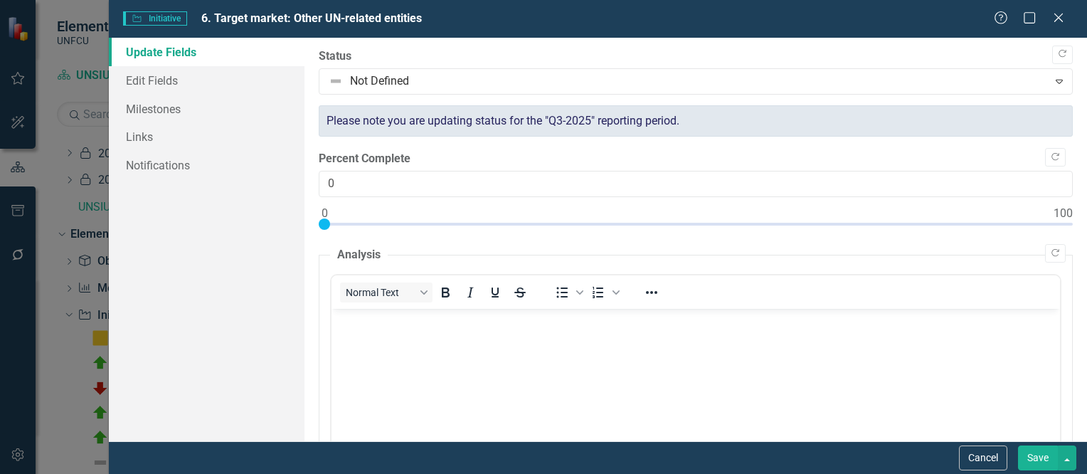
scroll to position [0, 0]
click at [1057, 53] on icon "Copy Forward" at bounding box center [1062, 54] width 11 height 9
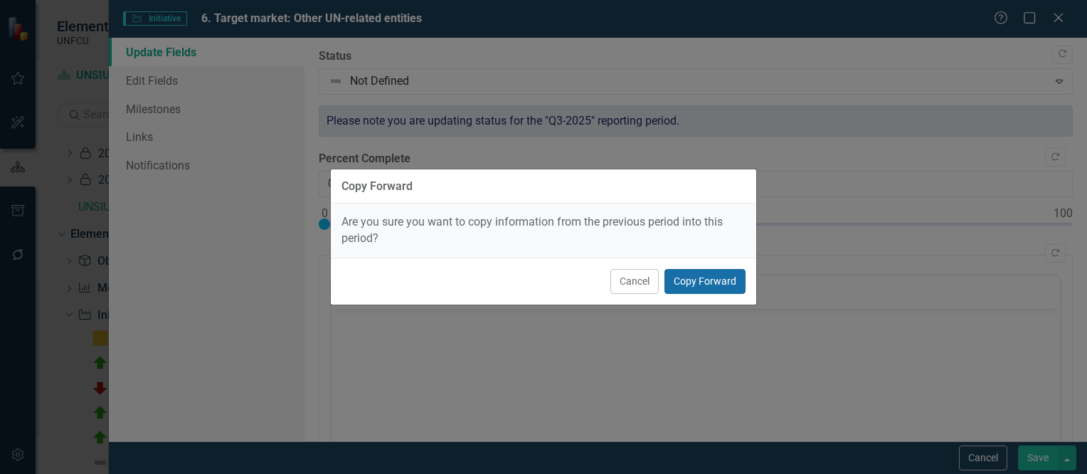
click at [702, 277] on button "Copy Forward" at bounding box center [705, 281] width 81 height 25
type input "50"
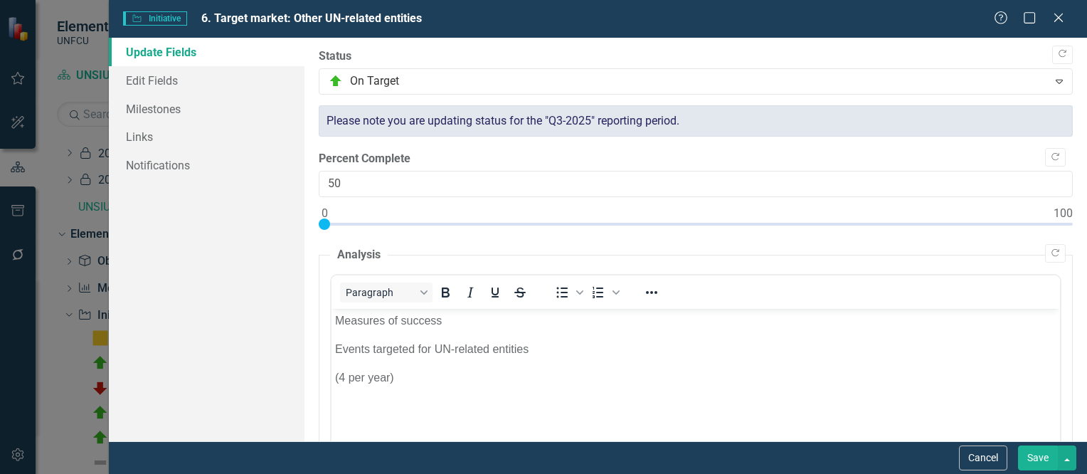
click at [1039, 457] on button "Save" at bounding box center [1038, 457] width 40 height 25
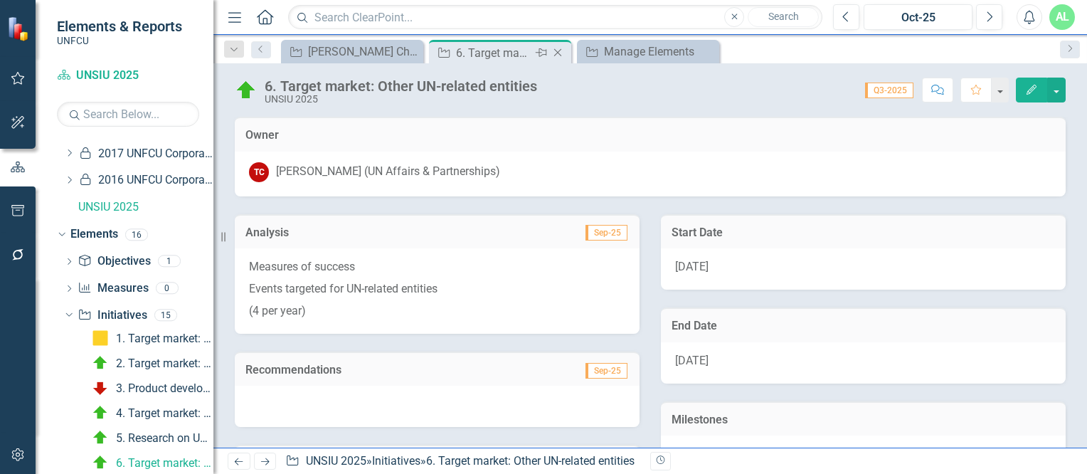
click at [561, 51] on icon "Close" at bounding box center [558, 52] width 14 height 11
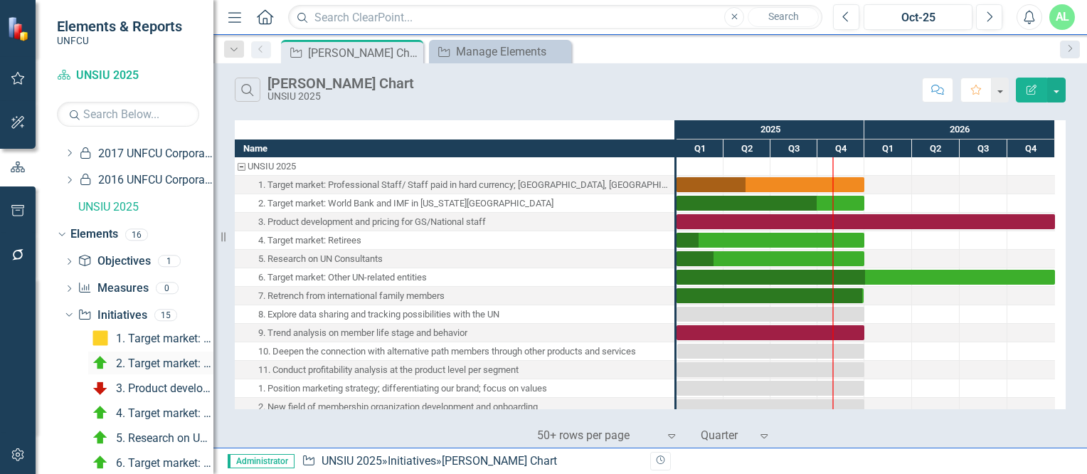
scroll to position [845, 0]
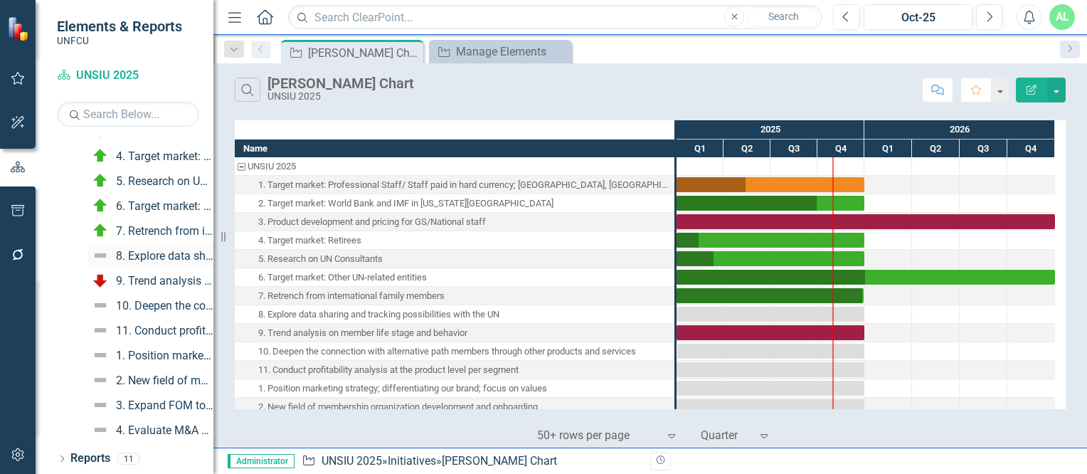
click at [159, 254] on div "8. Explore data sharing and tracking possibilities with the UN" at bounding box center [164, 256] width 97 height 13
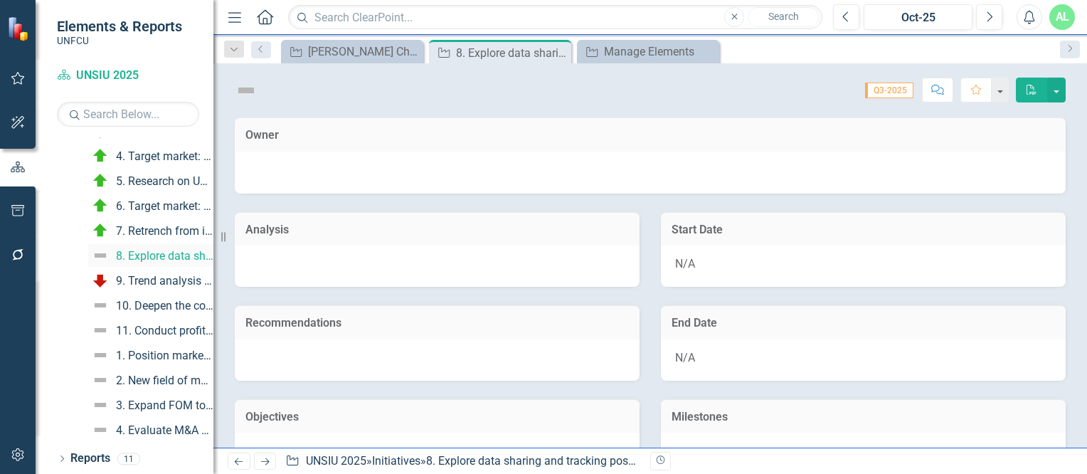
scroll to position [638, 0]
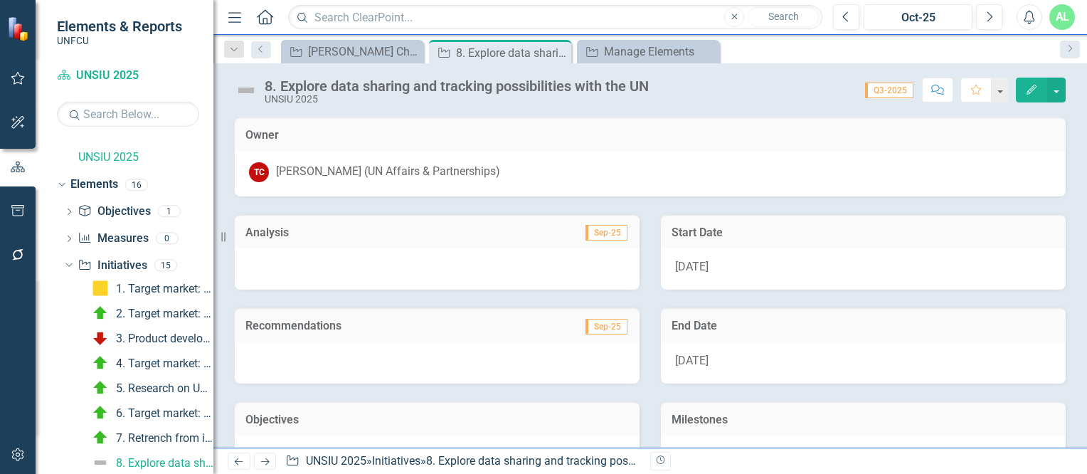
click at [1022, 96] on button "Edit" at bounding box center [1031, 90] width 31 height 25
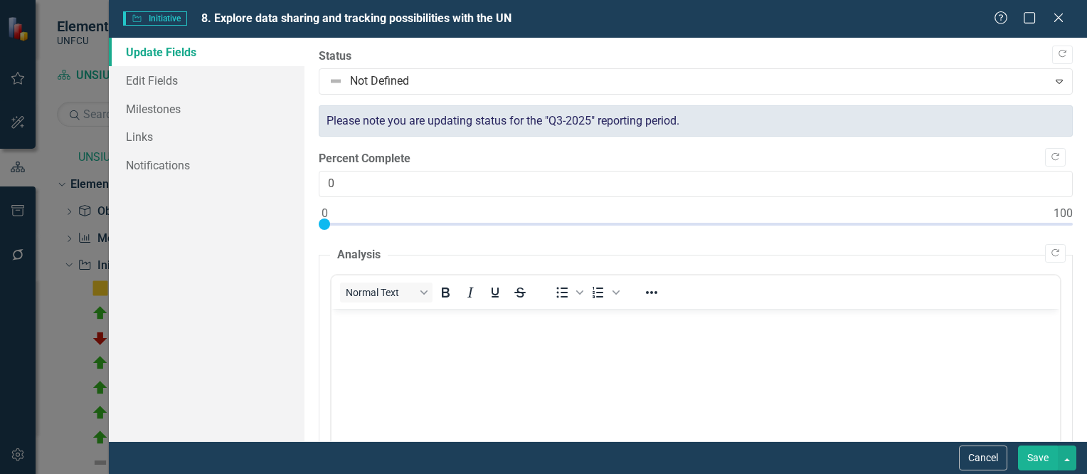
scroll to position [0, 0]
click at [1057, 58] on icon "Copy Forward" at bounding box center [1062, 54] width 11 height 9
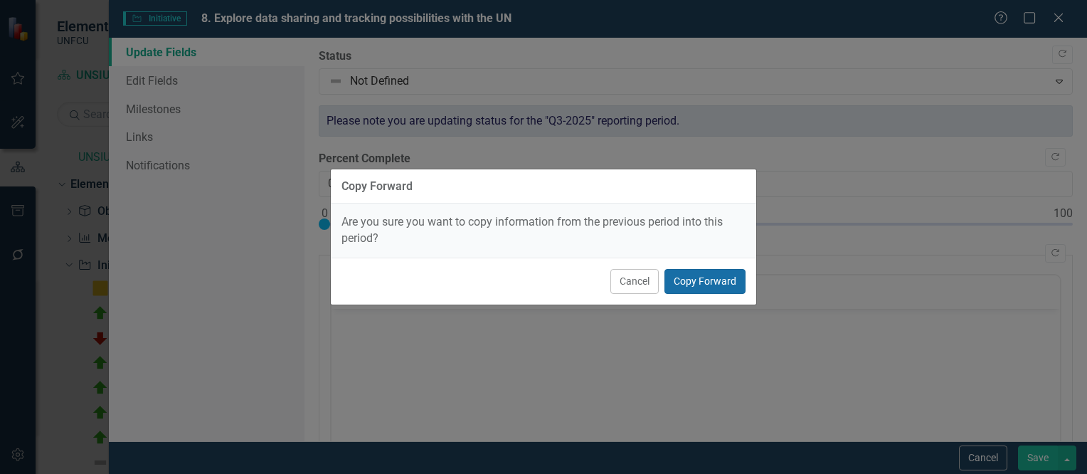
click at [691, 280] on button "Copy Forward" at bounding box center [705, 281] width 81 height 25
type input "25"
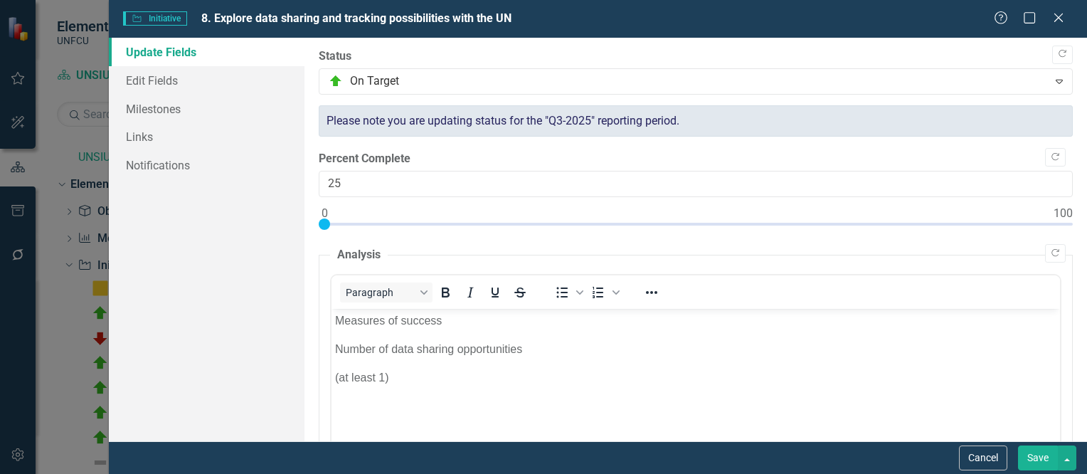
click at [1034, 454] on button "Save" at bounding box center [1038, 457] width 40 height 25
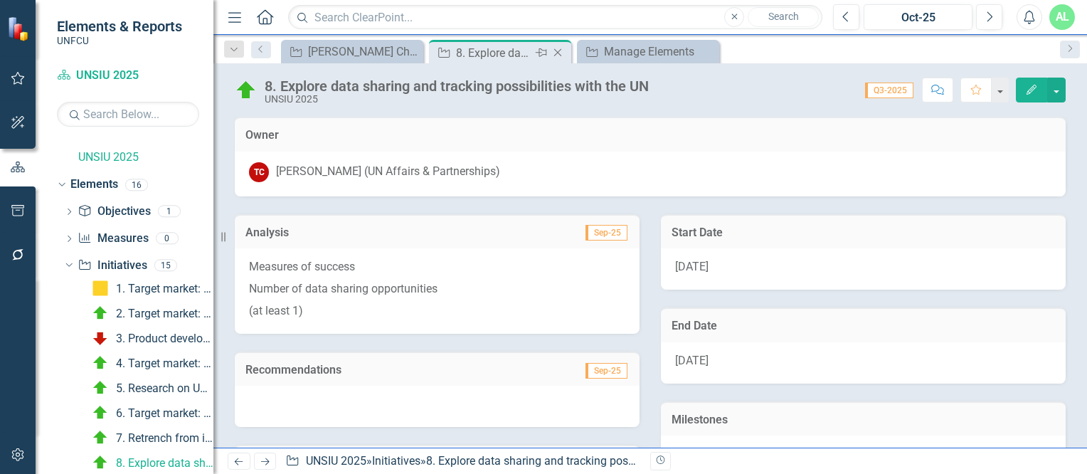
click at [560, 53] on icon "Close" at bounding box center [558, 52] width 14 height 11
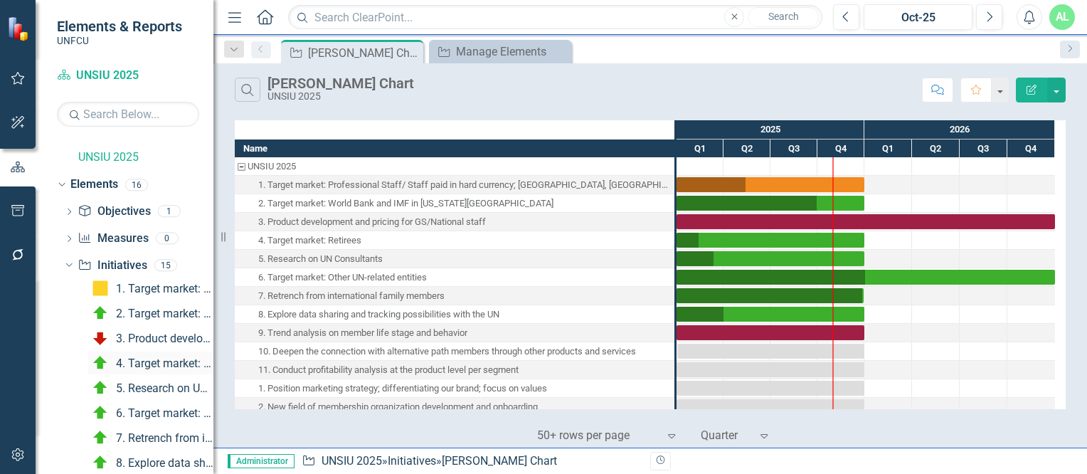
scroll to position [845, 0]
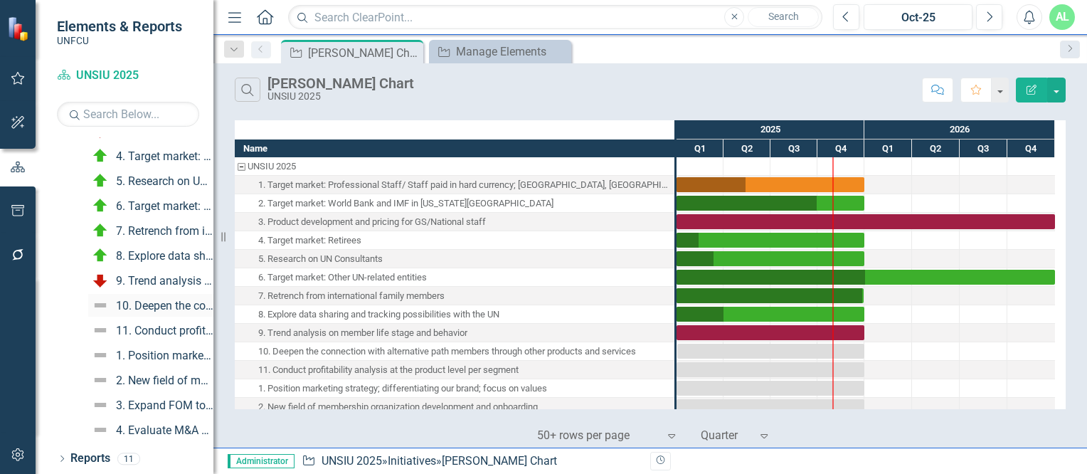
click at [164, 300] on div "10. Deepen the connection with alternative path members through other products …" at bounding box center [164, 306] width 97 height 13
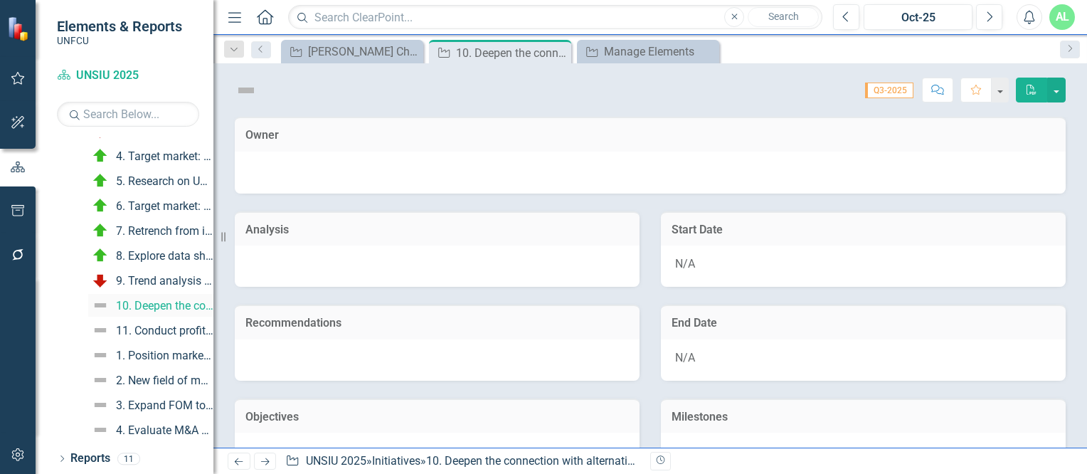
scroll to position [687, 0]
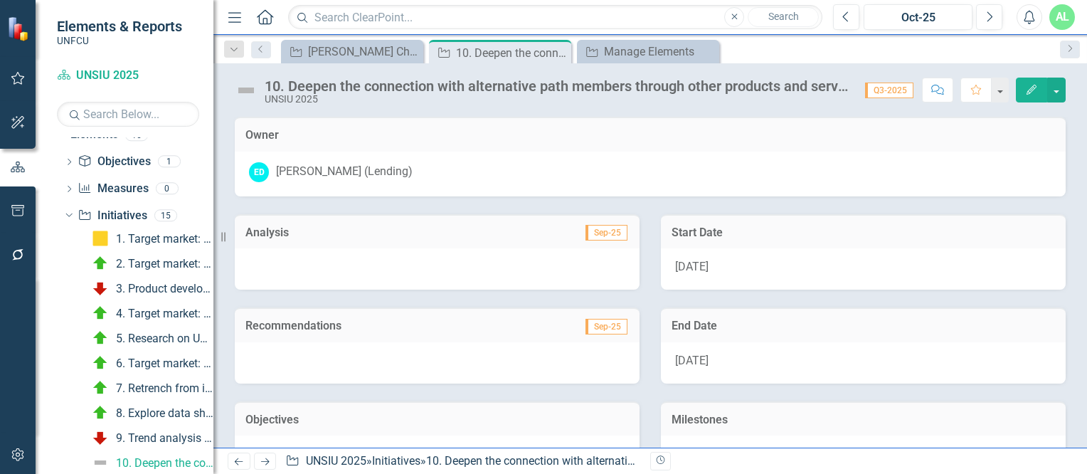
click at [1028, 88] on icon "Edit" at bounding box center [1031, 90] width 13 height 10
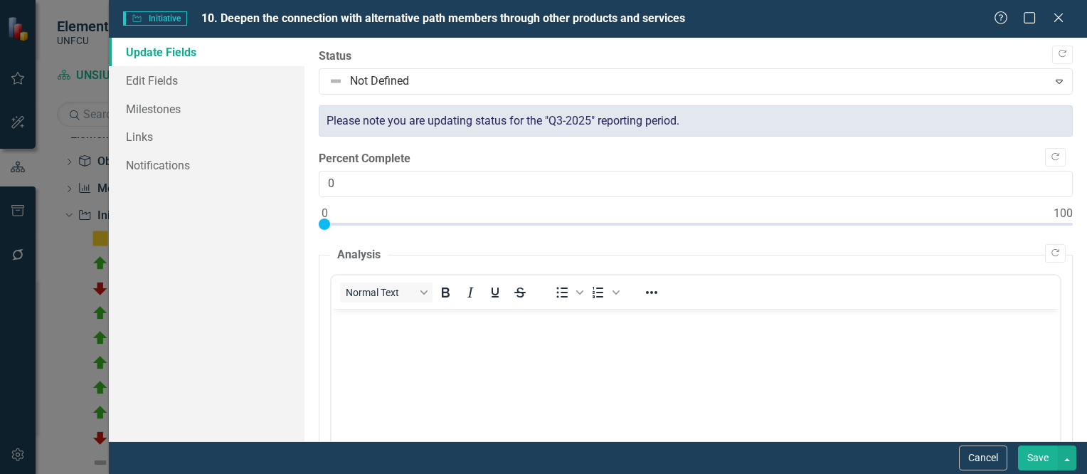
scroll to position [0, 0]
click at [1057, 56] on icon "Copy Forward" at bounding box center [1062, 54] width 11 height 9
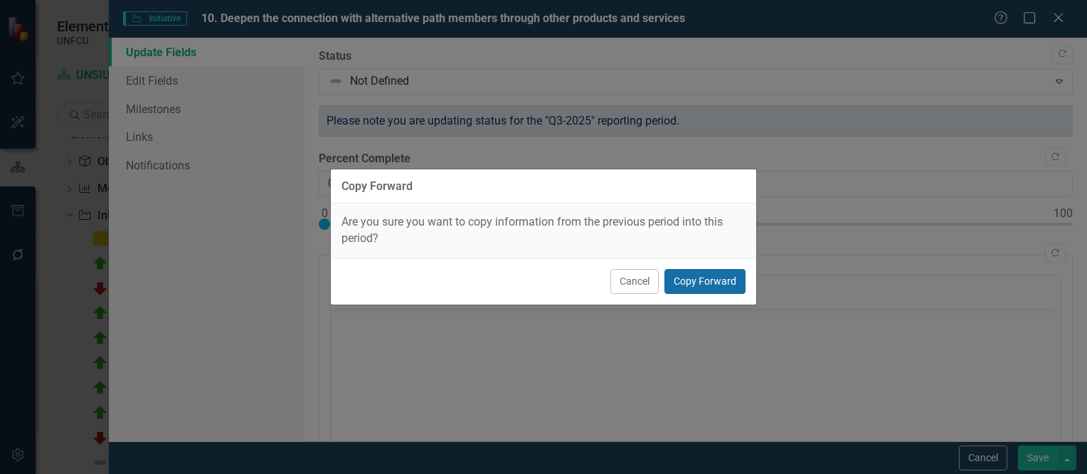
click at [704, 282] on button "Copy Forward" at bounding box center [705, 281] width 81 height 25
type input "20"
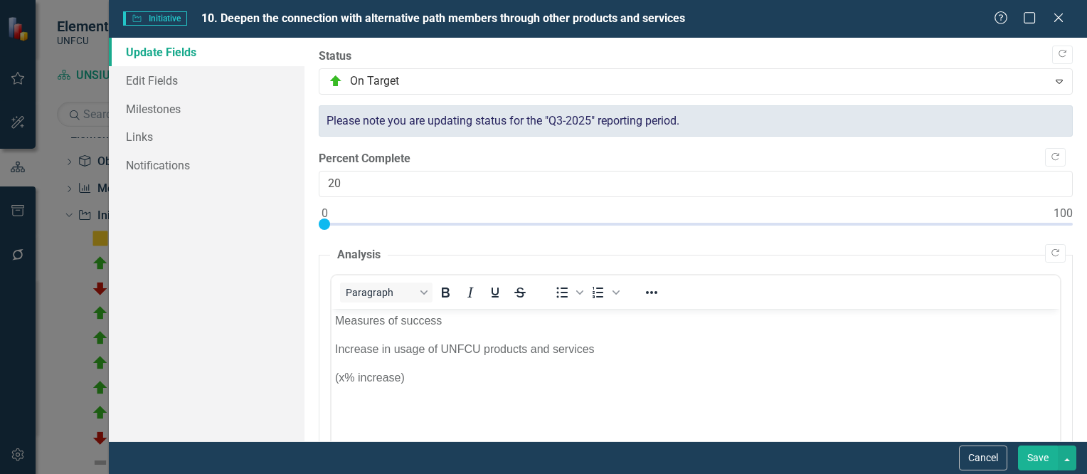
click at [1034, 463] on button "Save" at bounding box center [1038, 457] width 40 height 25
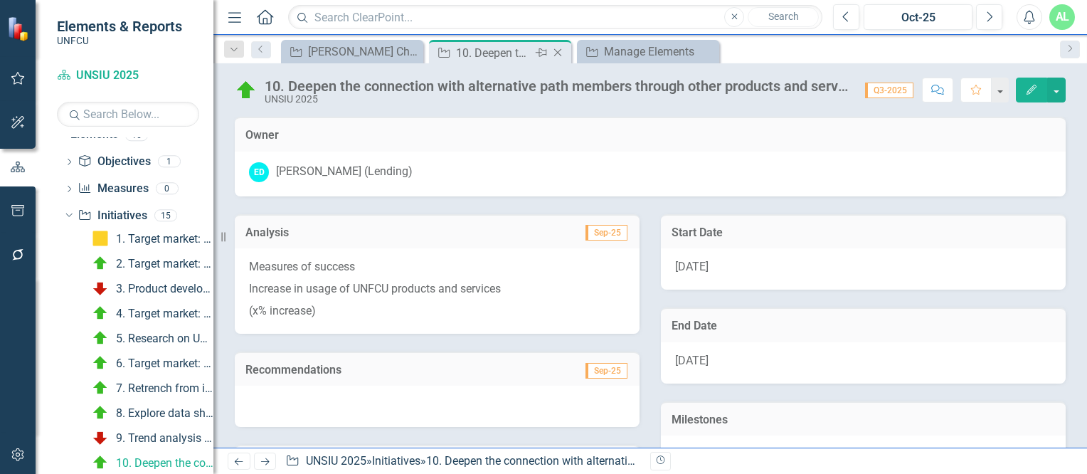
click at [554, 53] on icon "Close" at bounding box center [558, 52] width 14 height 11
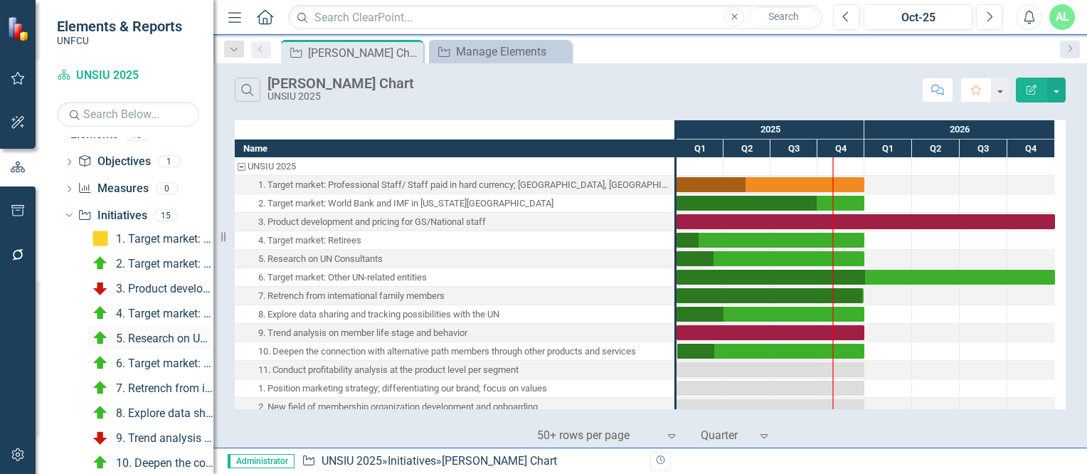
scroll to position [845, 0]
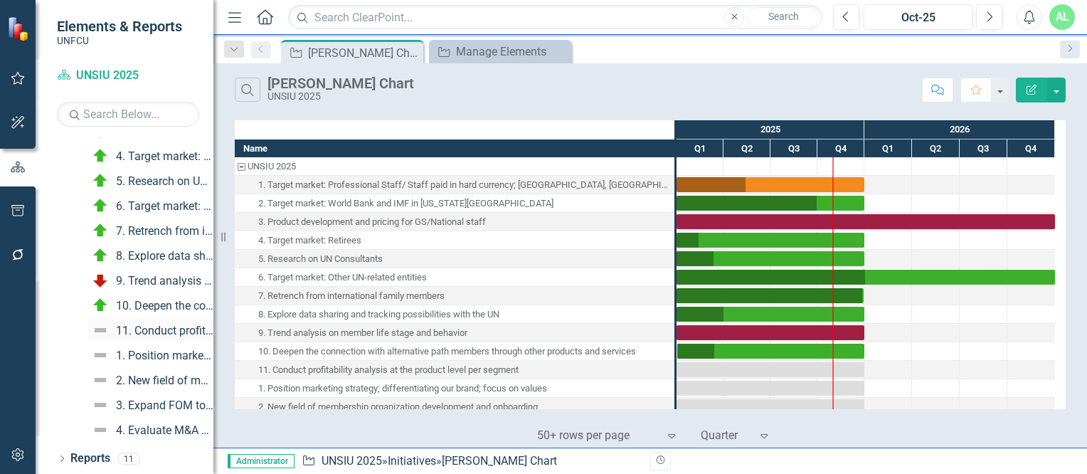
click at [154, 325] on div "11. Conduct profitability analysis at the product level per segment" at bounding box center [164, 330] width 97 height 13
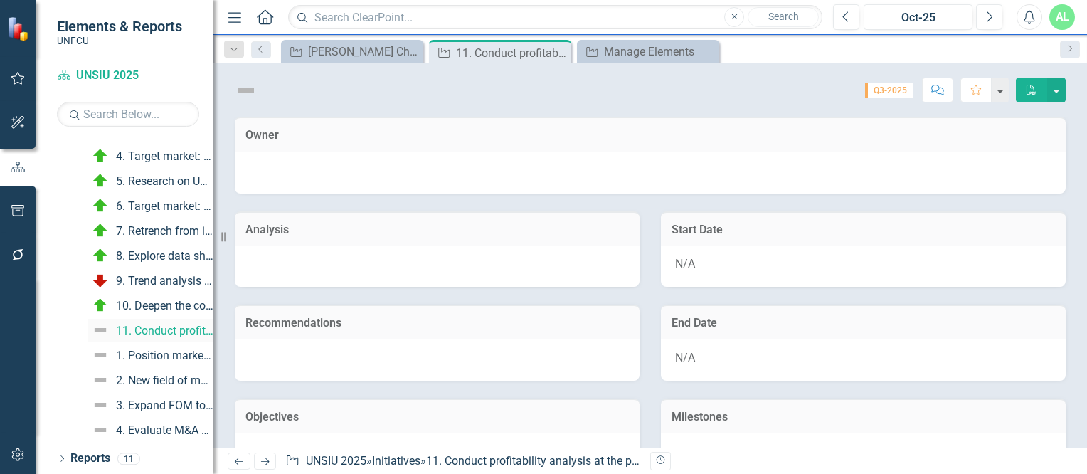
scroll to position [712, 0]
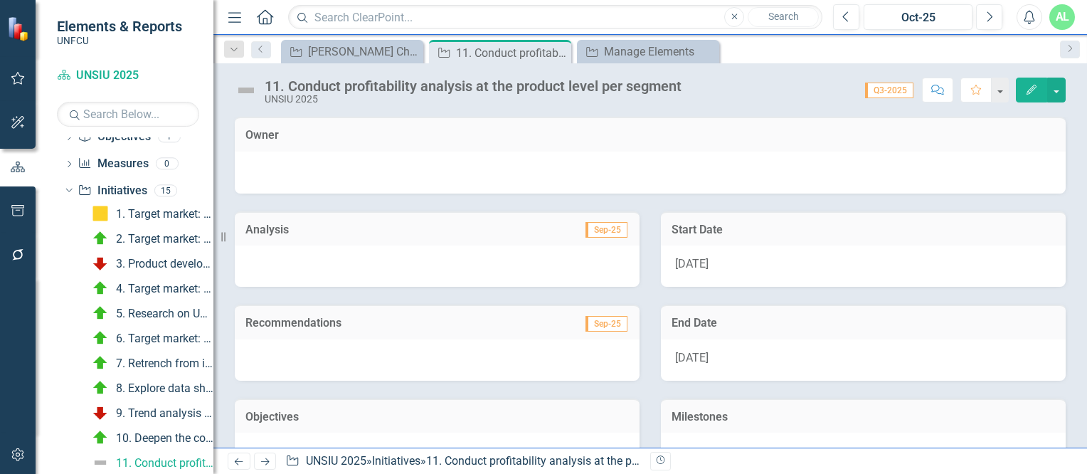
click at [1032, 81] on button "Edit" at bounding box center [1031, 90] width 31 height 25
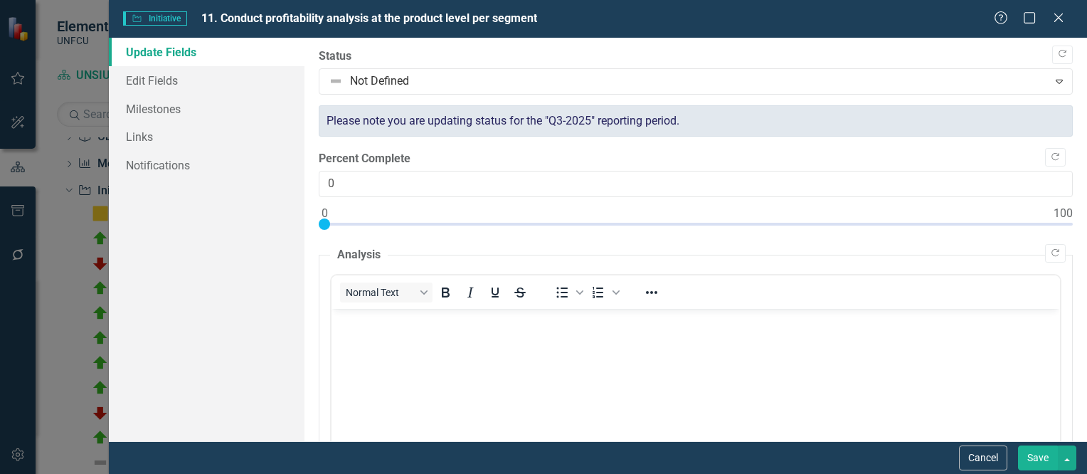
scroll to position [0, 0]
click at [1057, 52] on icon "Copy Forward" at bounding box center [1062, 54] width 11 height 9
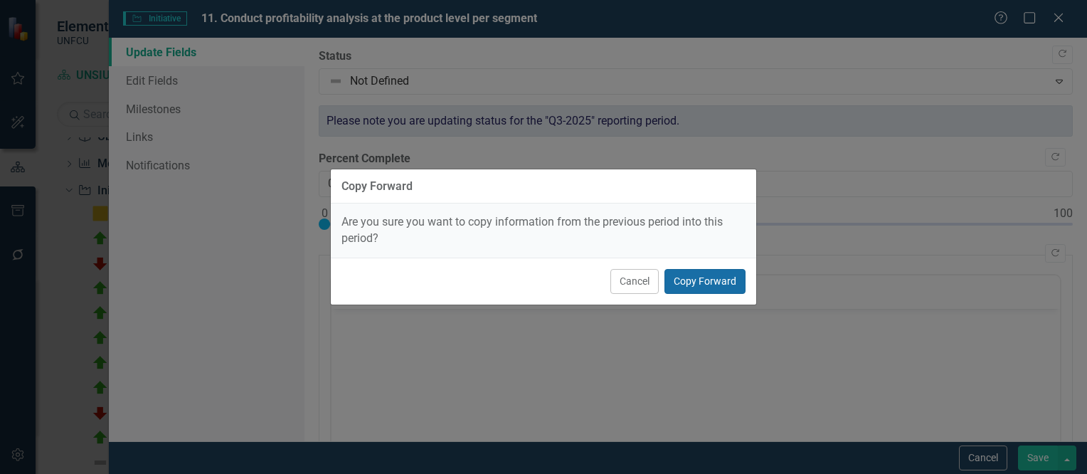
click at [714, 285] on button "Copy Forward" at bounding box center [705, 281] width 81 height 25
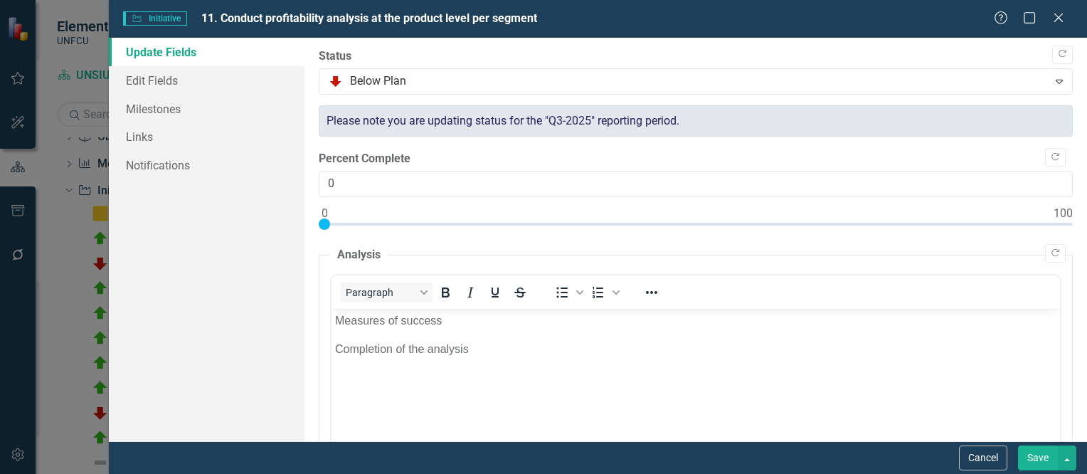
click at [1035, 457] on button "Save" at bounding box center [1038, 457] width 40 height 25
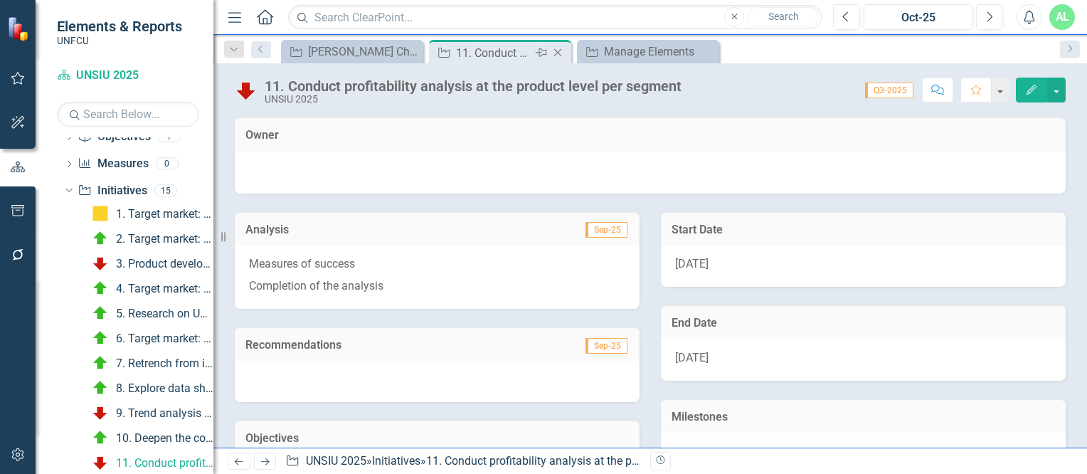
click at [559, 55] on icon "Close" at bounding box center [558, 52] width 14 height 11
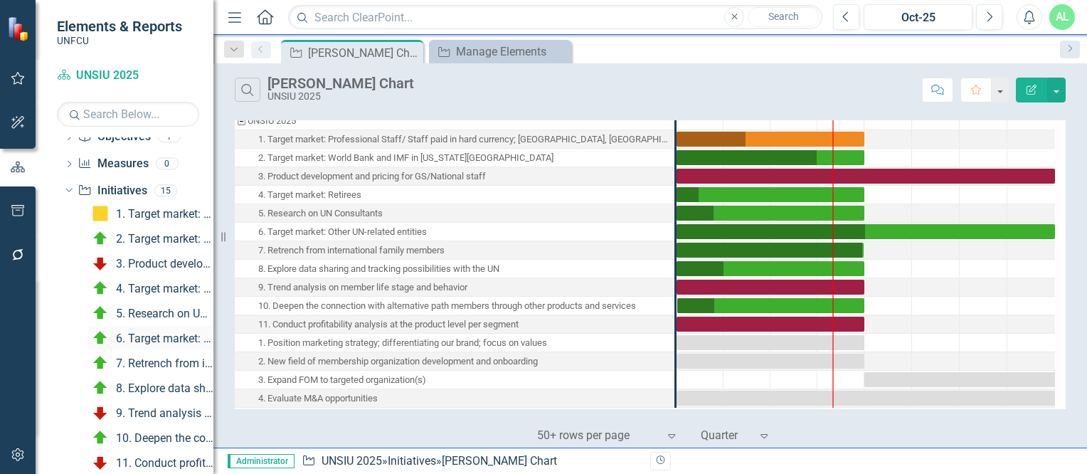
scroll to position [845, 0]
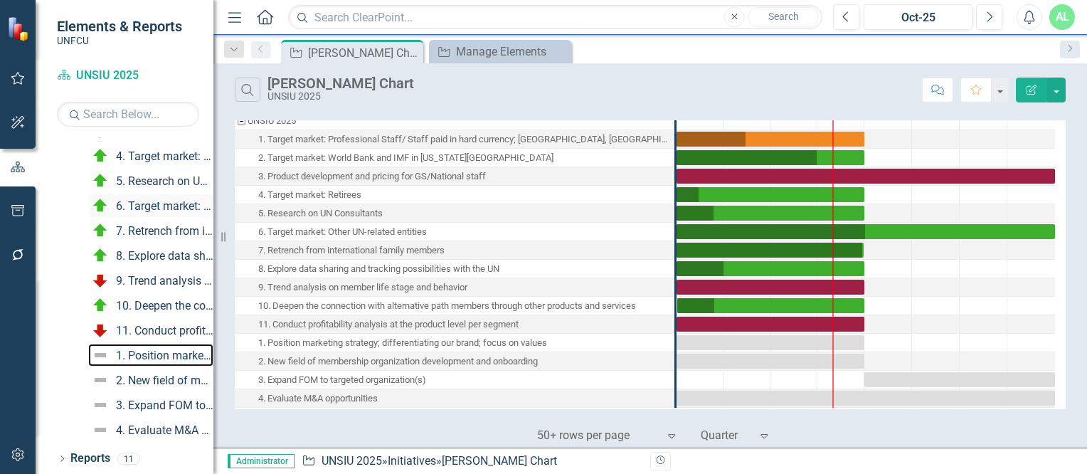
click at [152, 345] on link "1. Position marketing strategy; differentiating our brand; focus on values" at bounding box center [150, 355] width 125 height 23
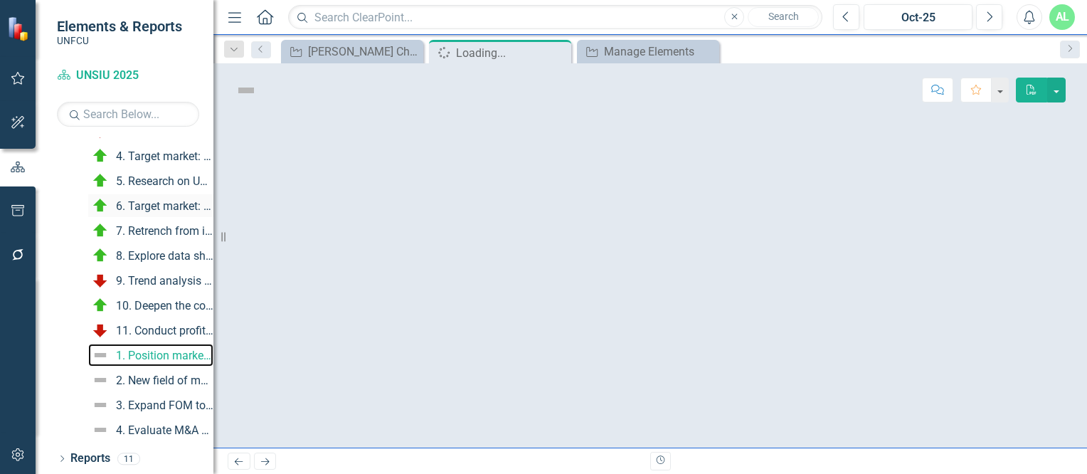
scroll to position [737, 0]
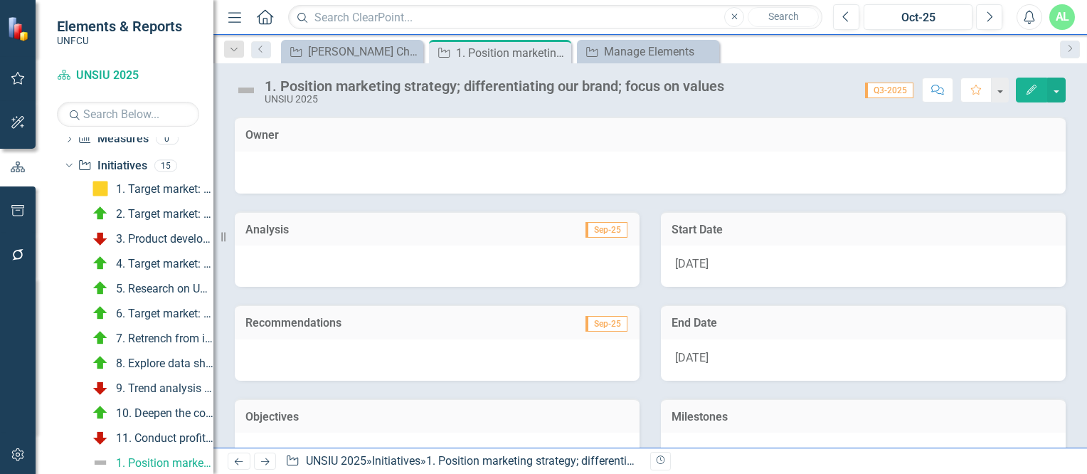
click at [1027, 93] on icon "Edit" at bounding box center [1031, 90] width 13 height 10
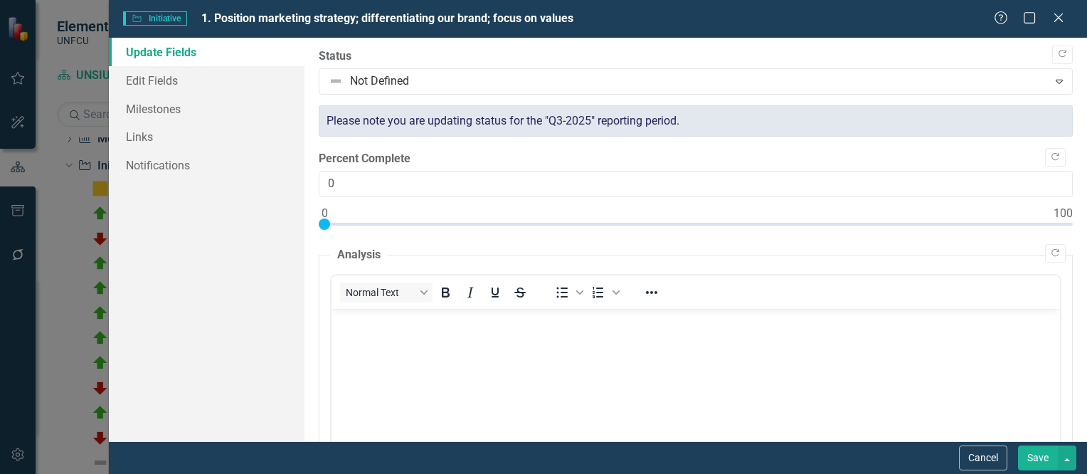
scroll to position [0, 0]
click at [1057, 56] on icon "Copy Forward" at bounding box center [1062, 54] width 11 height 9
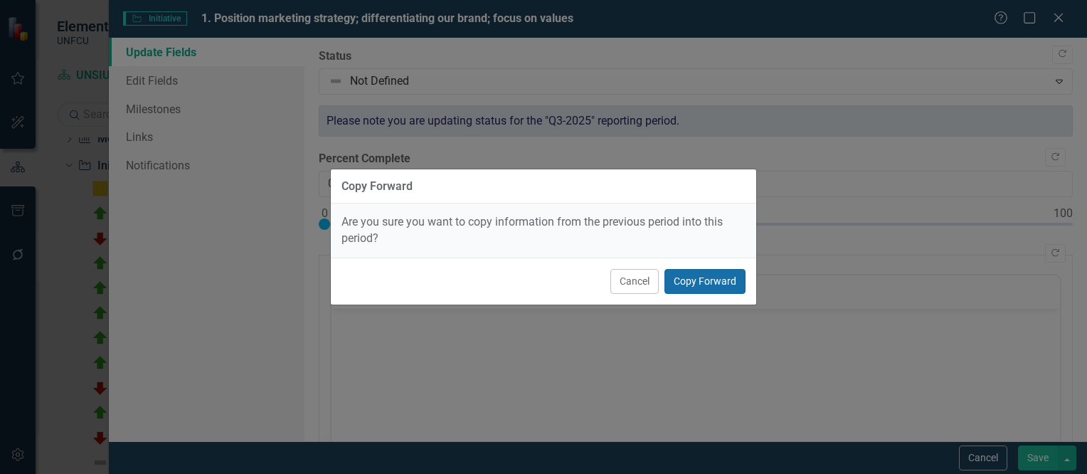
click at [707, 285] on button "Copy Forward" at bounding box center [705, 281] width 81 height 25
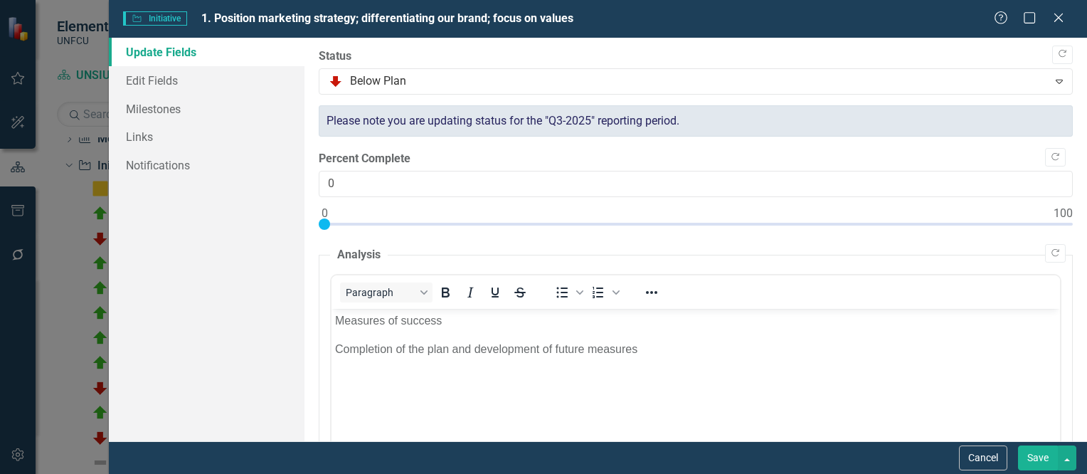
click at [1045, 461] on button "Save" at bounding box center [1038, 457] width 40 height 25
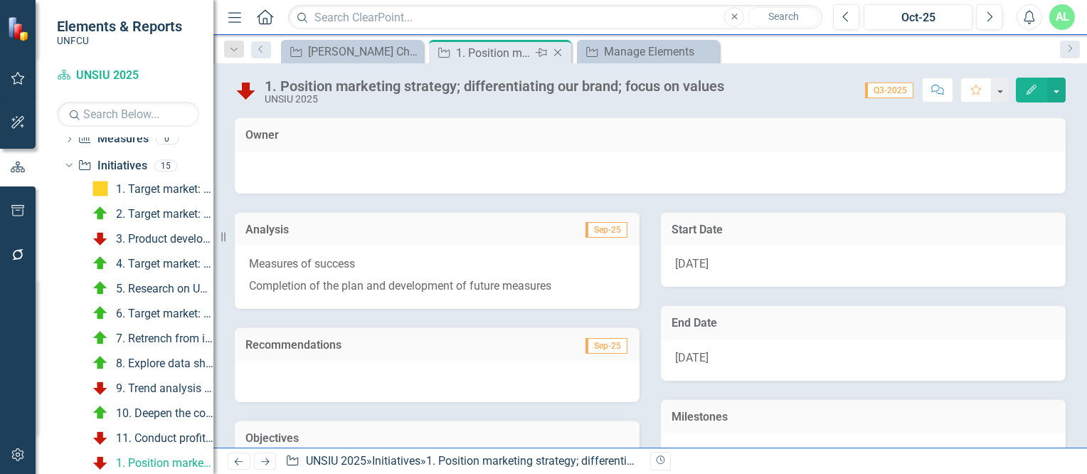
click at [556, 51] on icon at bounding box center [558, 53] width 8 height 8
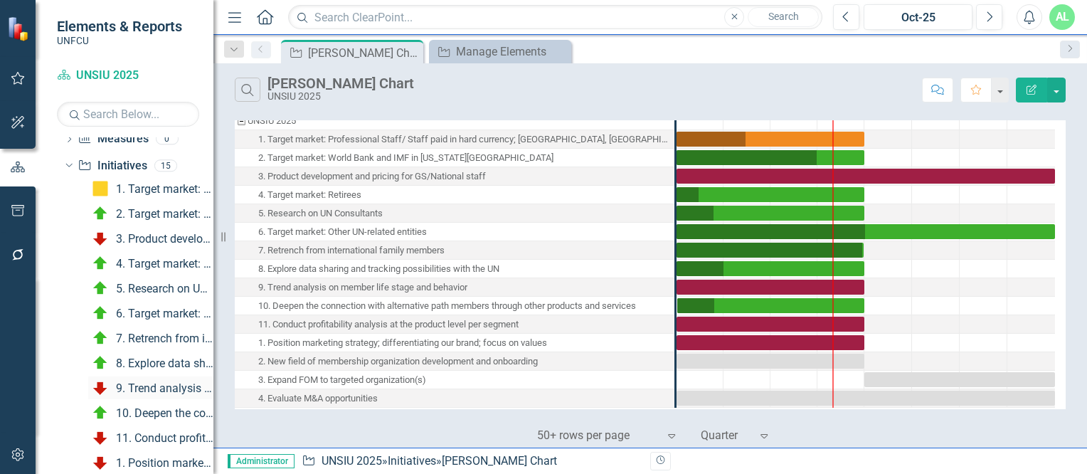
scroll to position [845, 0]
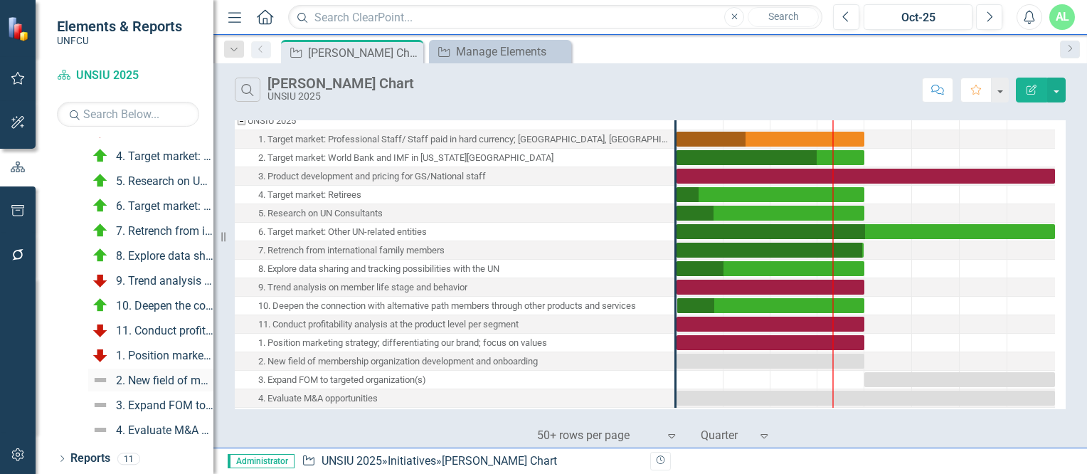
click at [132, 385] on div "2. New field of membership organization development and onboarding" at bounding box center [164, 380] width 97 height 13
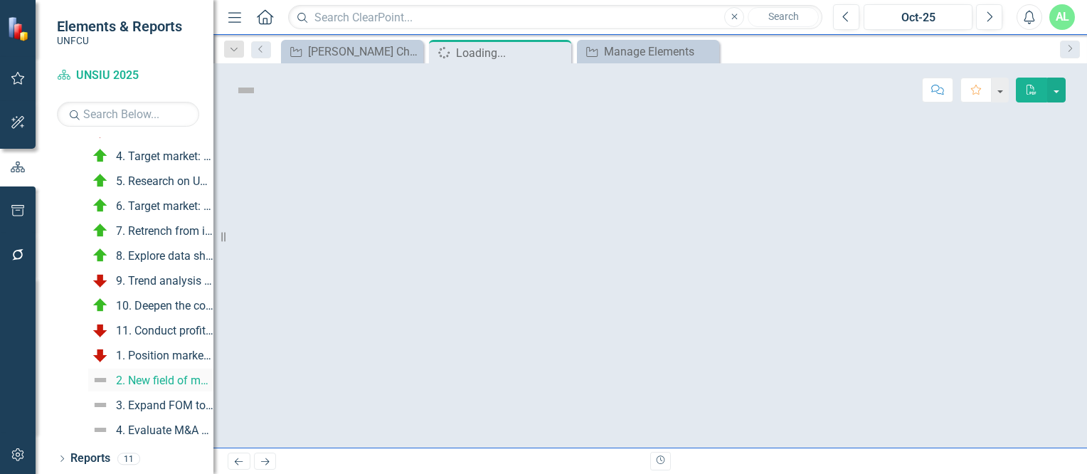
scroll to position [762, 0]
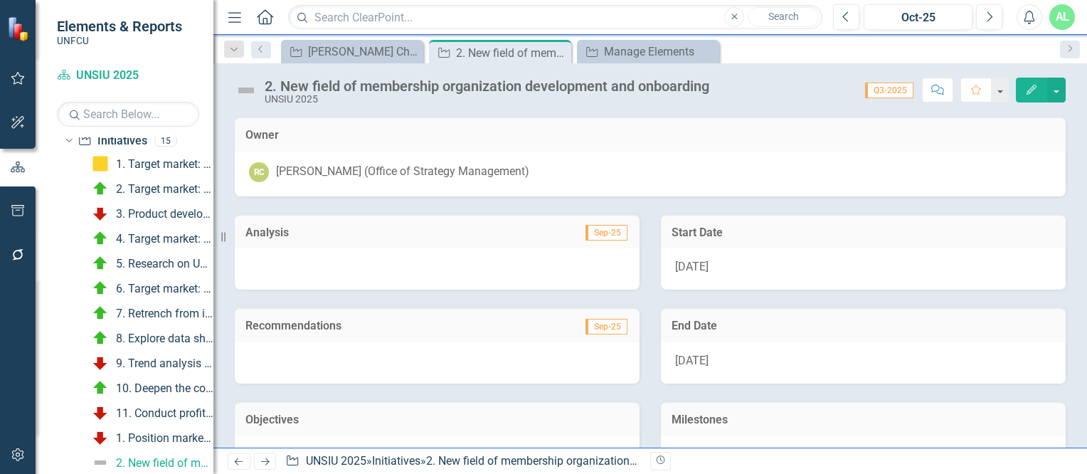
click at [1037, 86] on icon "Edit" at bounding box center [1031, 90] width 13 height 10
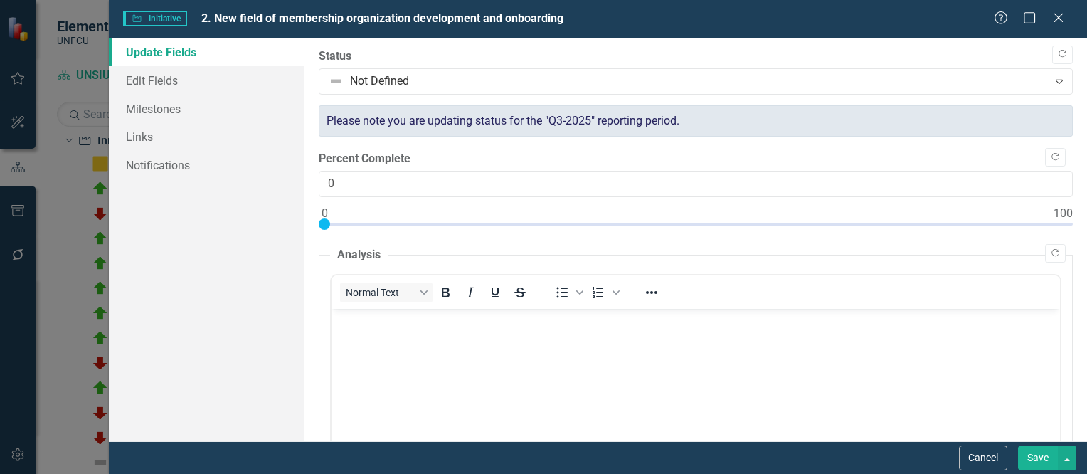
scroll to position [0, 0]
click at [1057, 55] on icon "Copy Forward" at bounding box center [1062, 54] width 11 height 9
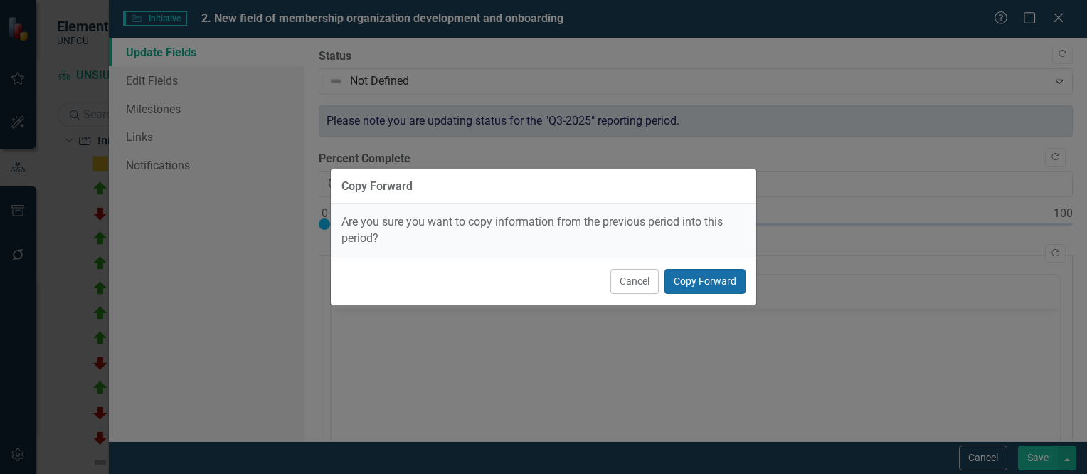
click at [716, 276] on button "Copy Forward" at bounding box center [705, 281] width 81 height 25
type input "100"
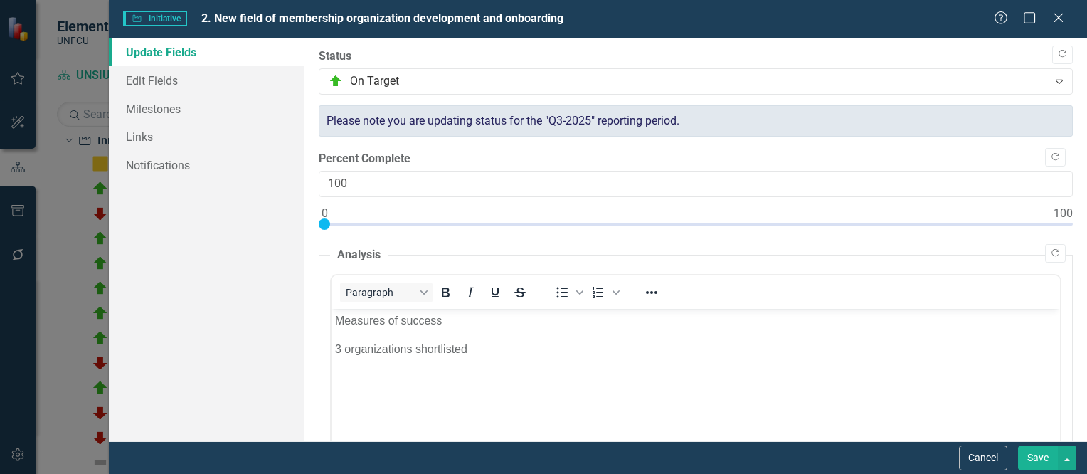
click at [1051, 452] on button "Save" at bounding box center [1038, 457] width 40 height 25
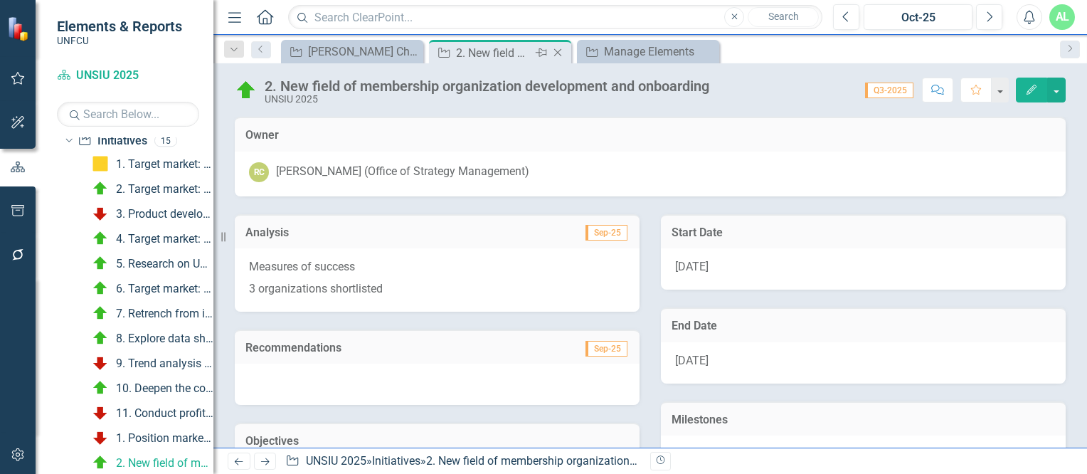
click at [559, 58] on div "Close" at bounding box center [559, 53] width 18 height 18
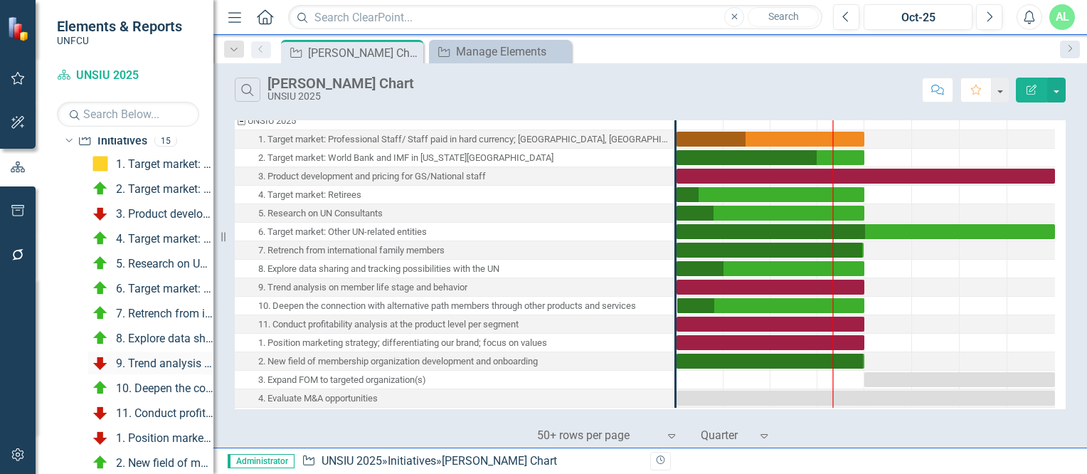
scroll to position [845, 0]
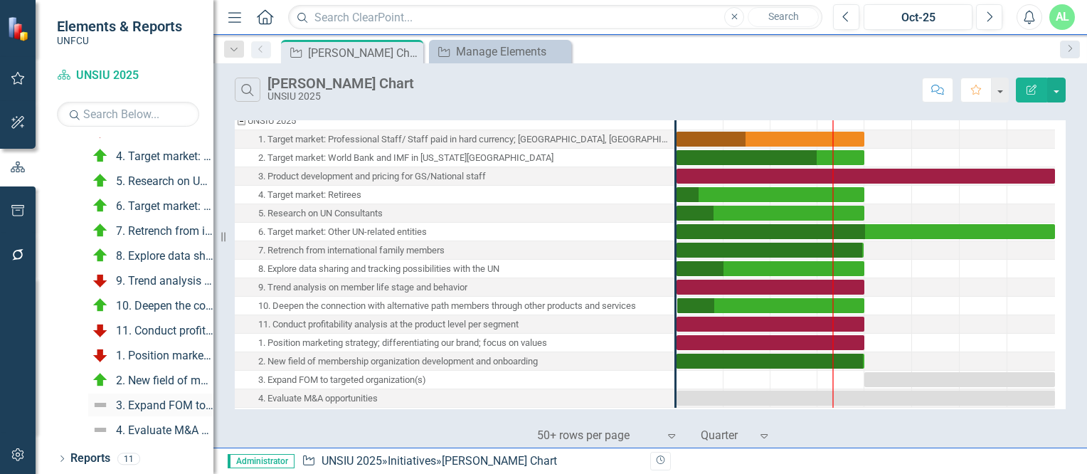
click at [145, 397] on link "3. Expand FOM to targeted organization(s)" at bounding box center [150, 404] width 125 height 23
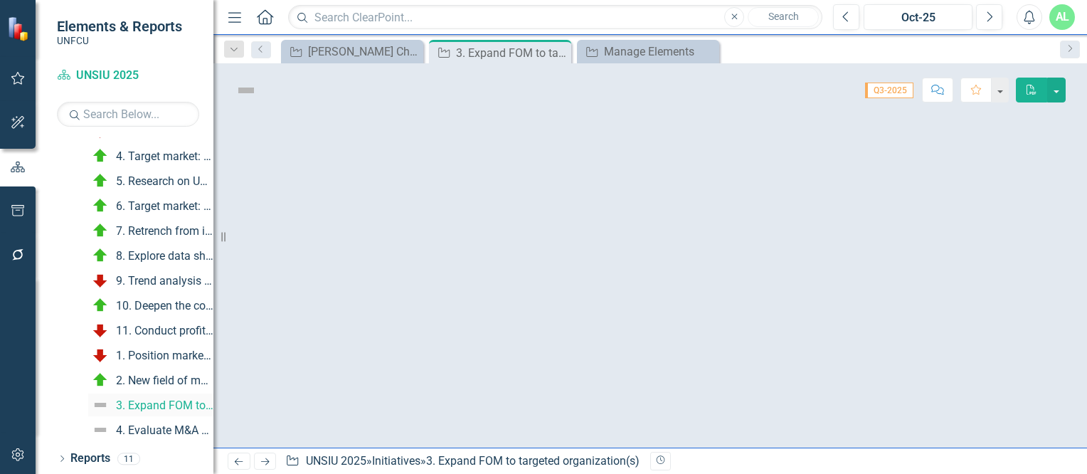
scroll to position [787, 0]
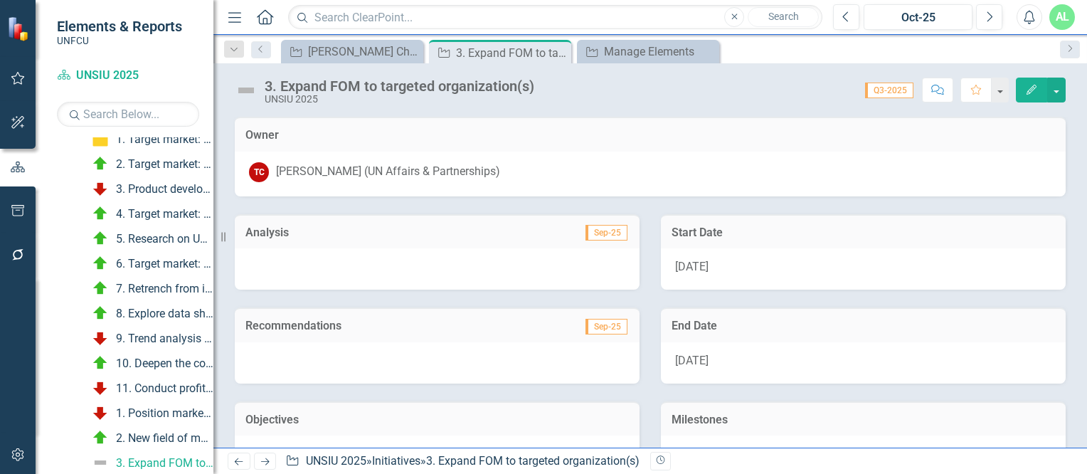
click at [1018, 92] on button "Edit" at bounding box center [1031, 90] width 31 height 25
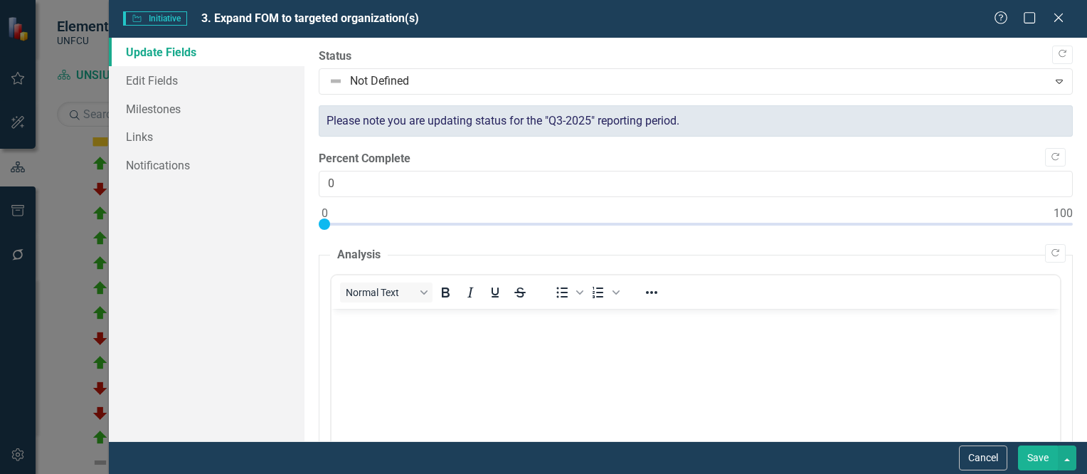
scroll to position [0, 0]
click at [1057, 56] on icon "Copy Forward" at bounding box center [1062, 54] width 11 height 9
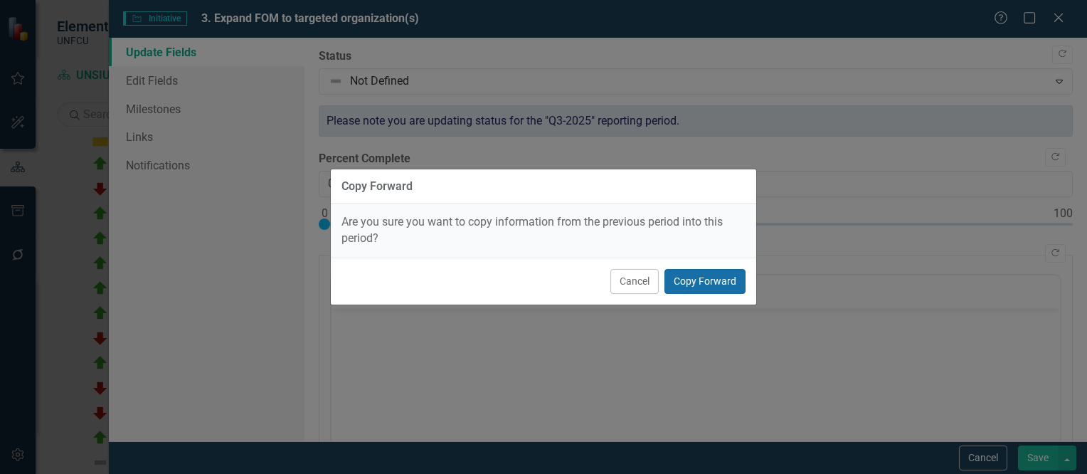
click at [709, 281] on button "Copy Forward" at bounding box center [705, 281] width 81 height 25
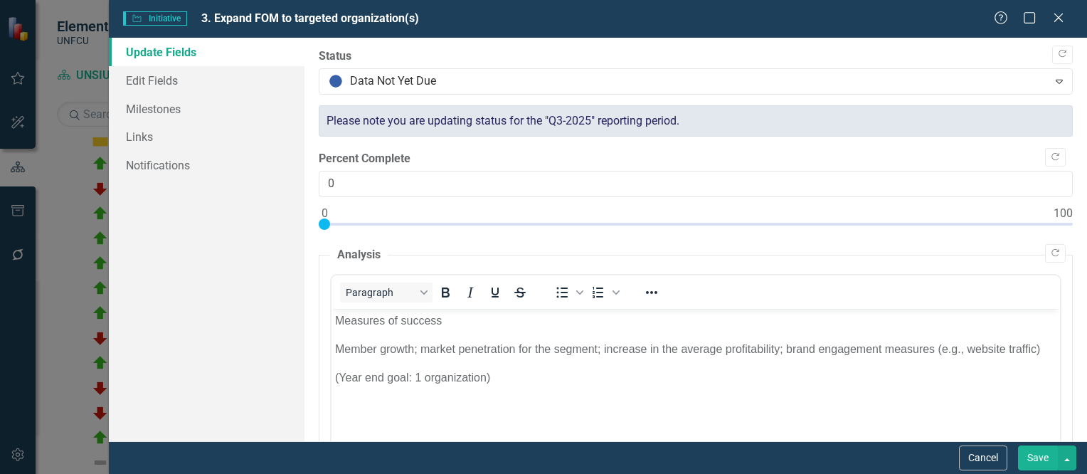
click at [1043, 458] on button "Save" at bounding box center [1038, 457] width 40 height 25
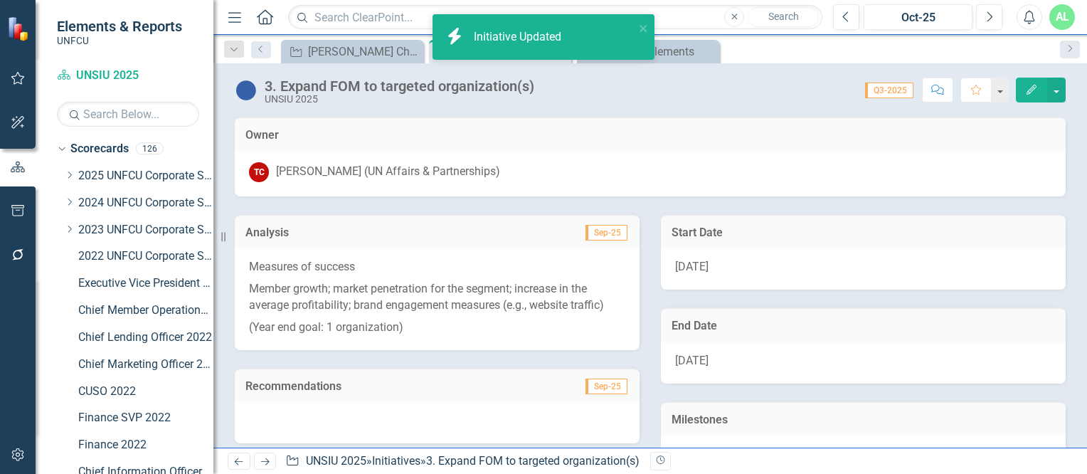
scroll to position [787, 0]
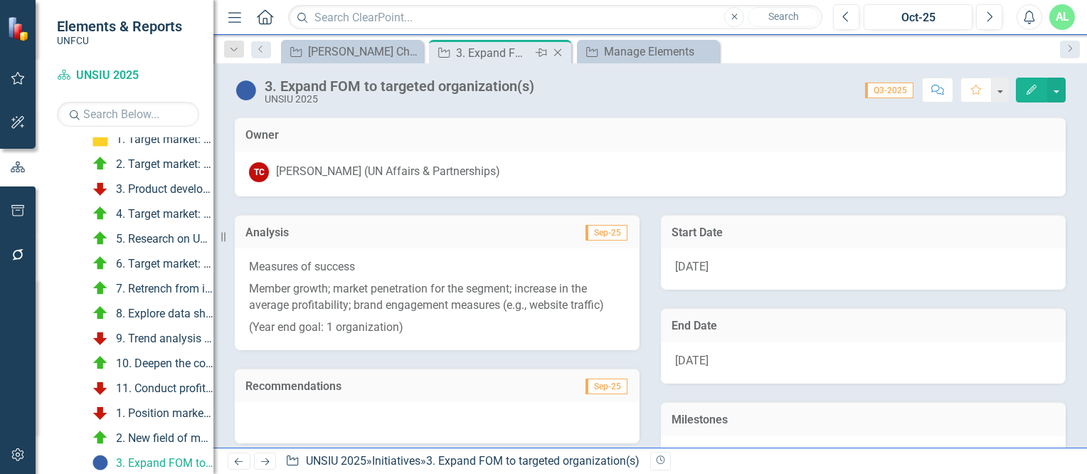
click at [558, 52] on icon "Close" at bounding box center [558, 52] width 14 height 11
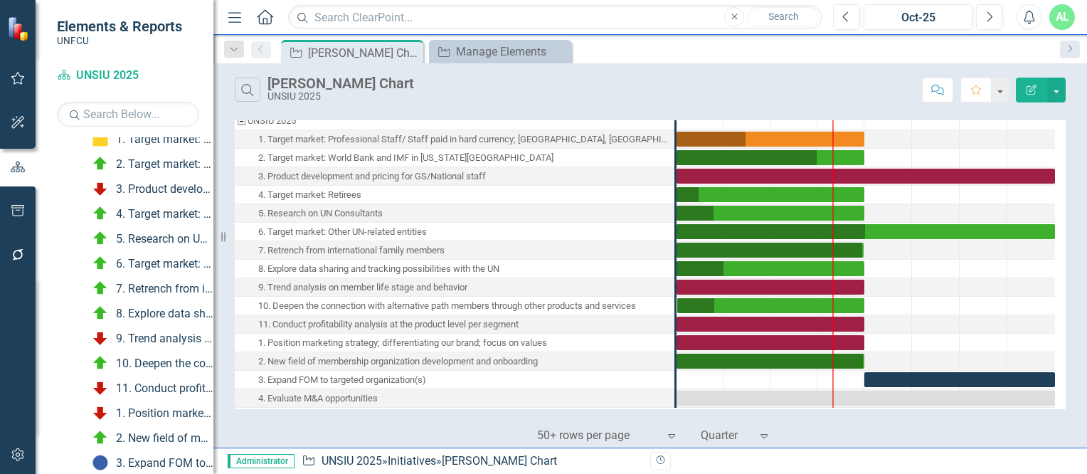
scroll to position [845, 0]
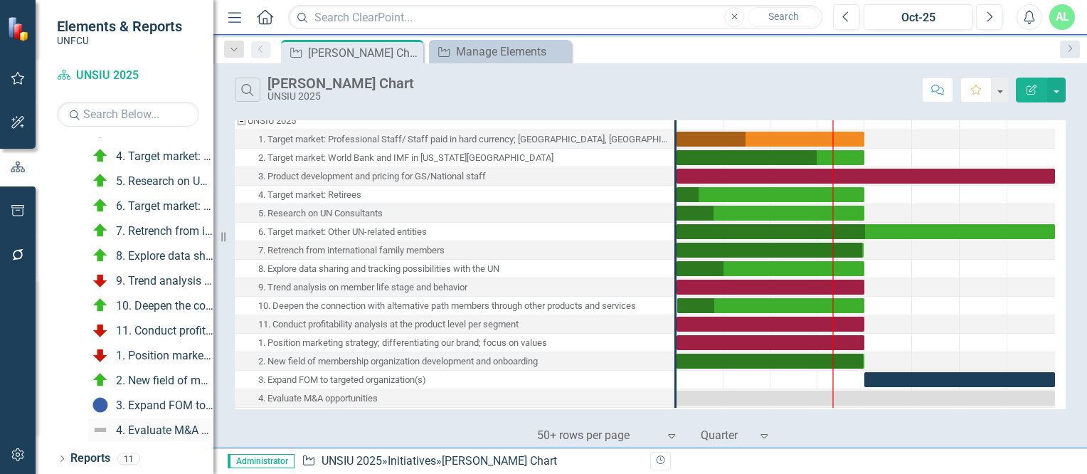
click at [145, 424] on div "4. Evaluate M&A opportunities" at bounding box center [164, 430] width 97 height 13
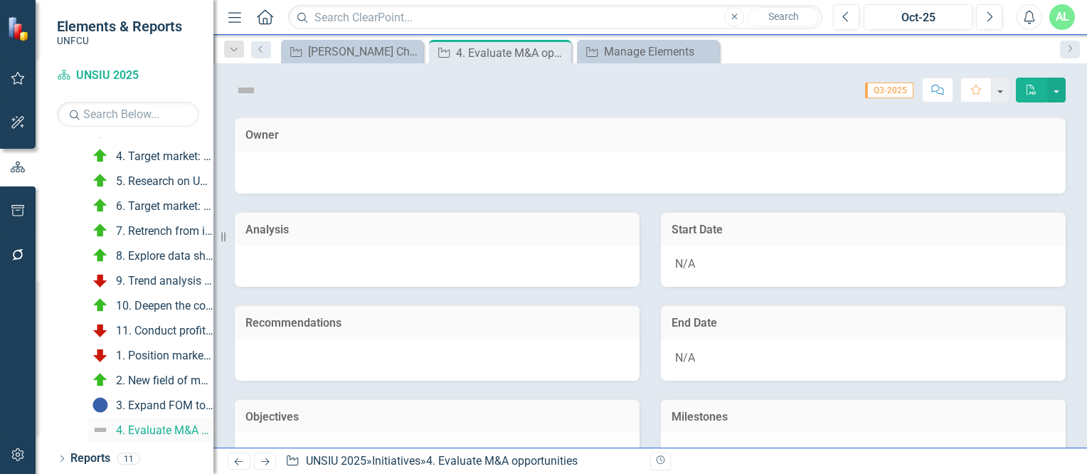
scroll to position [812, 0]
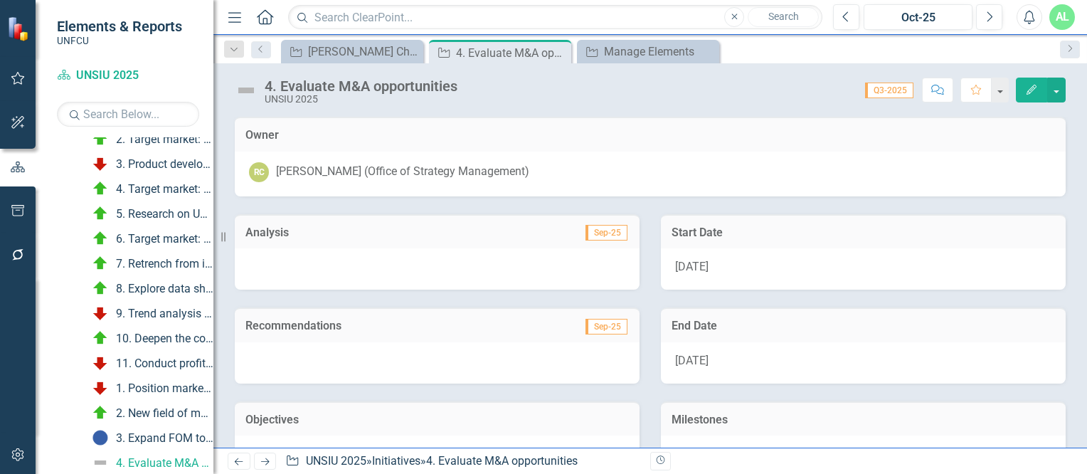
click at [1022, 95] on button "Edit" at bounding box center [1031, 90] width 31 height 25
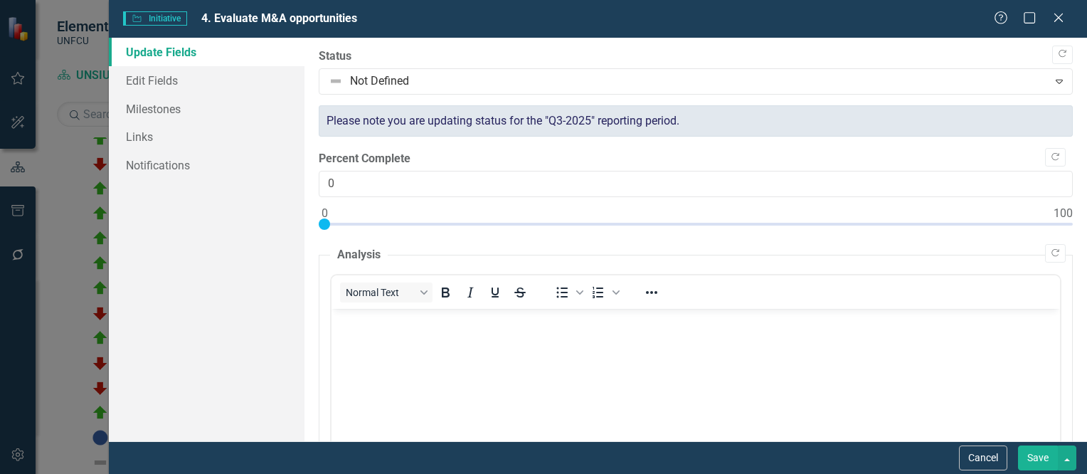
scroll to position [0, 0]
click at [1058, 51] on button "Copy Forward" at bounding box center [1062, 55] width 21 height 19
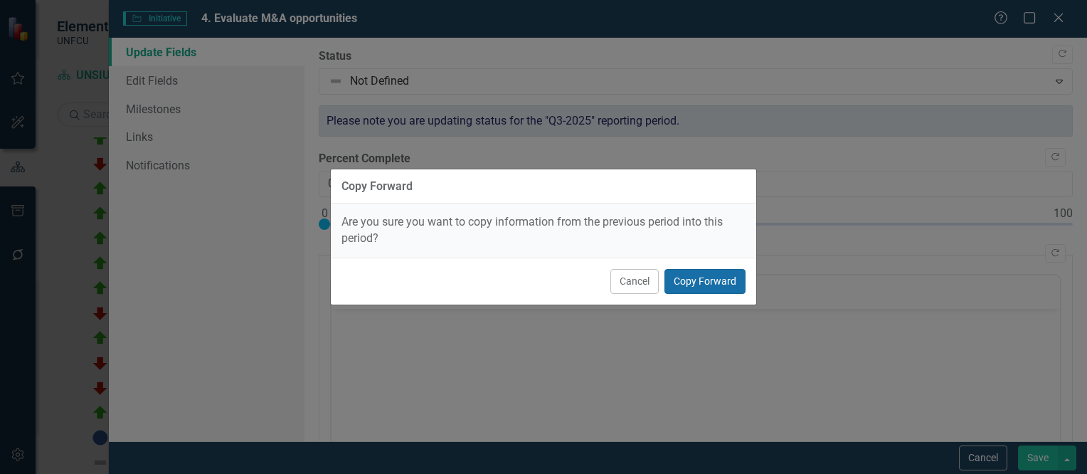
click at [705, 278] on button "Copy Forward" at bounding box center [705, 281] width 81 height 25
type input "25"
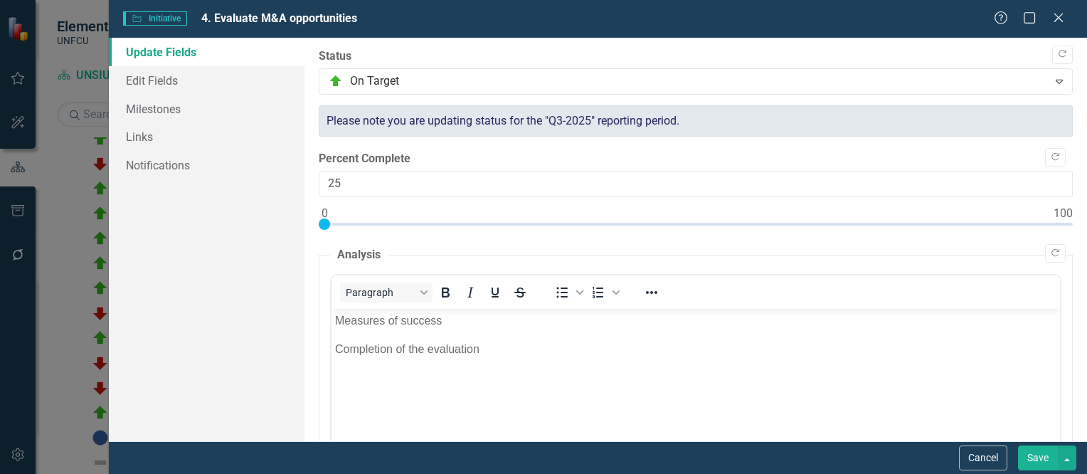
click at [1039, 458] on button "Save" at bounding box center [1038, 457] width 40 height 25
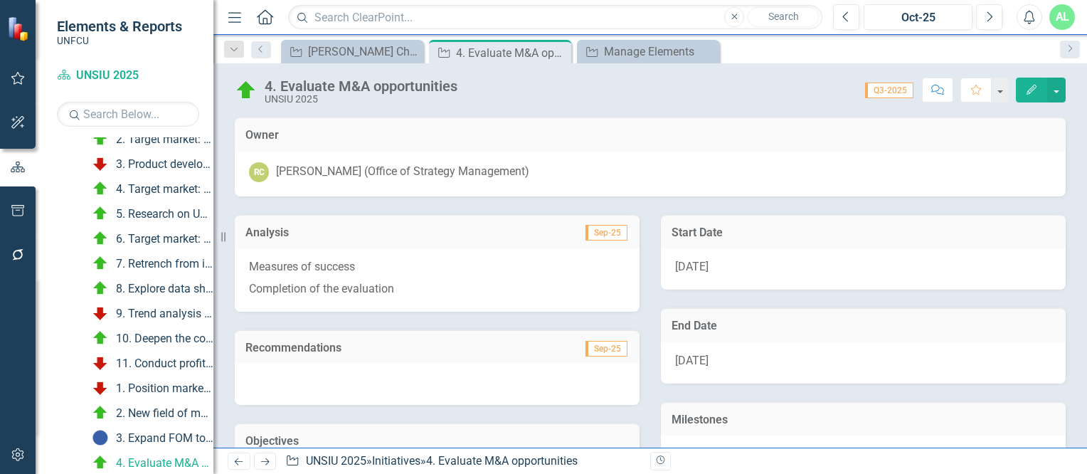
scroll to position [217, 0]
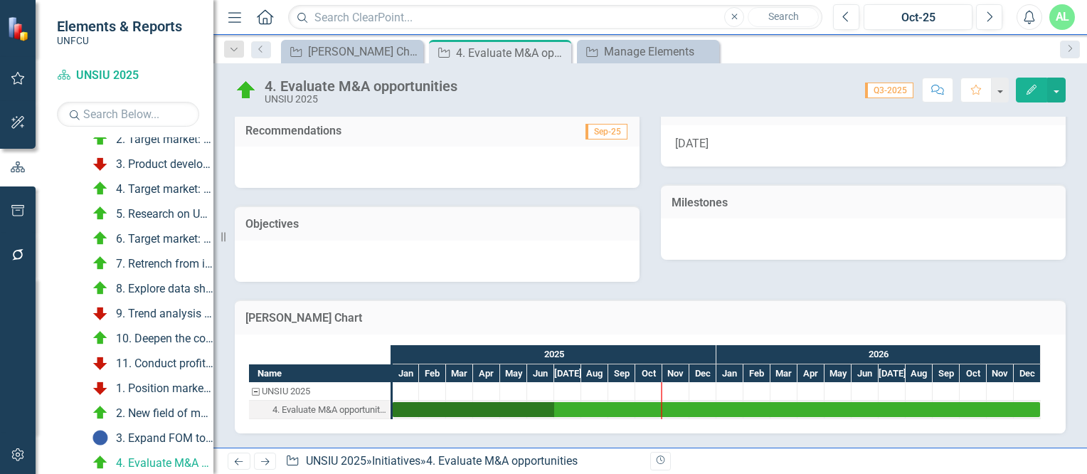
click at [314, 68] on div "4. Evaluate M&A opportunities UNSIU 2025 Score: N/A Q3-2025 Completed Comment F…" at bounding box center [650, 84] width 874 height 43
click at [335, 56] on div "[PERSON_NAME] Chart" at bounding box center [355, 52] width 94 height 18
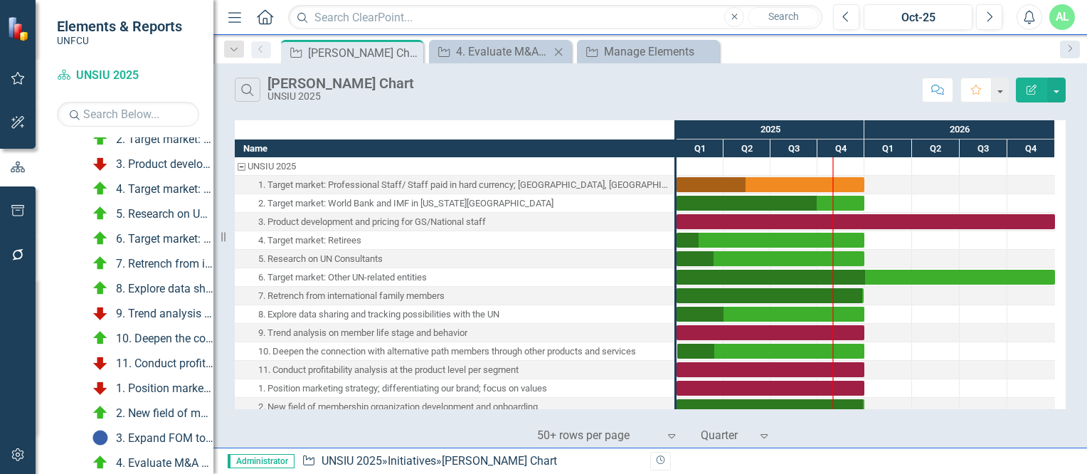
click at [558, 52] on icon "Close" at bounding box center [558, 51] width 14 height 11
click at [842, 15] on icon "Previous" at bounding box center [846, 17] width 8 height 13
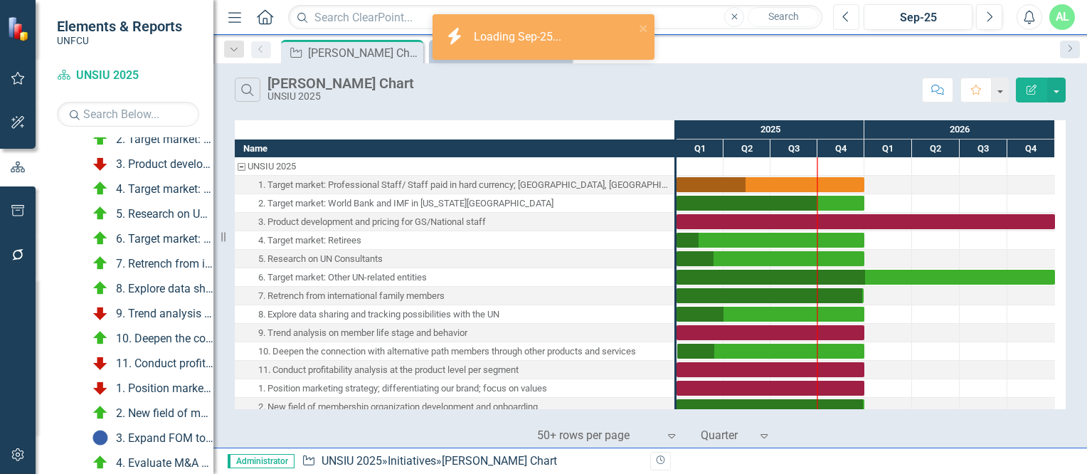
click at [842, 15] on icon "Previous" at bounding box center [846, 17] width 8 height 13
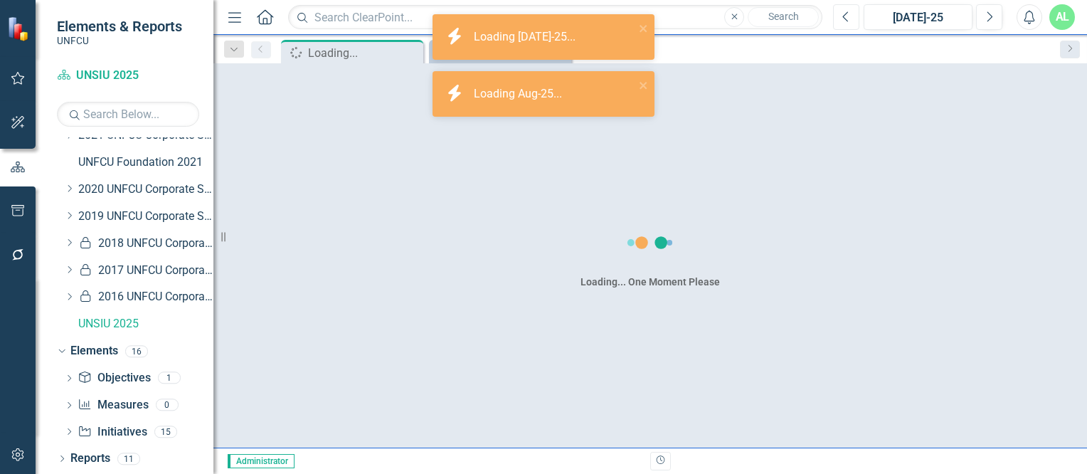
scroll to position [471, 0]
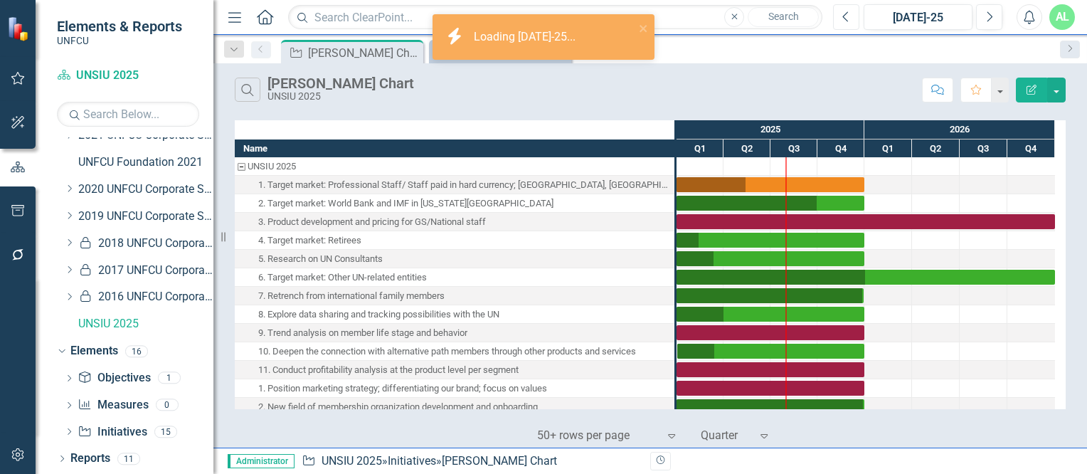
click at [842, 15] on icon "Previous" at bounding box center [846, 17] width 8 height 13
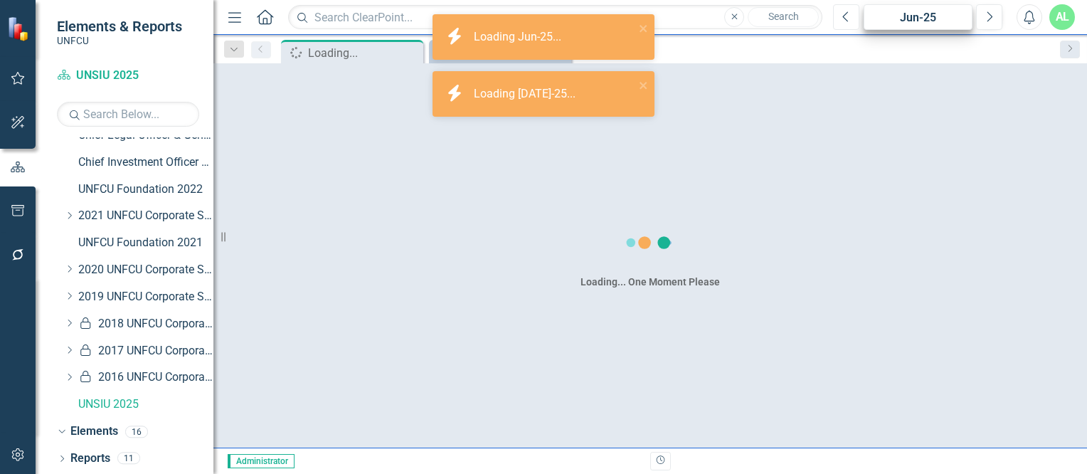
scroll to position [471, 0]
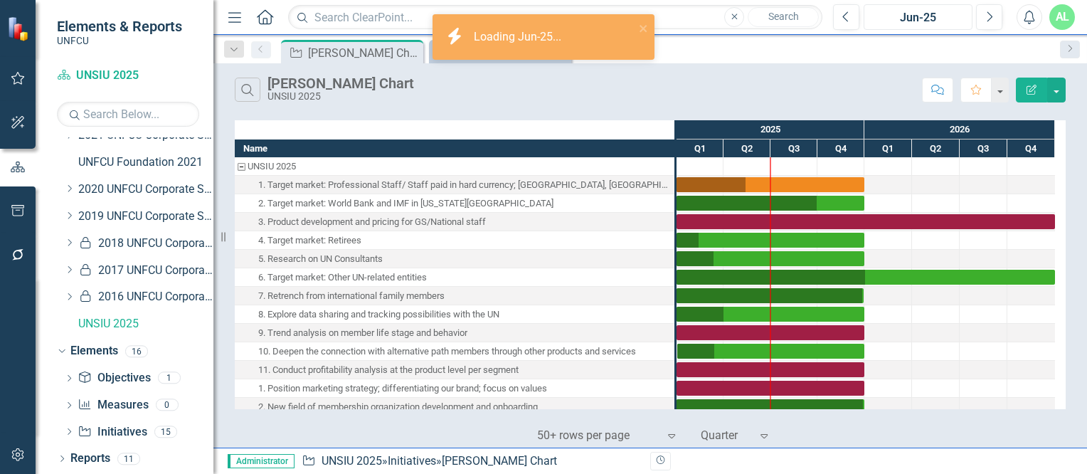
click at [941, 21] on div "Jun-25" at bounding box center [918, 17] width 99 height 17
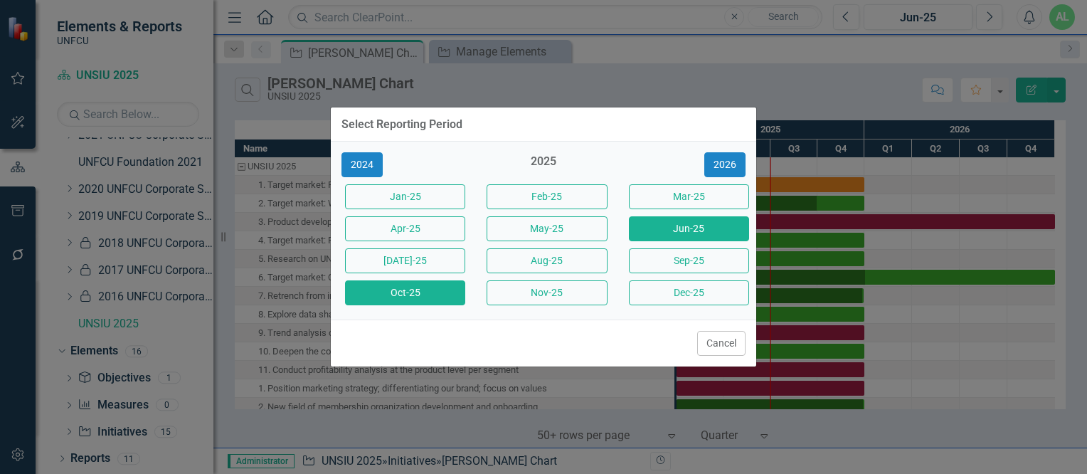
click at [425, 295] on button "Oct-25" at bounding box center [405, 292] width 120 height 25
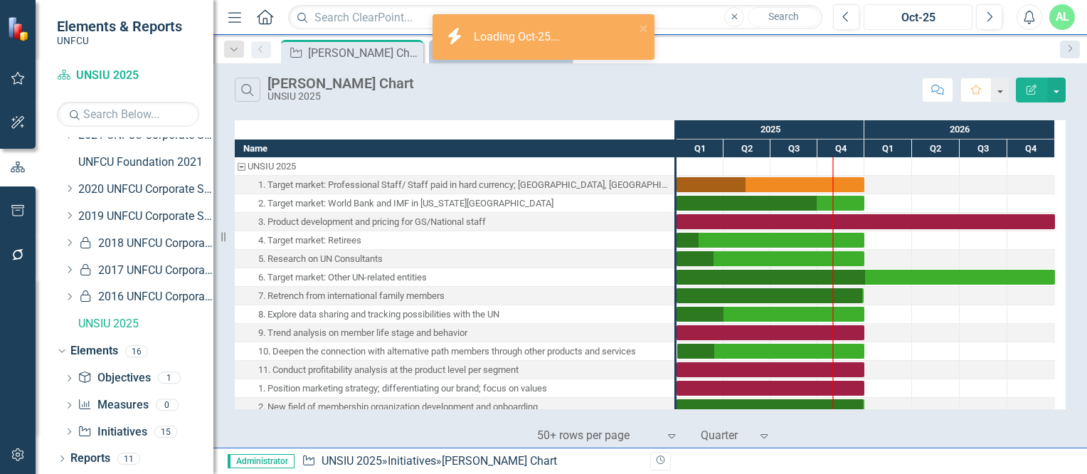
scroll to position [46, 0]
